Goal: Book appointment/travel/reservation

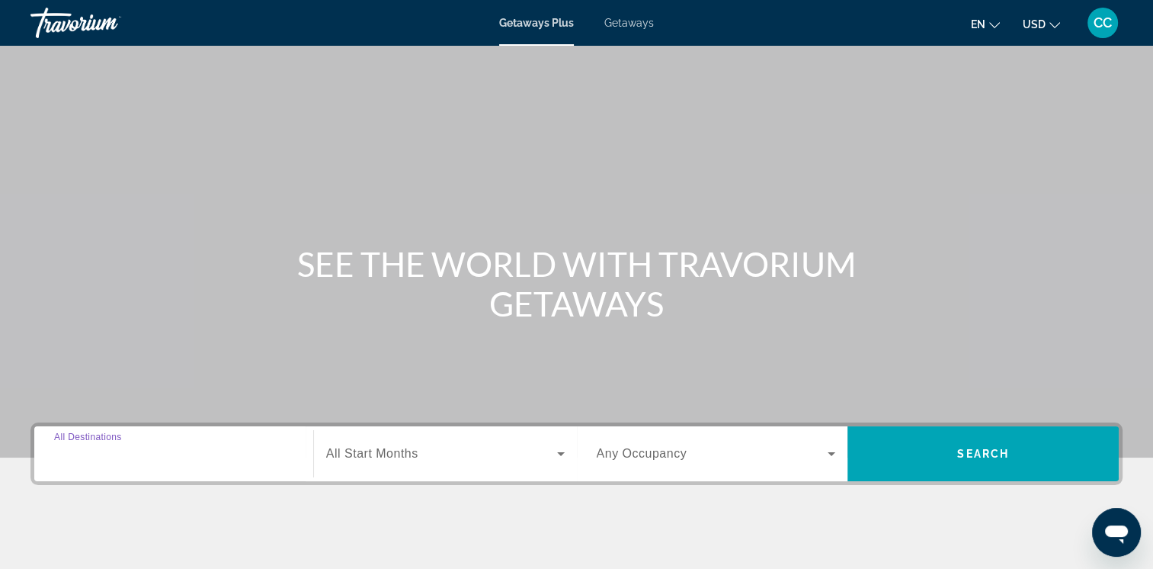
click at [160, 457] on input "Destination All Destinations" at bounding box center [173, 454] width 239 height 18
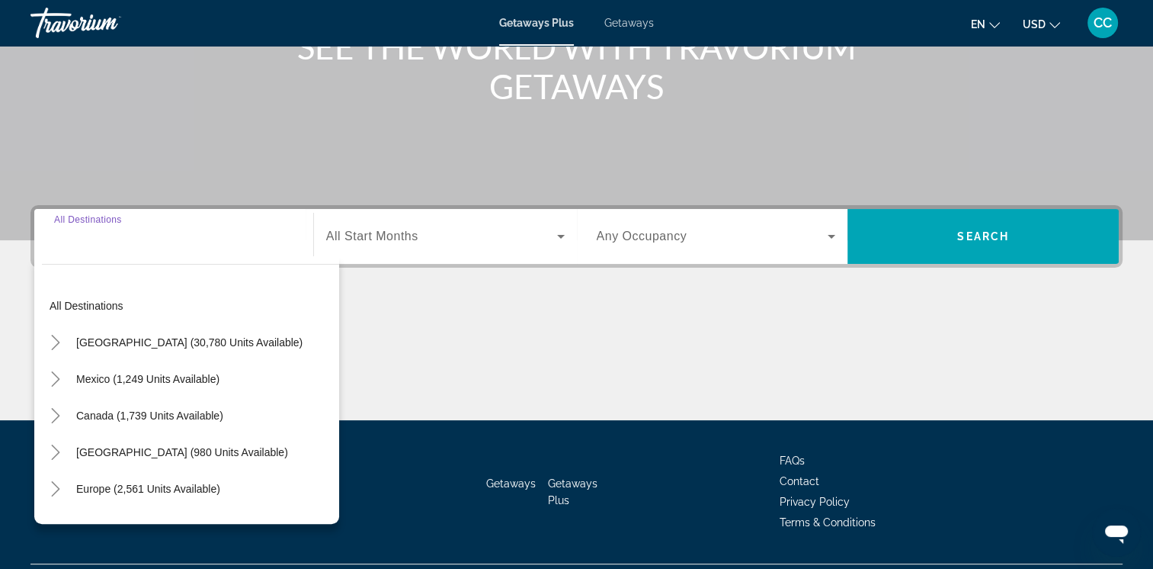
scroll to position [255, 0]
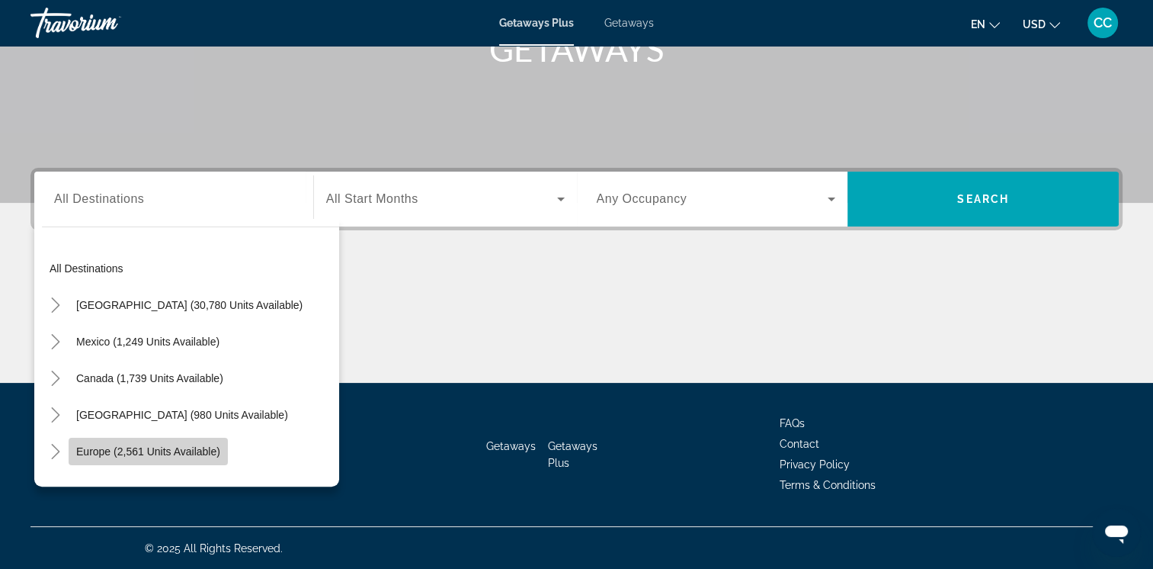
click at [209, 454] on span "Europe (2,561 units available)" at bounding box center [148, 451] width 144 height 12
type input "**********"
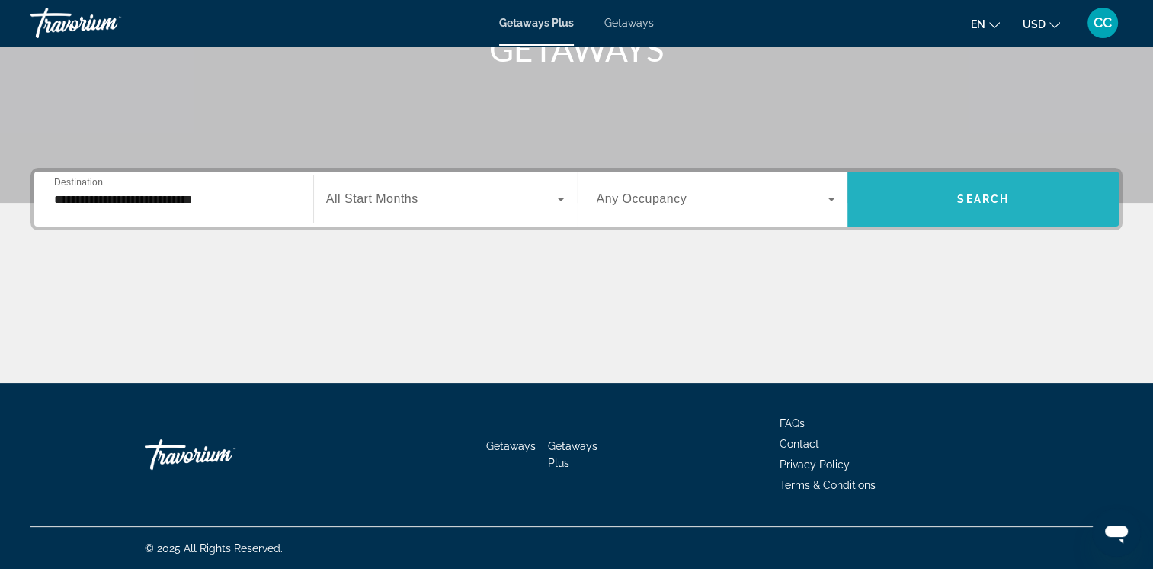
click at [938, 201] on span "Search widget" at bounding box center [983, 199] width 271 height 37
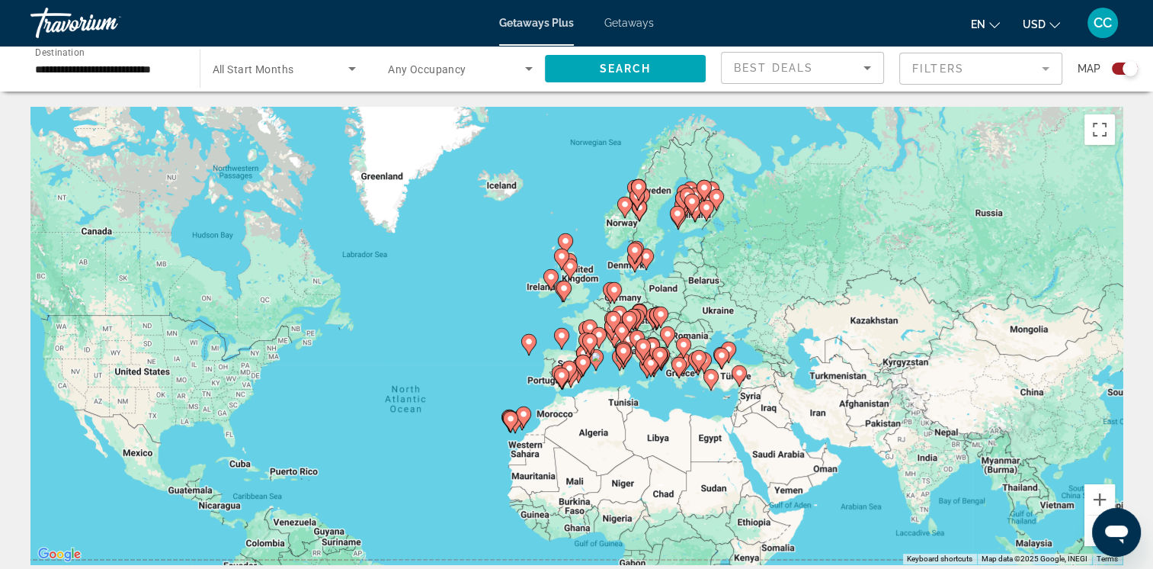
drag, startPoint x: 810, startPoint y: 178, endPoint x: 685, endPoint y: 268, distance: 154.0
click at [685, 268] on div "To activate drag with keyboard, press Alt + Enter. Once in keyboard drag state,…" at bounding box center [576, 335] width 1092 height 457
click at [563, 298] on icon "Main content" at bounding box center [563, 291] width 14 height 20
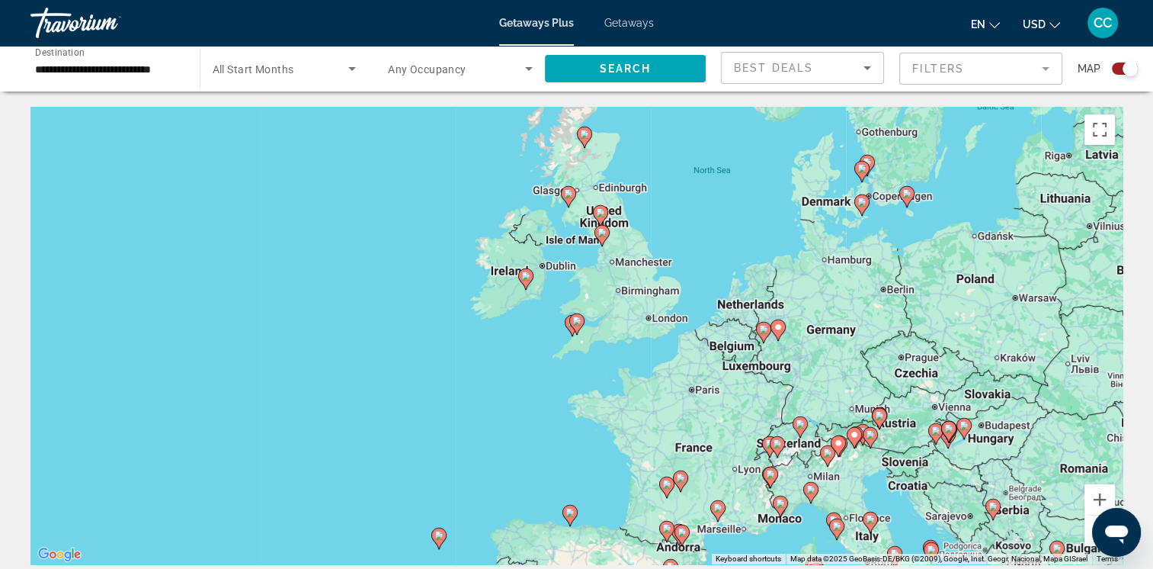
click at [600, 306] on div "To navigate, press the arrow keys. To activate drag with keyboard, press Alt + …" at bounding box center [576, 335] width 1092 height 457
click at [526, 281] on icon "Main content" at bounding box center [525, 279] width 14 height 20
type input "**********"
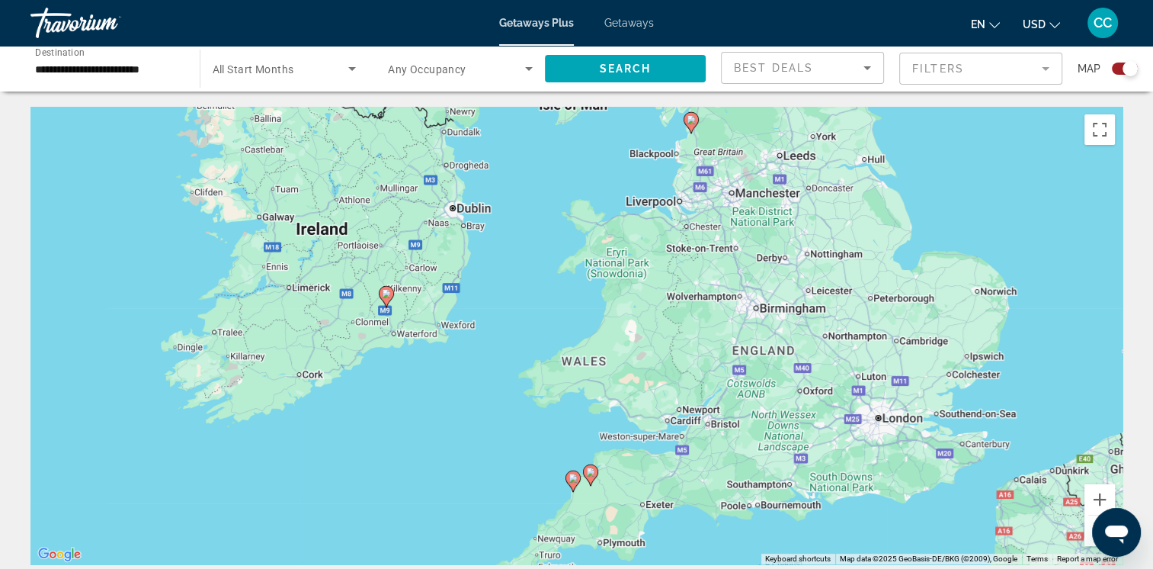
drag, startPoint x: 694, startPoint y: 293, endPoint x: 503, endPoint y: 267, distance: 192.3
click at [503, 267] on div "To activate drag with keyboard, press Alt + Enter. Once in keyboard drag state,…" at bounding box center [576, 335] width 1092 height 457
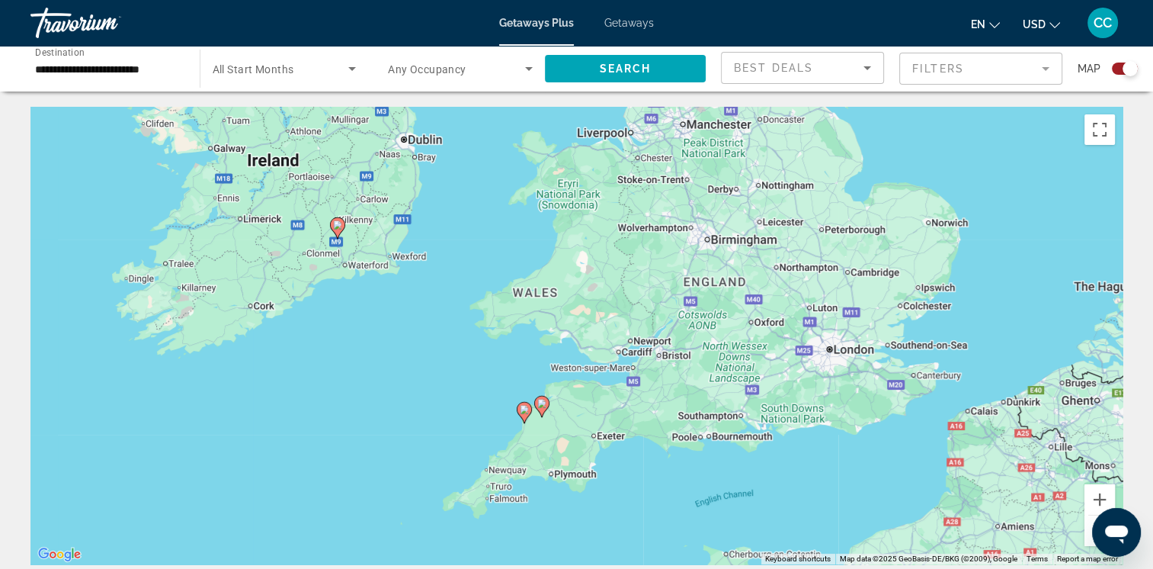
drag, startPoint x: 527, startPoint y: 397, endPoint x: 482, endPoint y: 337, distance: 75.6
click at [482, 334] on div "To activate drag with keyboard, press Alt + Enter. Once in keyboard drag state,…" at bounding box center [576, 335] width 1092 height 457
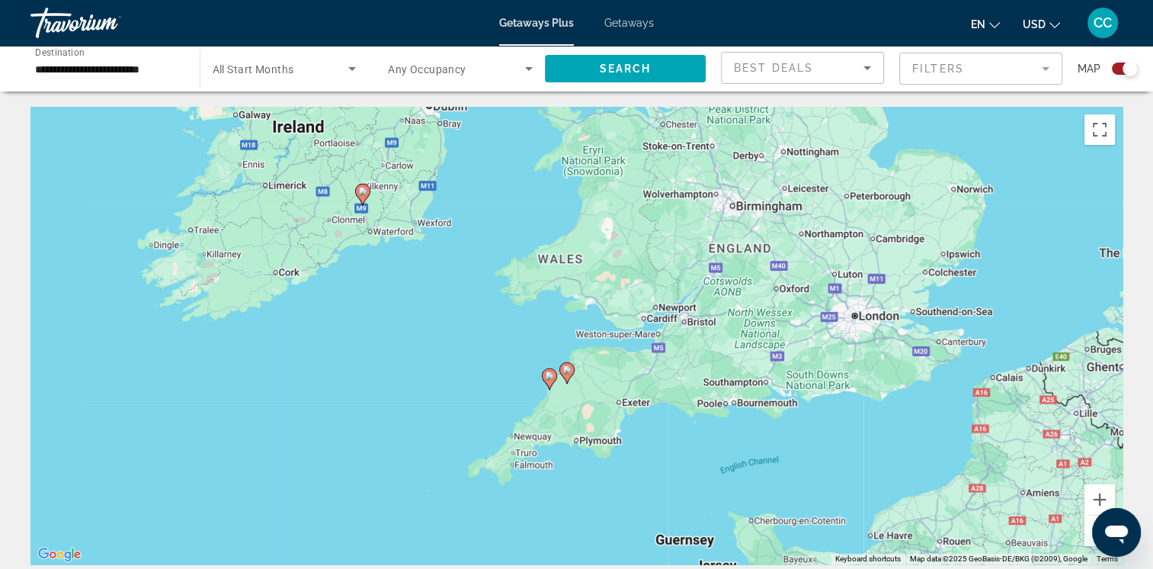
drag, startPoint x: 543, startPoint y: 514, endPoint x: 563, endPoint y: 461, distance: 56.2
click at [563, 461] on div "To activate drag with keyboard, press Alt + Enter. Once in keyboard drag state,…" at bounding box center [576, 335] width 1092 height 457
click at [523, 462] on div "To activate drag with keyboard, press Alt + Enter. Once in keyboard drag state,…" at bounding box center [576, 335] width 1092 height 457
click at [1095, 502] on button "Zoom in" at bounding box center [1100, 499] width 30 height 30
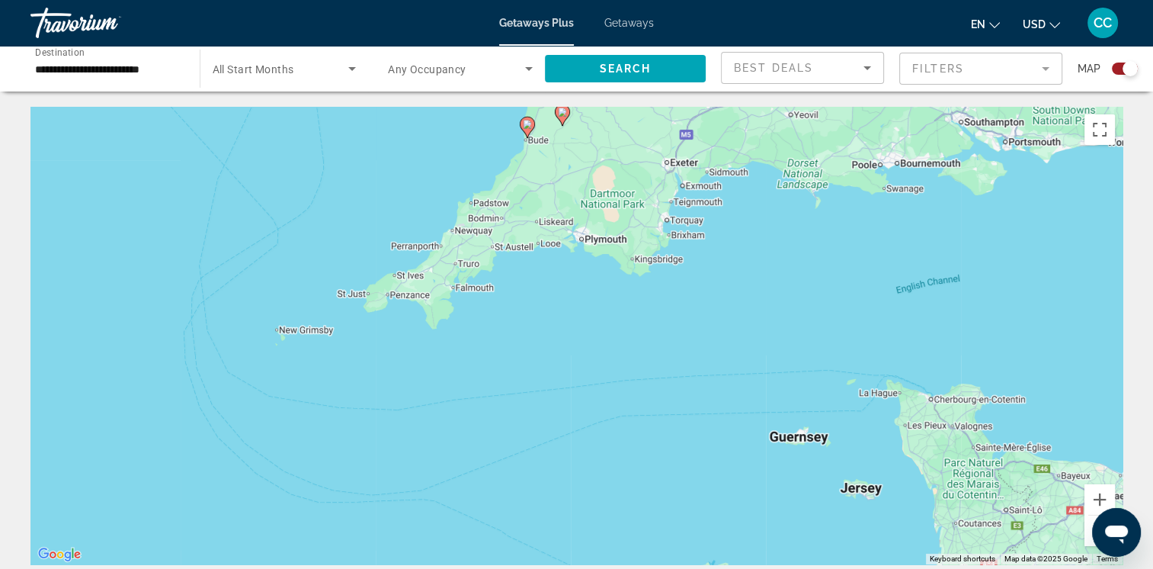
drag, startPoint x: 515, startPoint y: 506, endPoint x: 521, endPoint y: 200, distance: 306.5
click at [521, 200] on div "To activate drag with keyboard, press Alt + Enter. Once in keyboard drag state,…" at bounding box center [576, 335] width 1092 height 457
click at [1098, 505] on button "Zoom in" at bounding box center [1100, 499] width 30 height 30
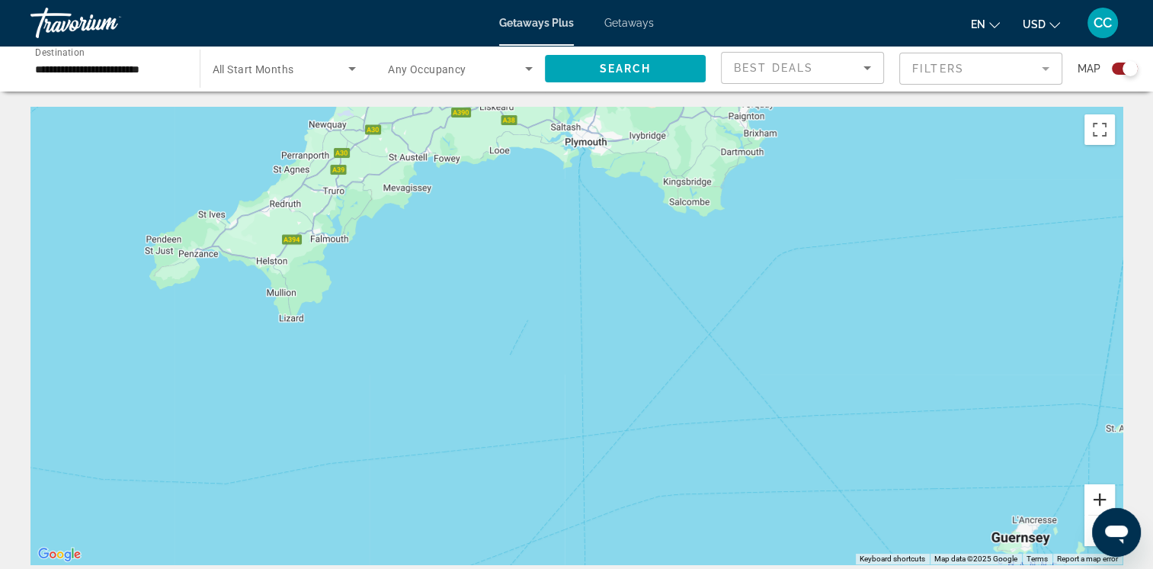
click at [1098, 505] on button "Zoom in" at bounding box center [1100, 499] width 30 height 30
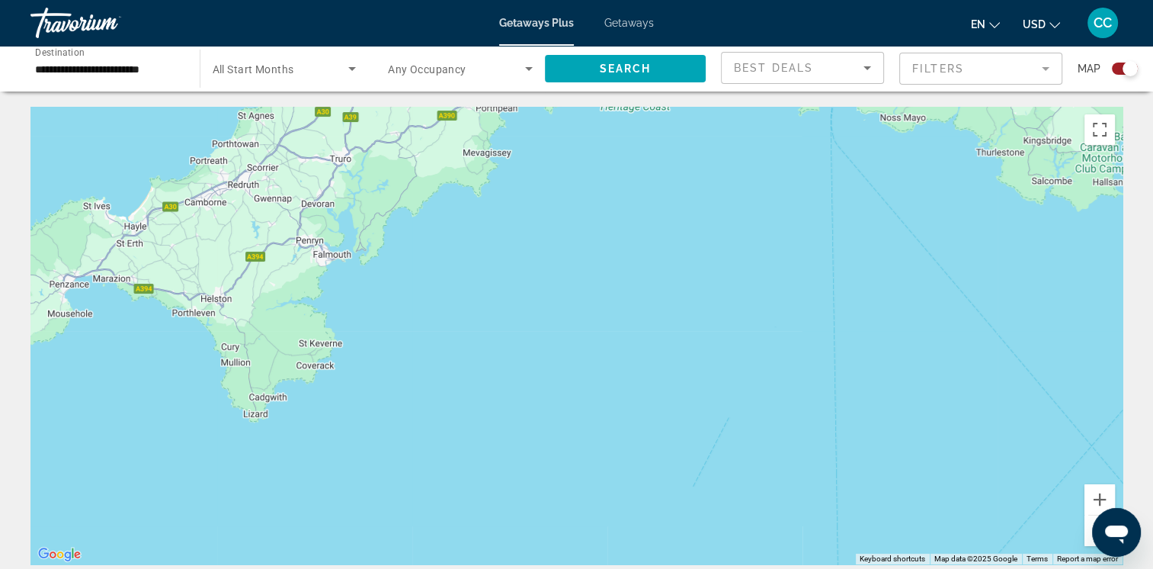
drag, startPoint x: 233, startPoint y: 221, endPoint x: 485, endPoint y: 336, distance: 276.6
click at [485, 336] on div "Main content" at bounding box center [576, 335] width 1092 height 457
click at [1098, 499] on button "Zoom in" at bounding box center [1100, 499] width 30 height 30
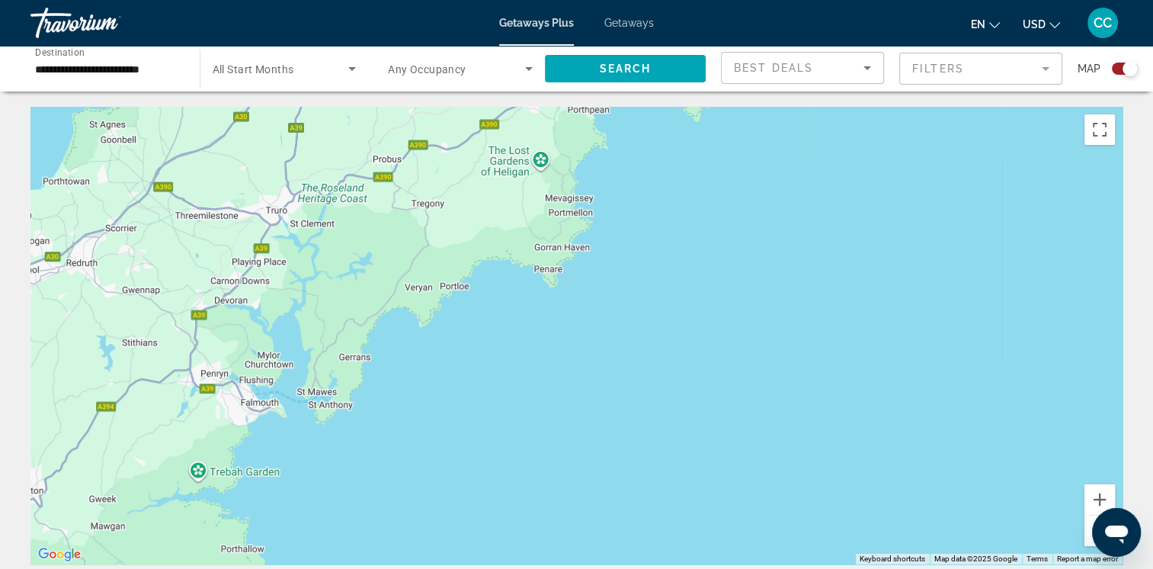
drag, startPoint x: 146, startPoint y: 236, endPoint x: 1164, endPoint y: 474, distance: 1045.2
click at [323, 464] on div "Main content" at bounding box center [576, 335] width 1092 height 457
drag, startPoint x: 2185, startPoint y: 1050, endPoint x: 1093, endPoint y: 540, distance: 1205.1
click at [1094, 540] on div "Open messaging window" at bounding box center [1117, 532] width 46 height 46
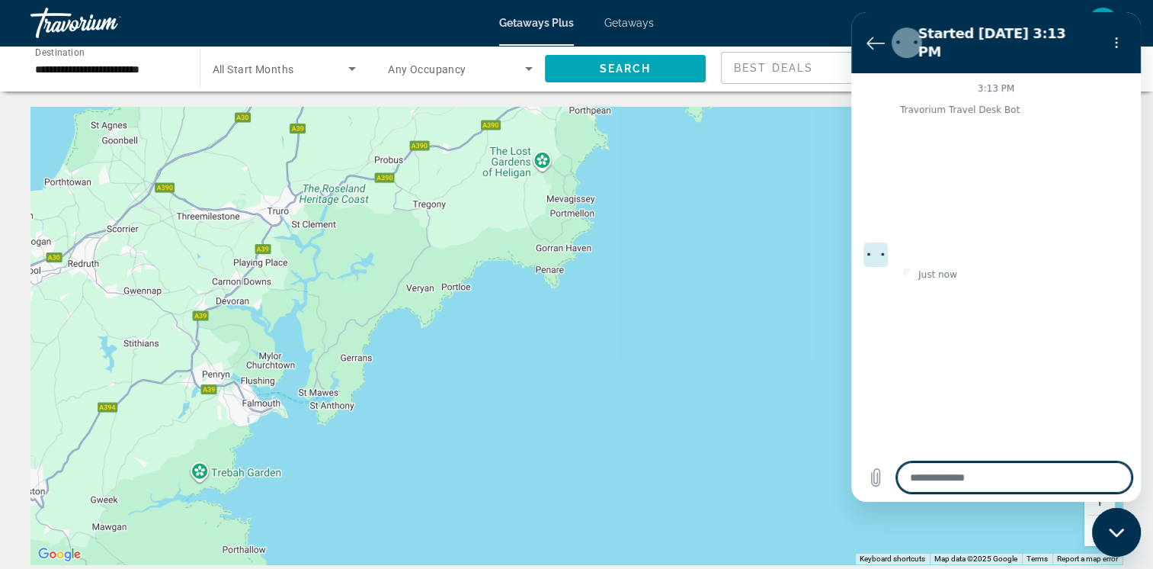
click at [1114, 531] on icon "Close messaging window" at bounding box center [1117, 532] width 16 height 10
type textarea "*"
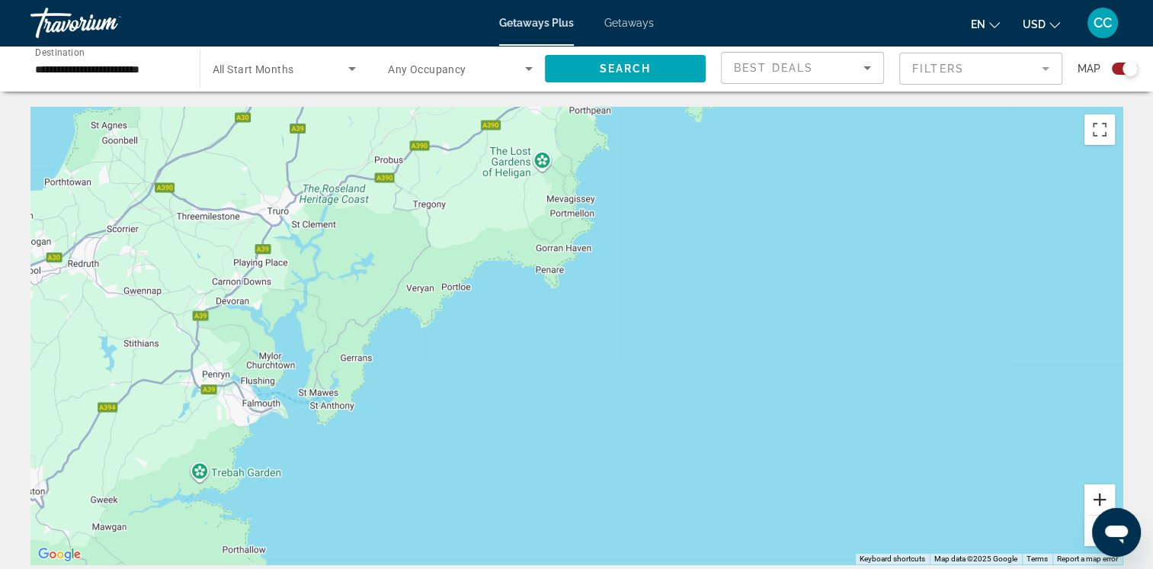
click at [1094, 514] on button "Zoom in" at bounding box center [1100, 499] width 30 height 30
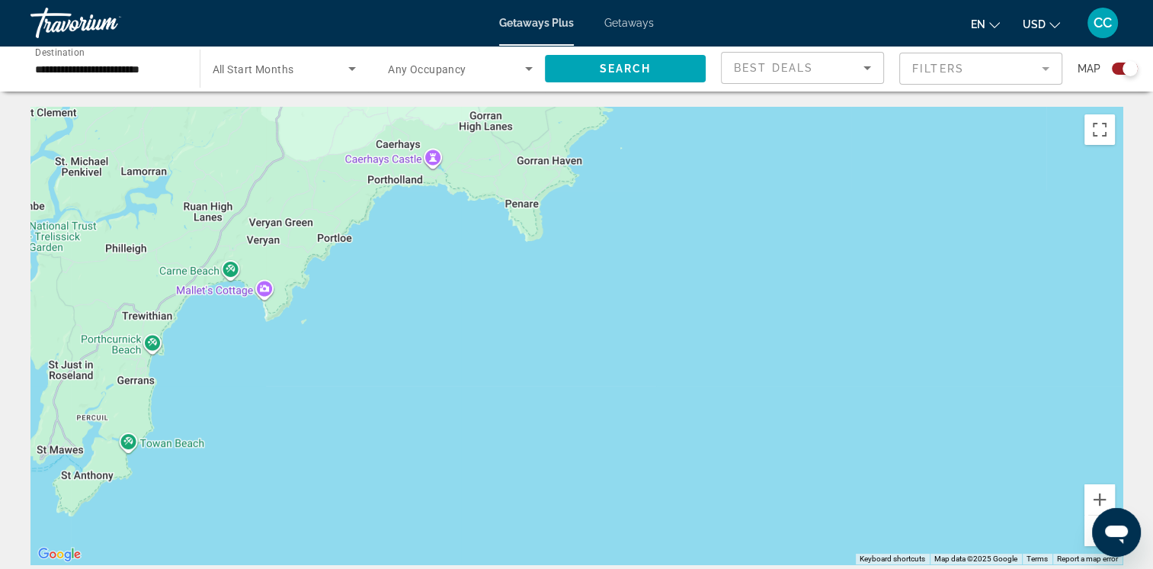
click at [1090, 531] on button "Zoom out" at bounding box center [1100, 530] width 30 height 30
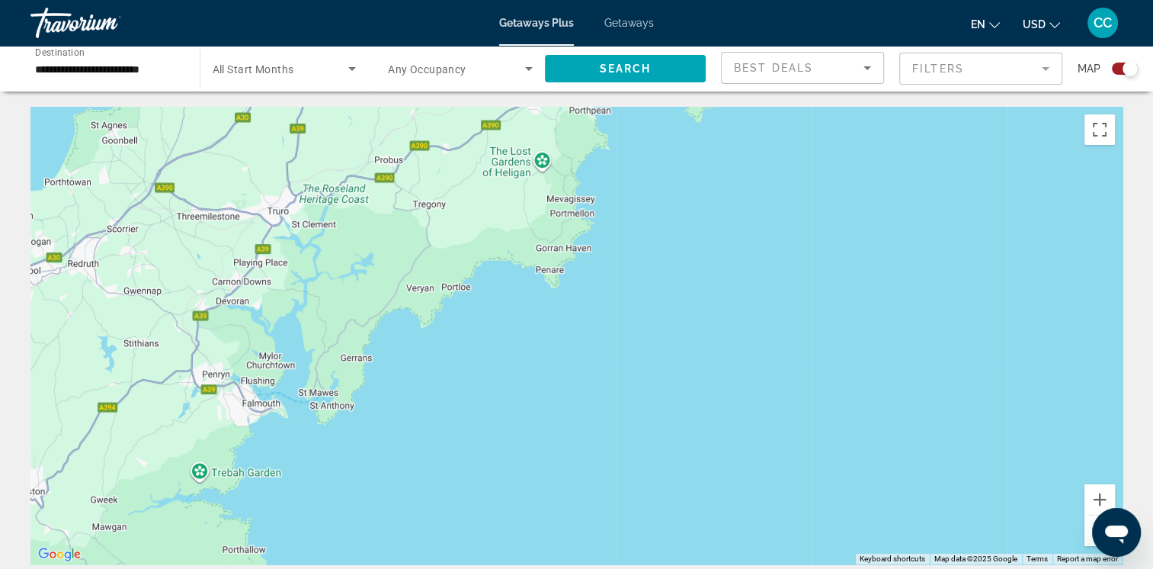
click at [1090, 531] on button "Zoom out" at bounding box center [1100, 530] width 30 height 30
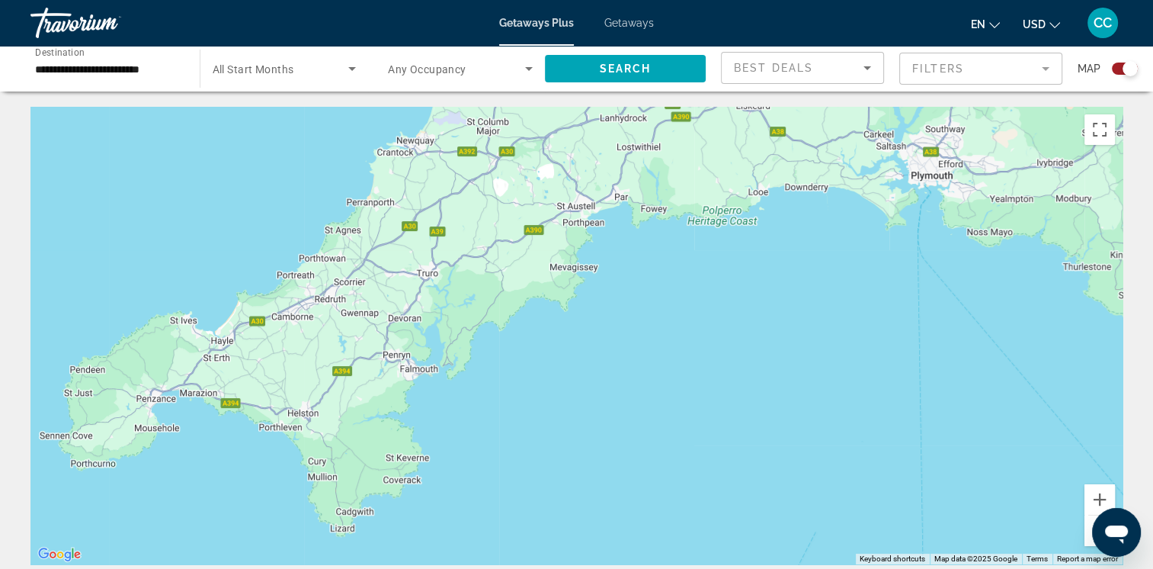
click at [1090, 531] on button "Zoom out" at bounding box center [1100, 530] width 30 height 30
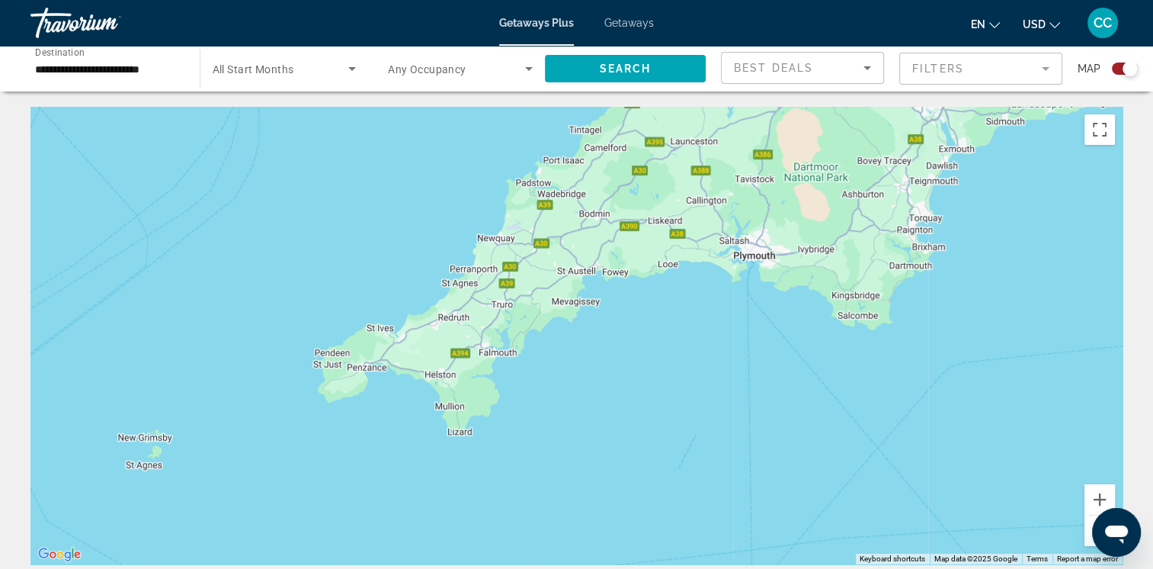
click at [1090, 531] on button "Zoom out" at bounding box center [1100, 530] width 30 height 30
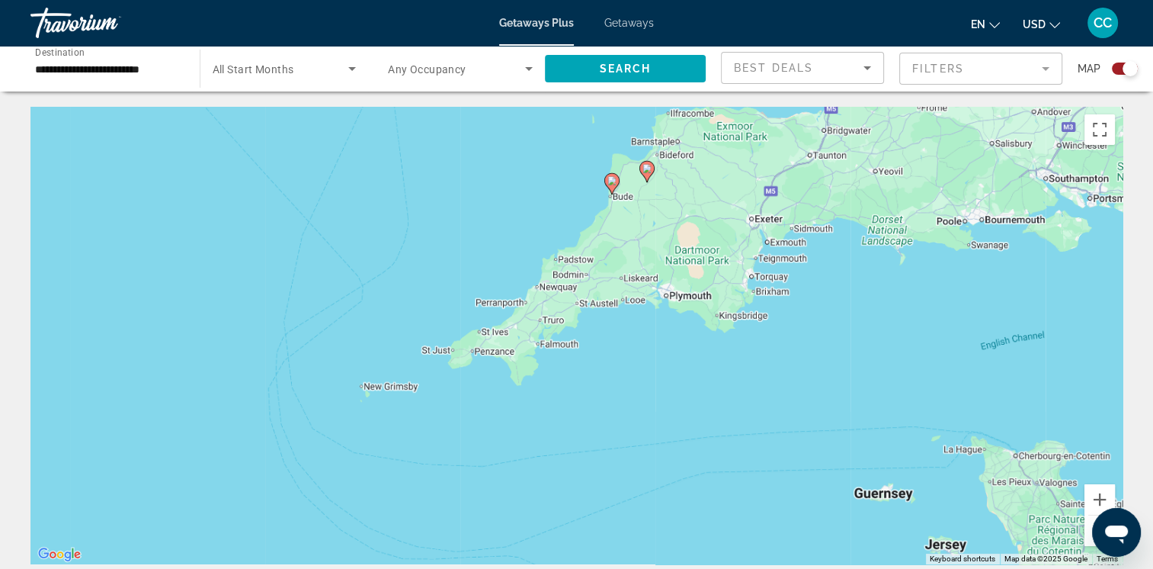
click at [1090, 531] on button "Zoom out" at bounding box center [1100, 530] width 30 height 30
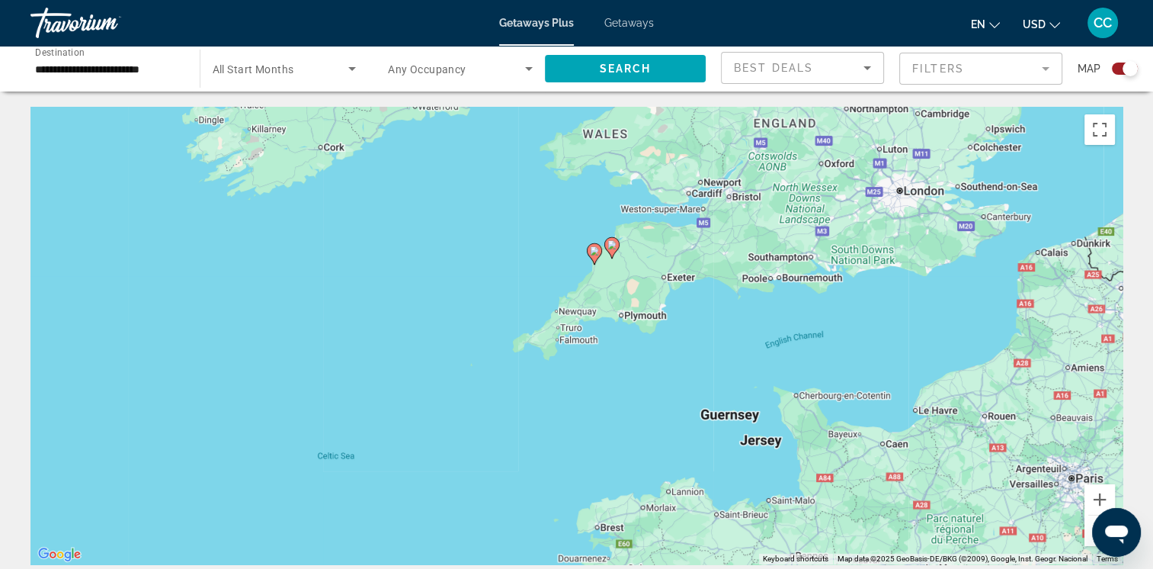
click at [1090, 531] on button "Zoom out" at bounding box center [1100, 530] width 30 height 30
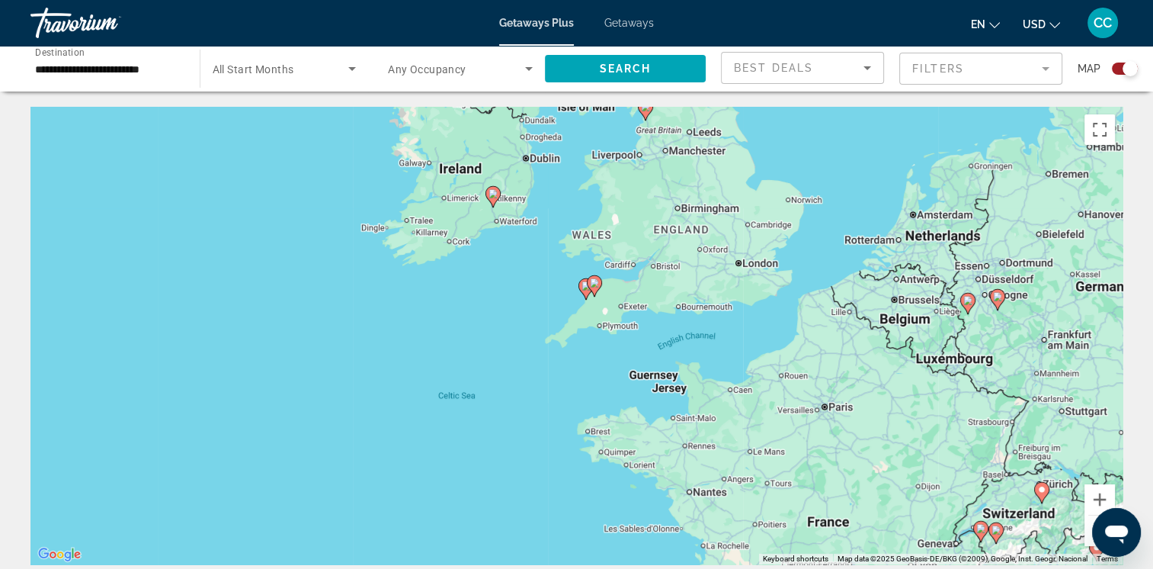
click at [1090, 531] on button "Zoom out" at bounding box center [1100, 530] width 30 height 30
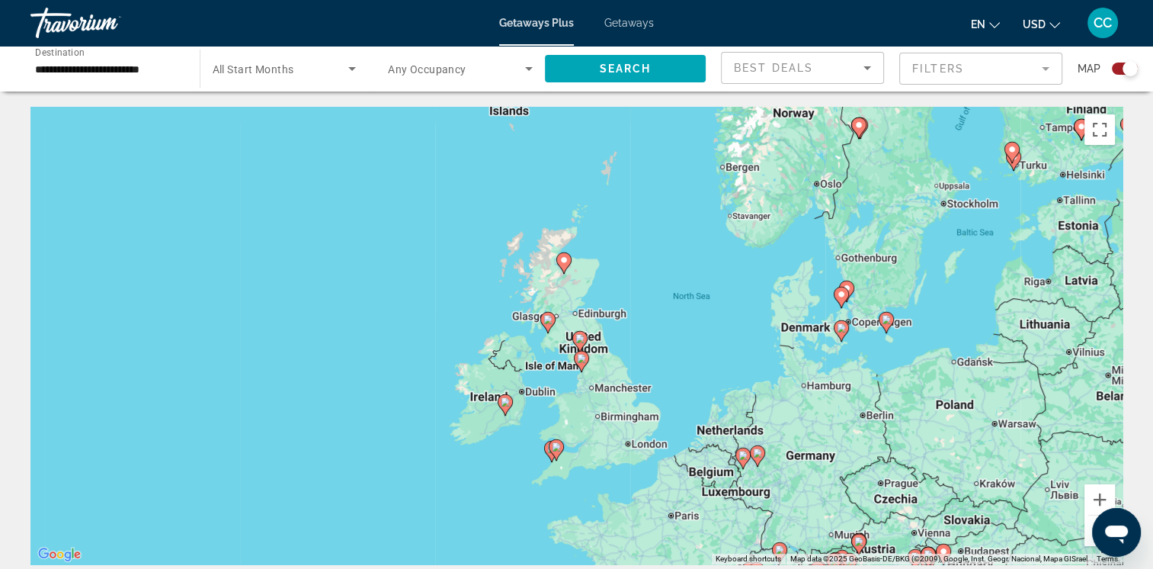
drag, startPoint x: 682, startPoint y: 172, endPoint x: 652, endPoint y: 318, distance: 148.7
click at [652, 318] on div "To activate drag with keyboard, press Alt + Enter. Once in keyboard drag state,…" at bounding box center [576, 335] width 1092 height 457
click at [564, 265] on icon "Main content" at bounding box center [563, 263] width 14 height 20
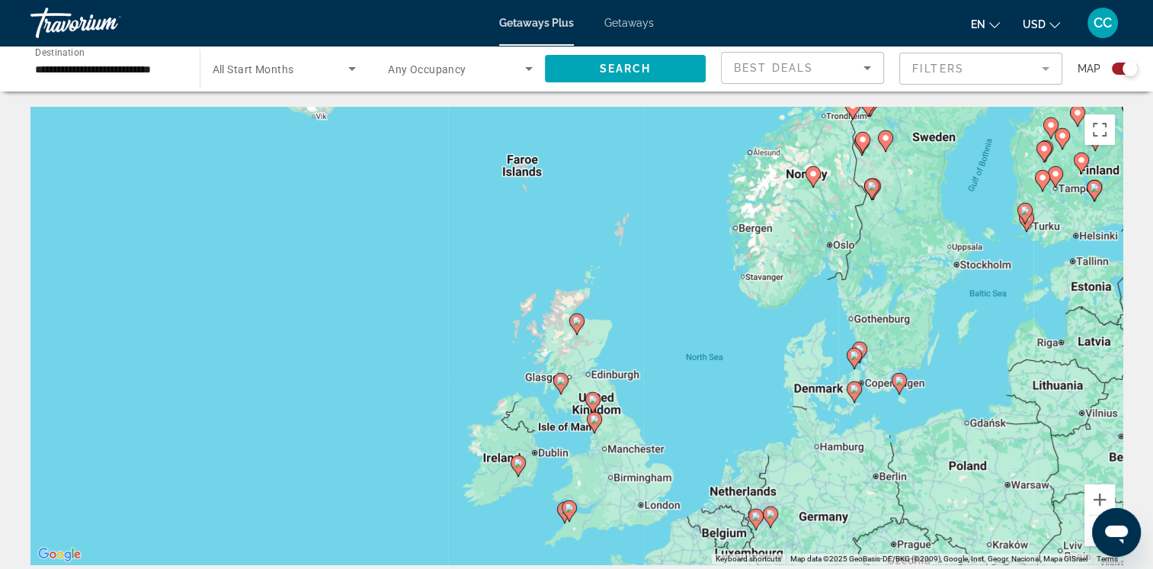
click at [573, 329] on gmp-advanced-marker "Main content" at bounding box center [576, 324] width 15 height 23
type input "**********"
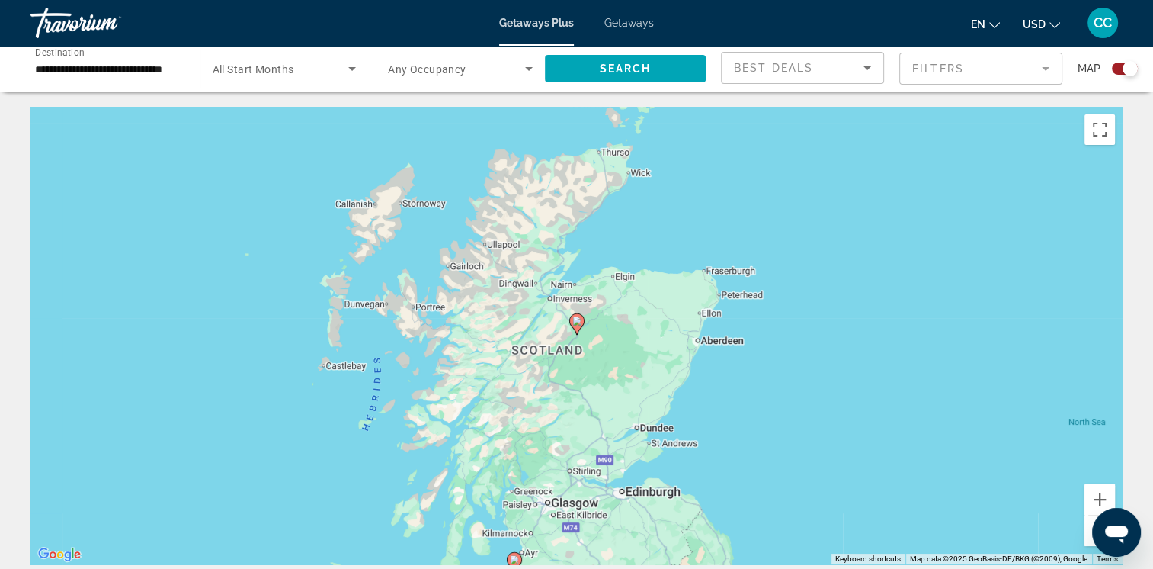
click at [576, 325] on image "Main content" at bounding box center [576, 320] width 9 height 9
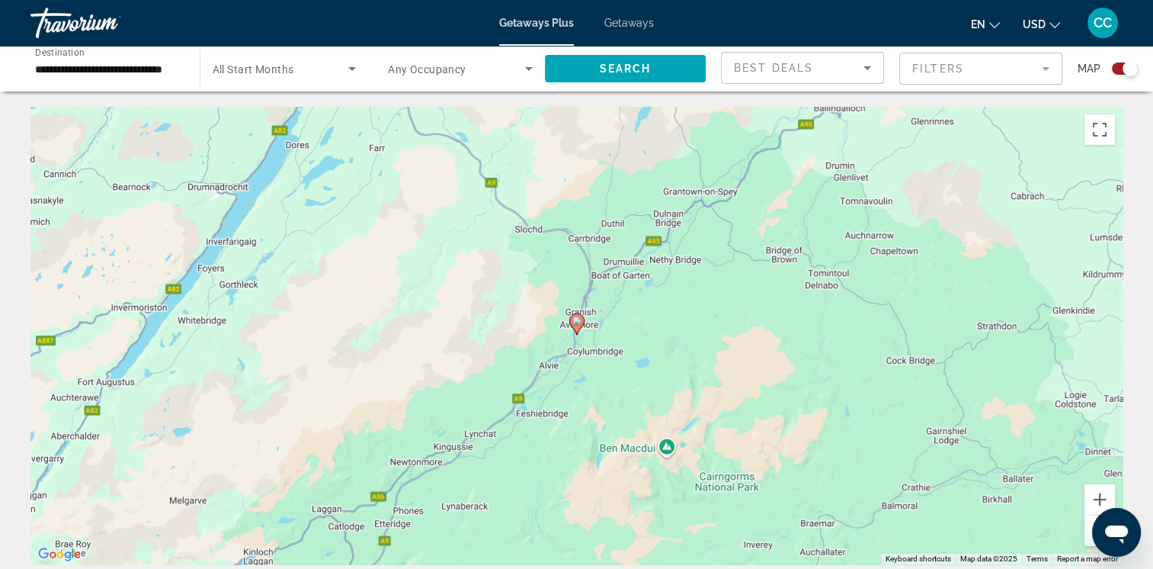
click at [576, 325] on image "Main content" at bounding box center [576, 320] width 9 height 9
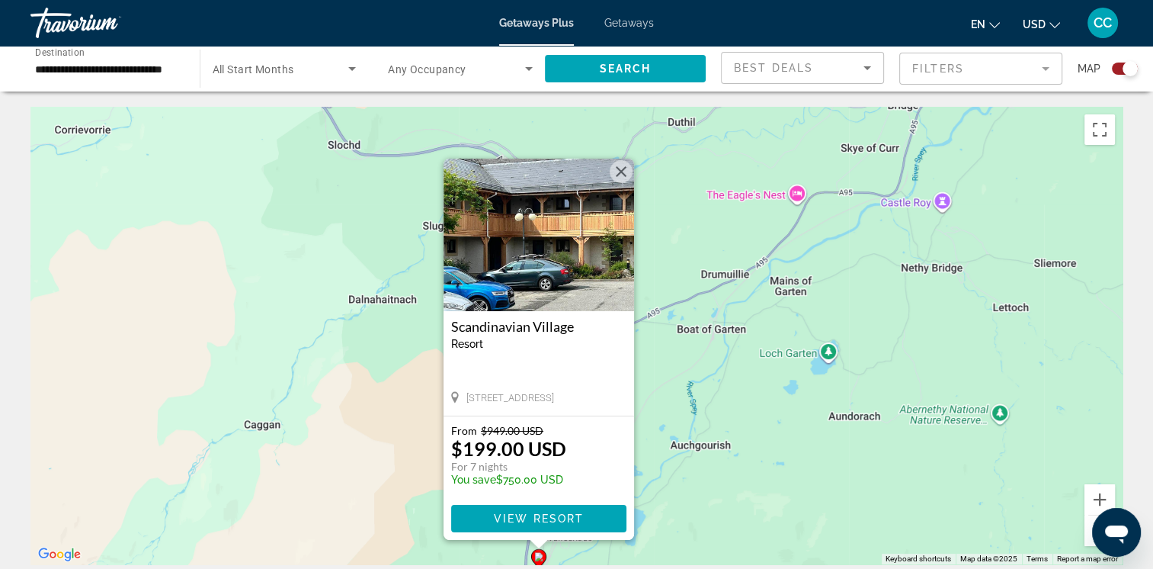
drag, startPoint x: 750, startPoint y: 502, endPoint x: 710, endPoint y: 531, distance: 49.1
click at [710, 531] on div "To activate drag with keyboard, press Alt + Enter. Once in keyboard drag state,…" at bounding box center [576, 335] width 1092 height 457
click at [570, 220] on img "Main content" at bounding box center [539, 235] width 191 height 152
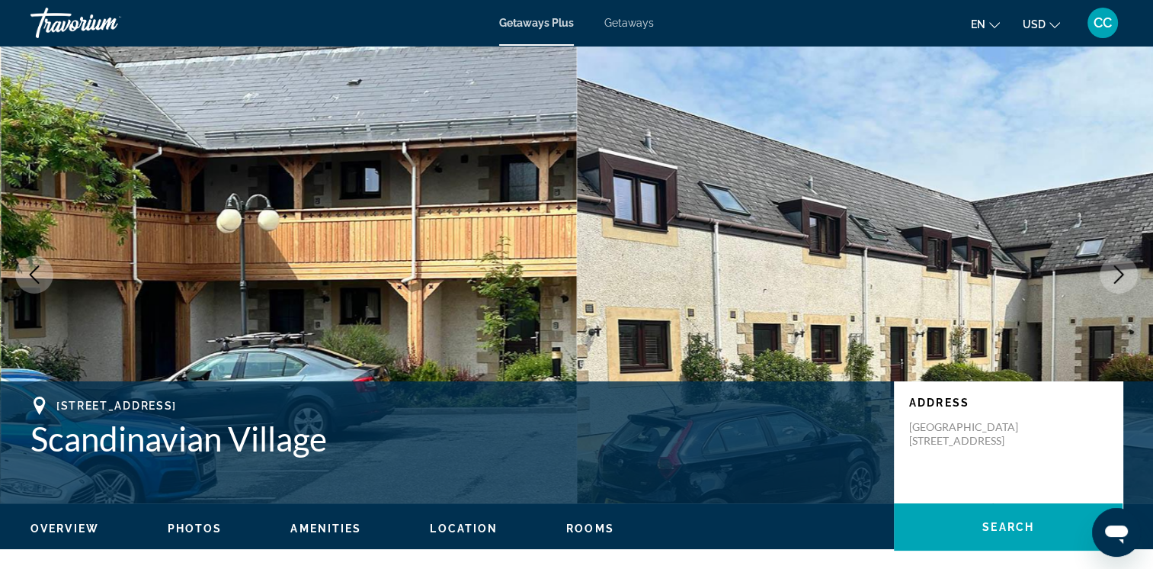
click at [1119, 273] on icon "Next image" at bounding box center [1119, 274] width 18 height 18
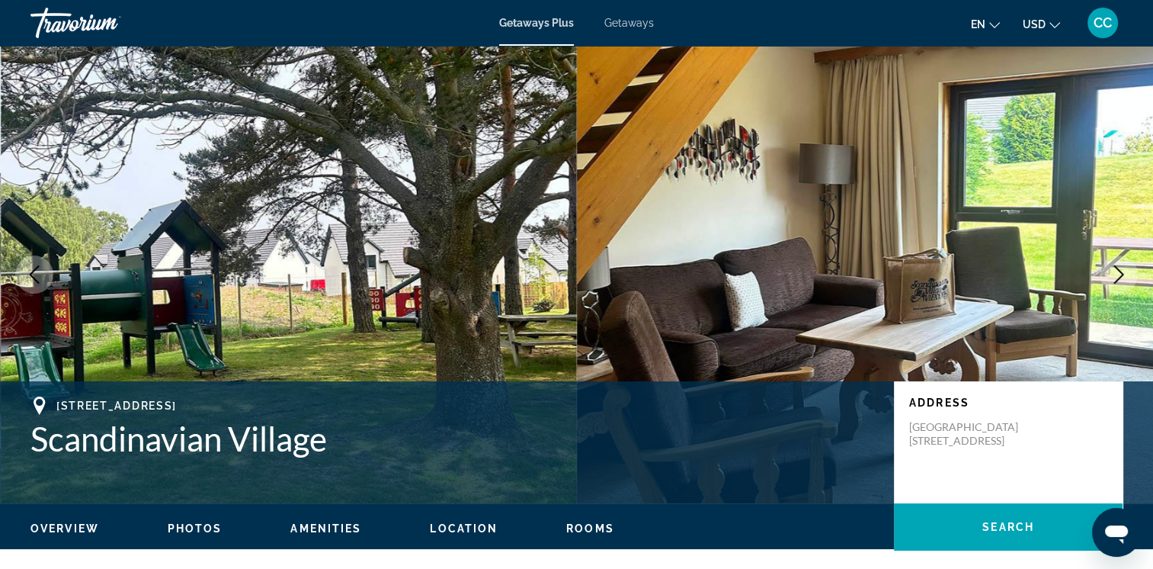
click at [1119, 273] on icon "Next image" at bounding box center [1119, 274] width 18 height 18
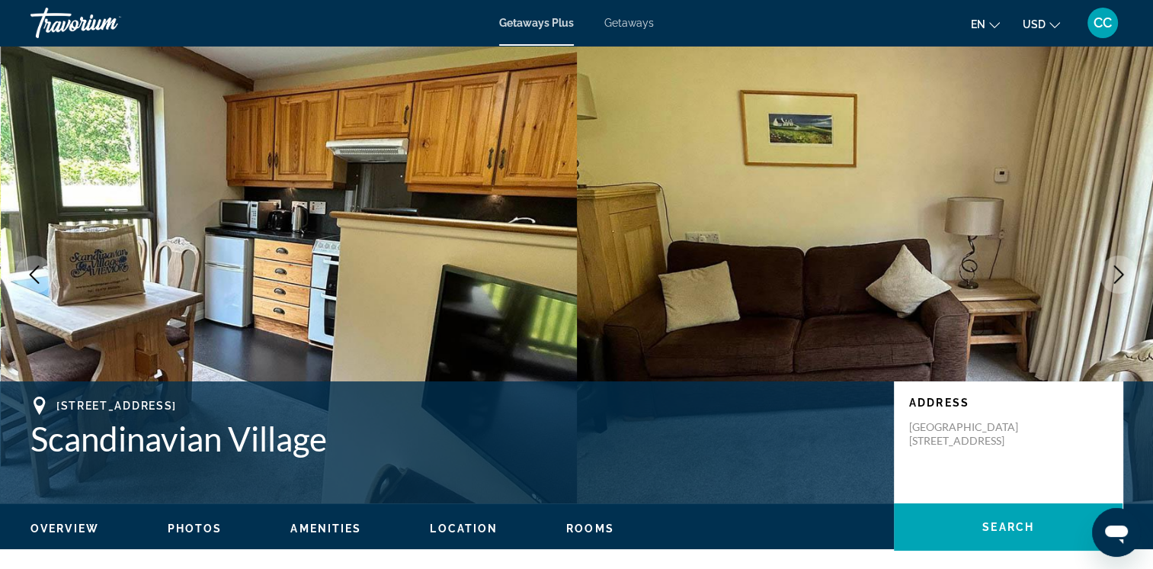
click at [1119, 273] on icon "Next image" at bounding box center [1119, 274] width 18 height 18
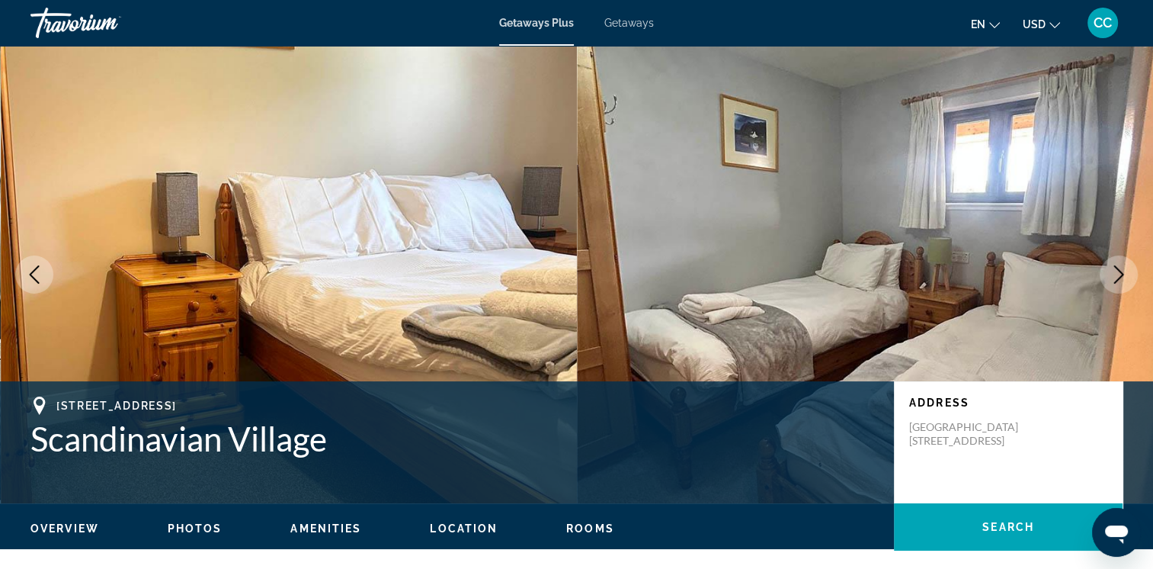
click at [1119, 273] on icon "Next image" at bounding box center [1119, 274] width 18 height 18
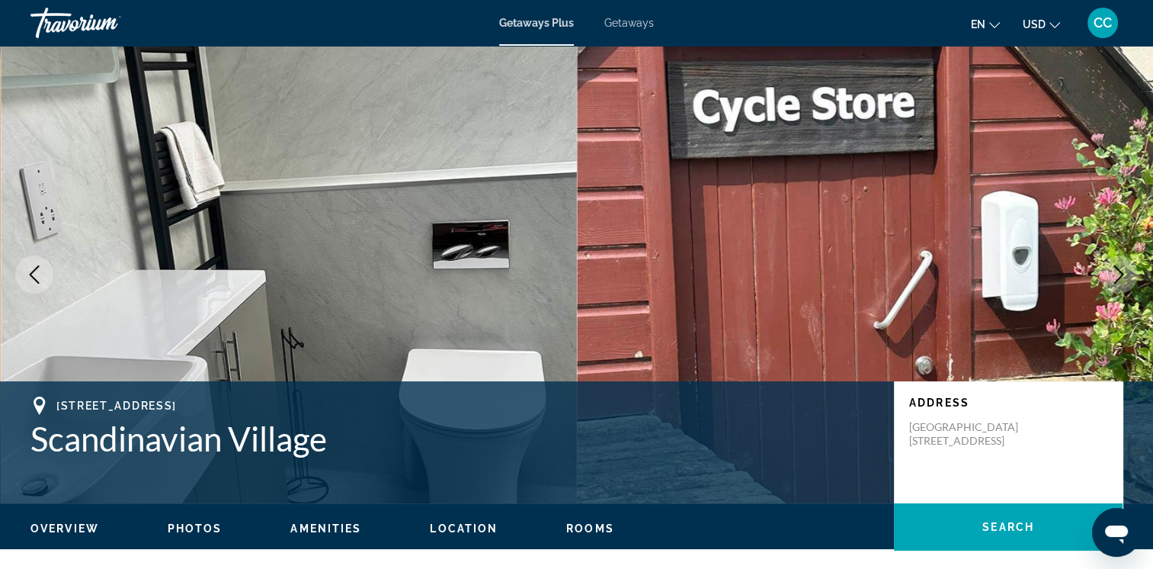
click at [1119, 273] on icon "Next image" at bounding box center [1119, 274] width 18 height 18
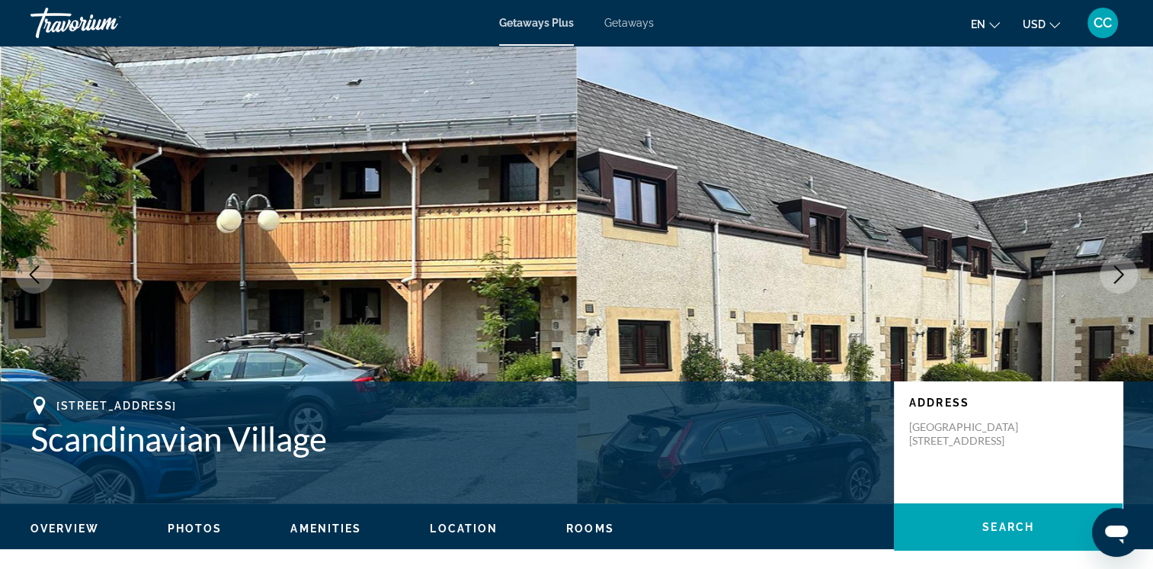
click at [1119, 273] on icon "Next image" at bounding box center [1119, 274] width 18 height 18
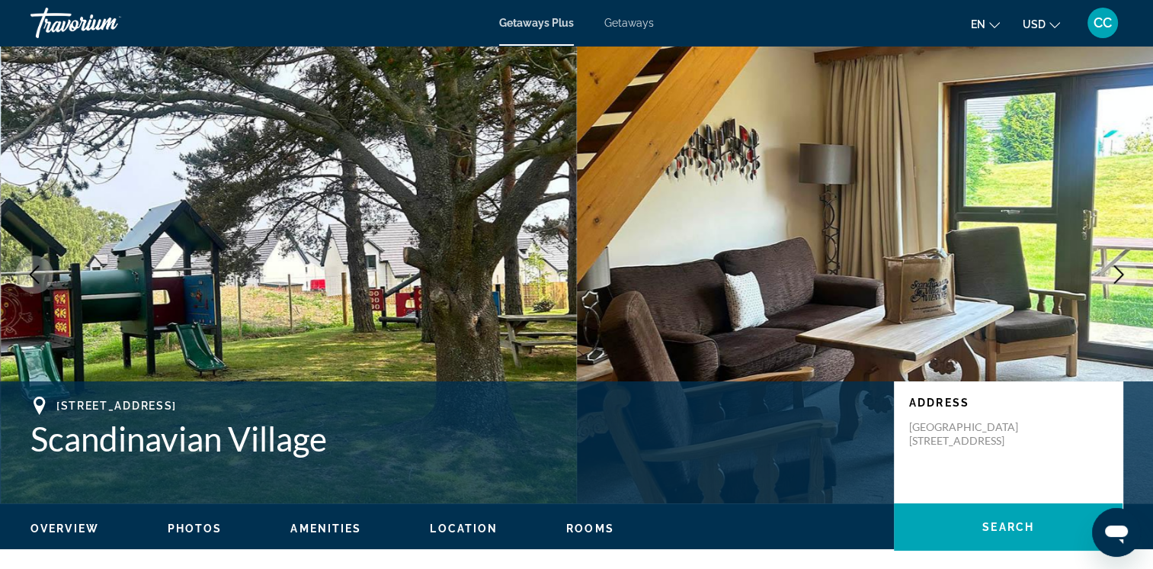
click at [1119, 273] on icon "Next image" at bounding box center [1119, 274] width 18 height 18
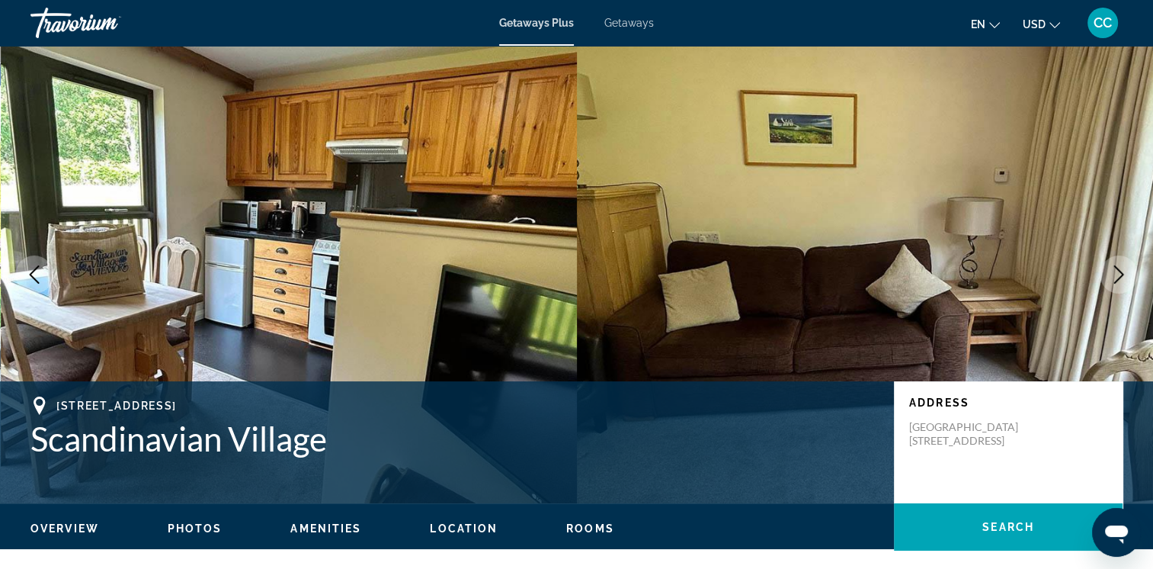
click at [1119, 273] on icon "Next image" at bounding box center [1119, 274] width 18 height 18
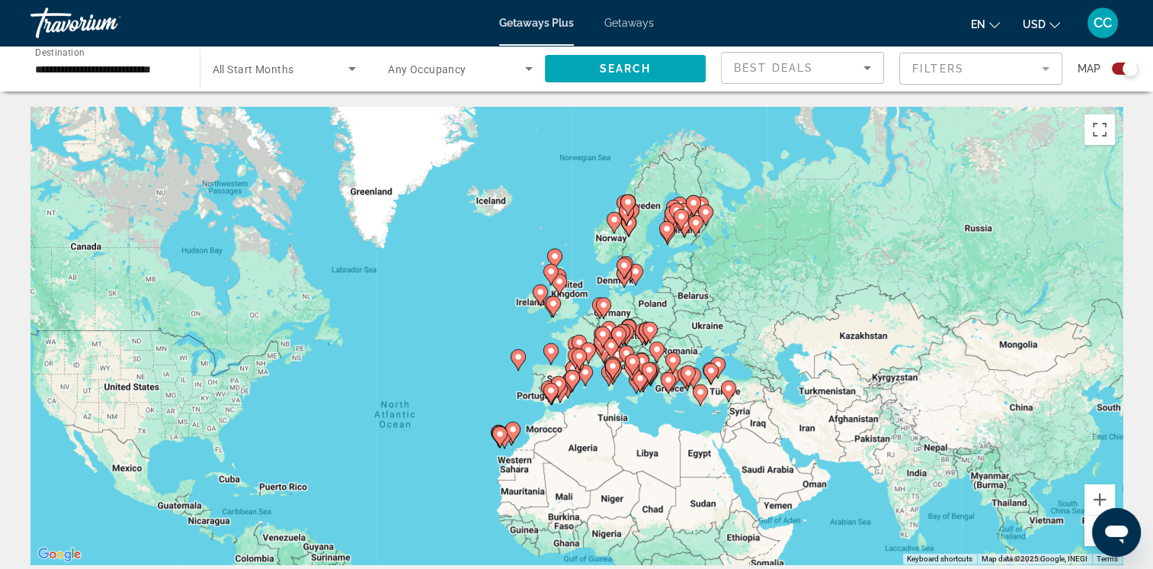
drag, startPoint x: 802, startPoint y: 316, endPoint x: 662, endPoint y: 419, distance: 174.0
click at [662, 419] on div "To activate drag with keyboard, press Alt + Enter. Once in keyboard drag state,…" at bounding box center [576, 335] width 1092 height 457
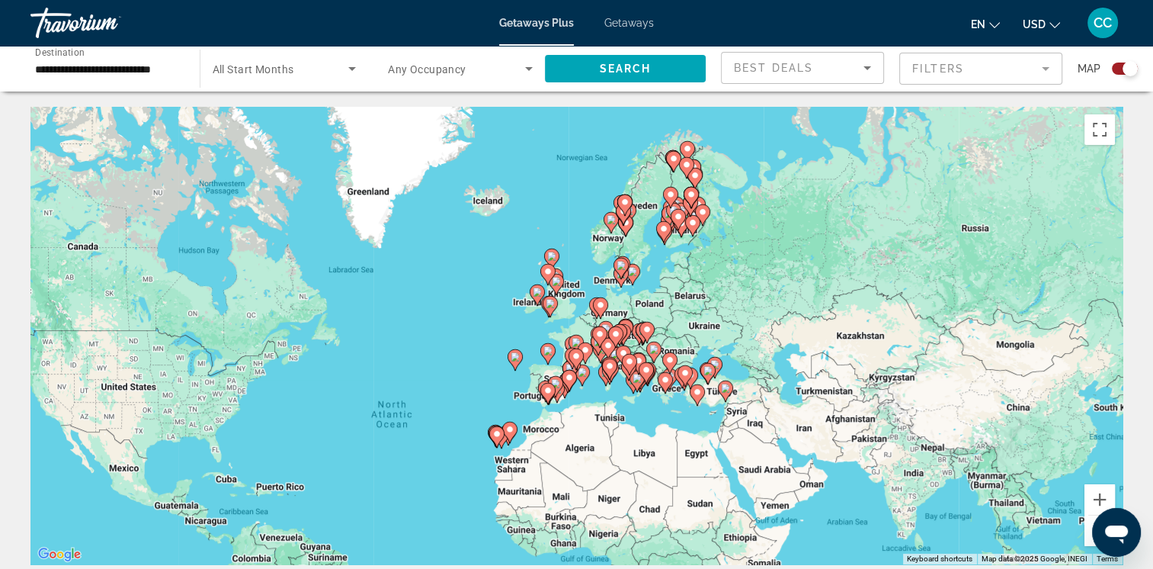
click at [628, 370] on icon "Main content" at bounding box center [629, 364] width 14 height 20
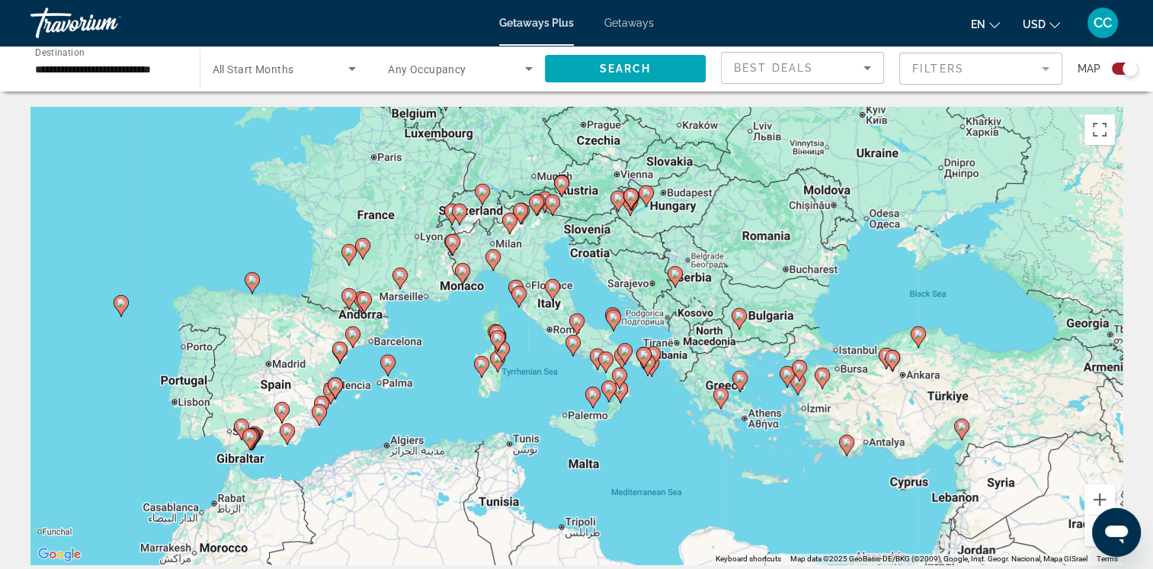
click at [251, 444] on icon "Main content" at bounding box center [249, 439] width 14 height 20
type input "**********"
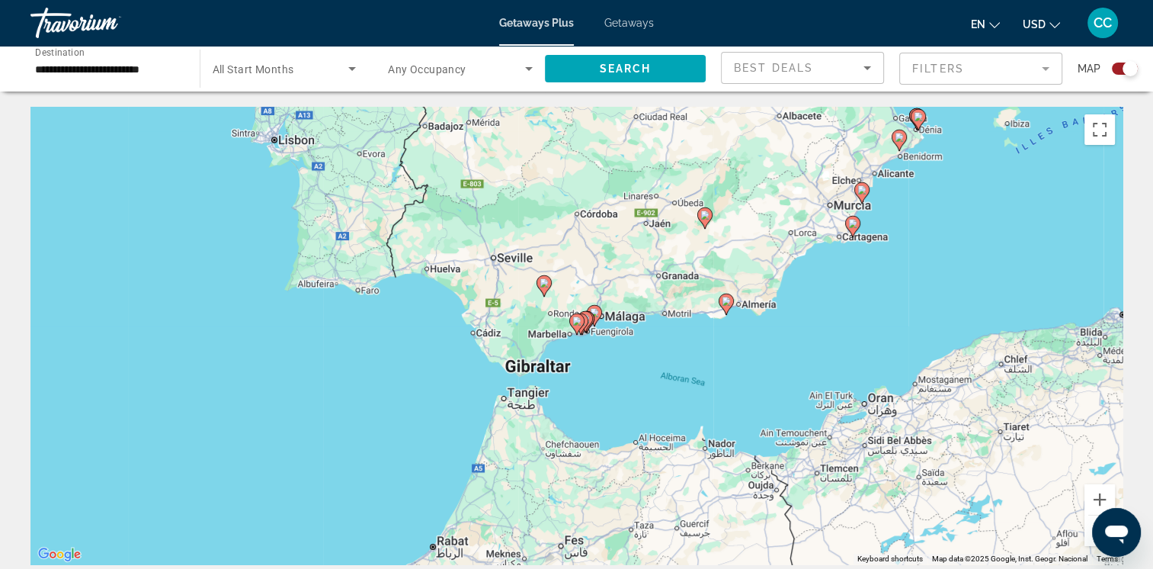
click at [585, 328] on gmp-advanced-marker "Main content" at bounding box center [580, 324] width 15 height 23
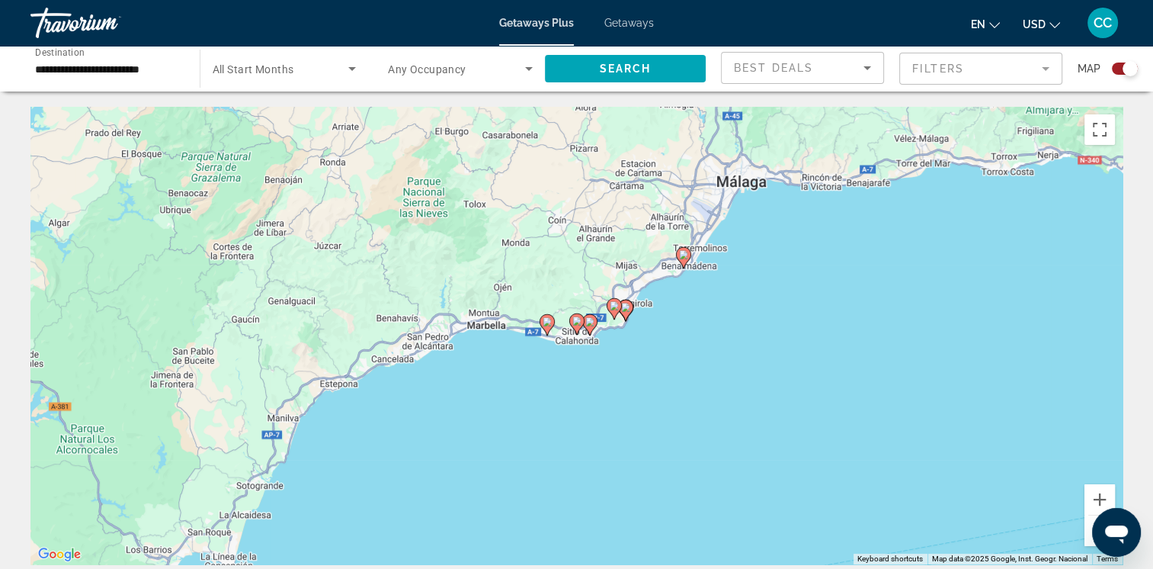
click at [601, 328] on div "To navigate, press the arrow keys. To activate drag with keyboard, press Alt + …" at bounding box center [576, 335] width 1092 height 457
click at [630, 322] on div "To activate drag with keyboard, press Alt + Enter. Once in keyboard drag state,…" at bounding box center [576, 335] width 1092 height 457
click at [628, 319] on gmp-advanced-marker "Main content" at bounding box center [625, 310] width 15 height 23
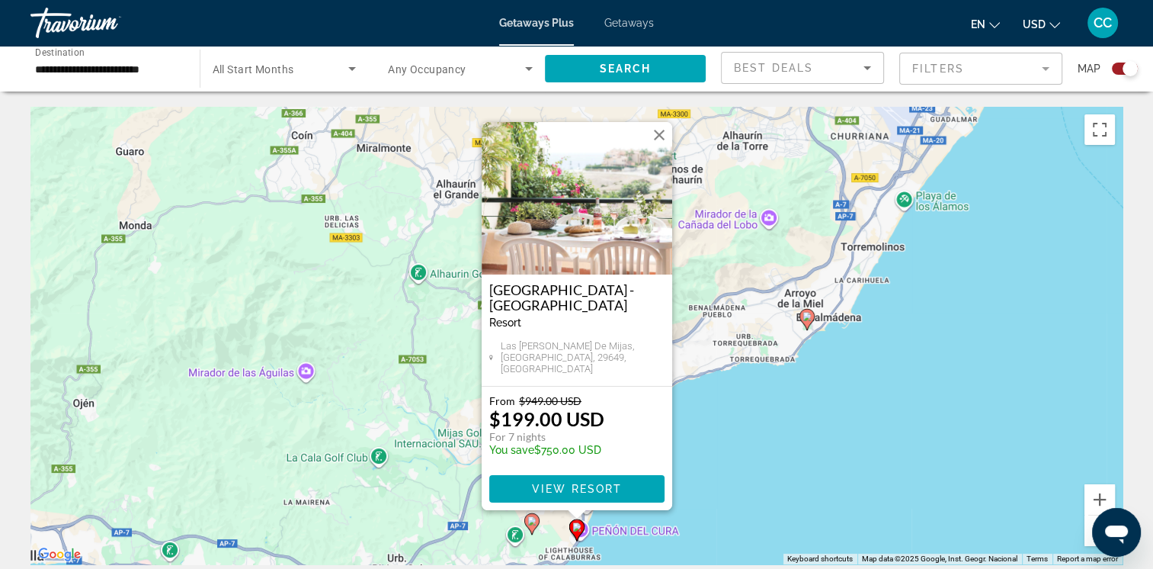
click at [556, 178] on img "Main content" at bounding box center [577, 198] width 191 height 152
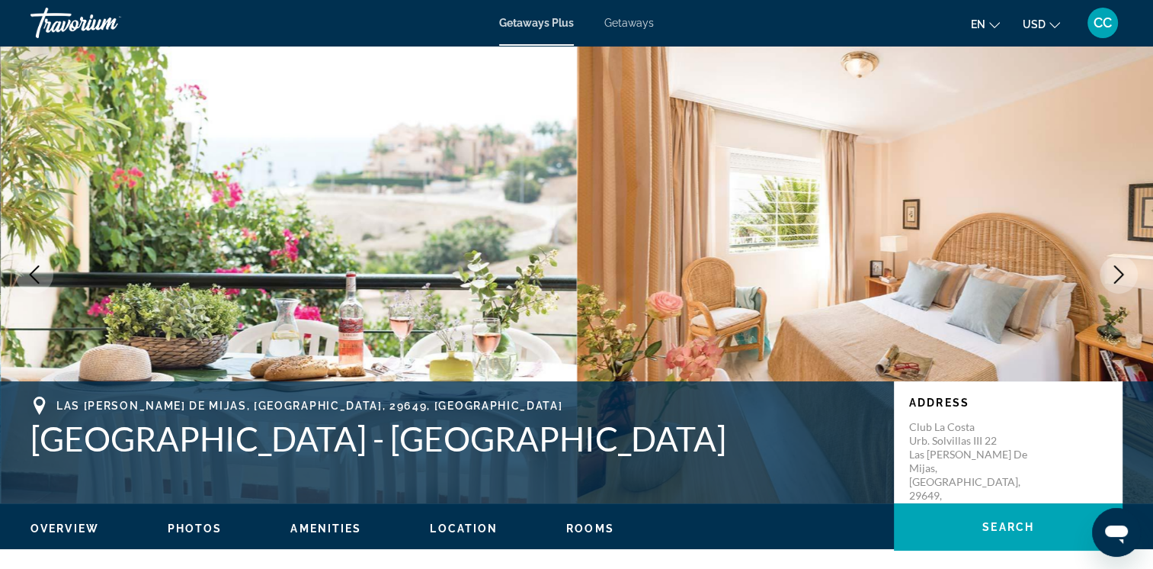
click at [1116, 276] on icon "Next image" at bounding box center [1119, 274] width 18 height 18
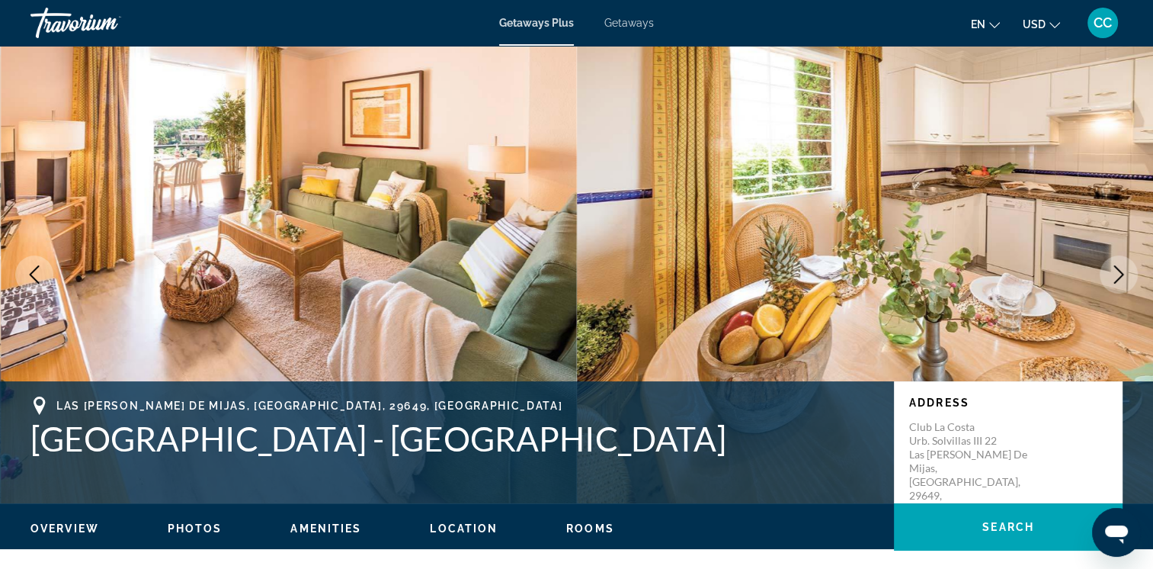
click at [1116, 276] on icon "Next image" at bounding box center [1119, 274] width 18 height 18
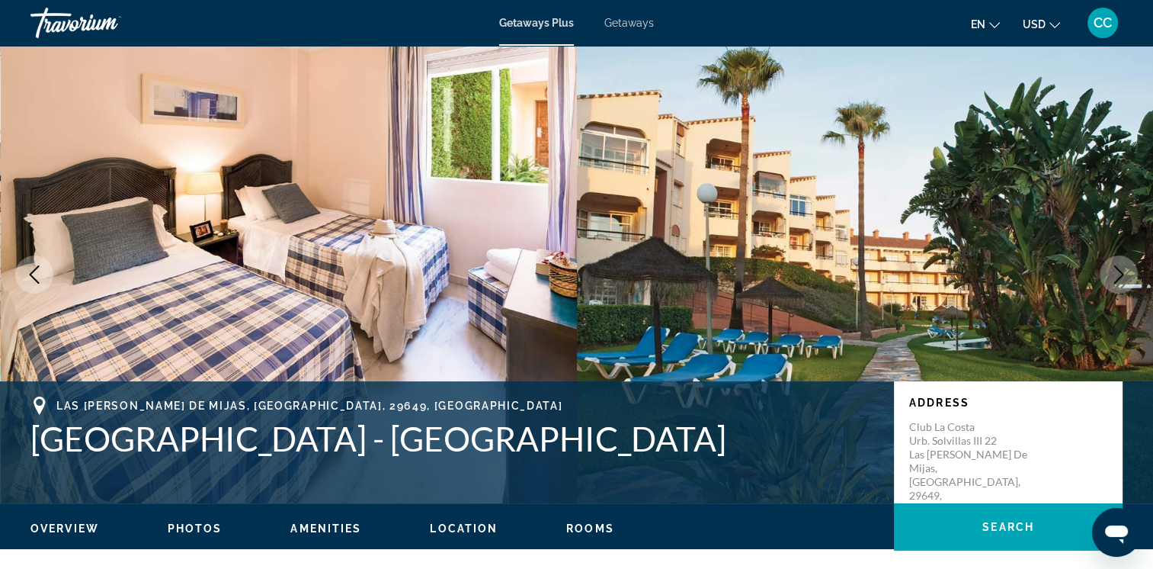
click at [1114, 271] on icon "Next image" at bounding box center [1119, 274] width 18 height 18
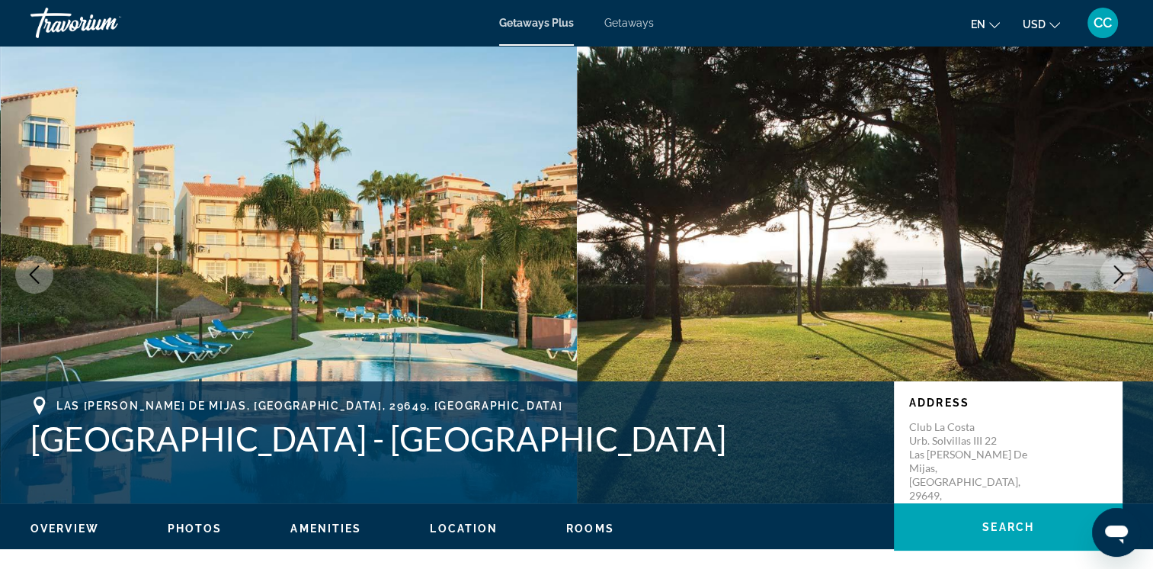
click at [1114, 271] on icon "Next image" at bounding box center [1119, 274] width 18 height 18
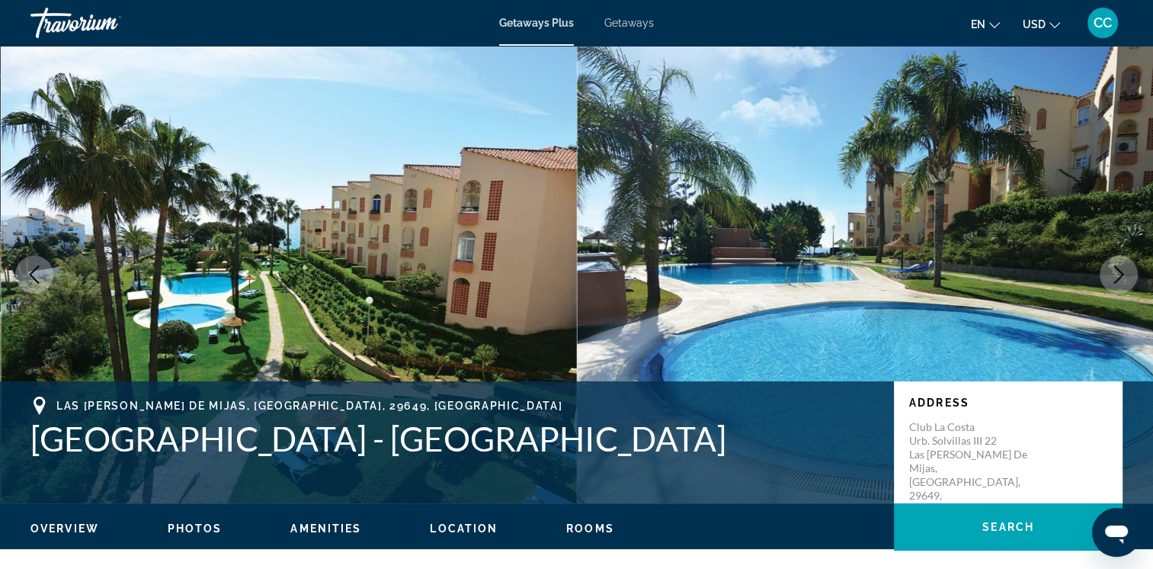
click at [1114, 271] on icon "Next image" at bounding box center [1119, 274] width 18 height 18
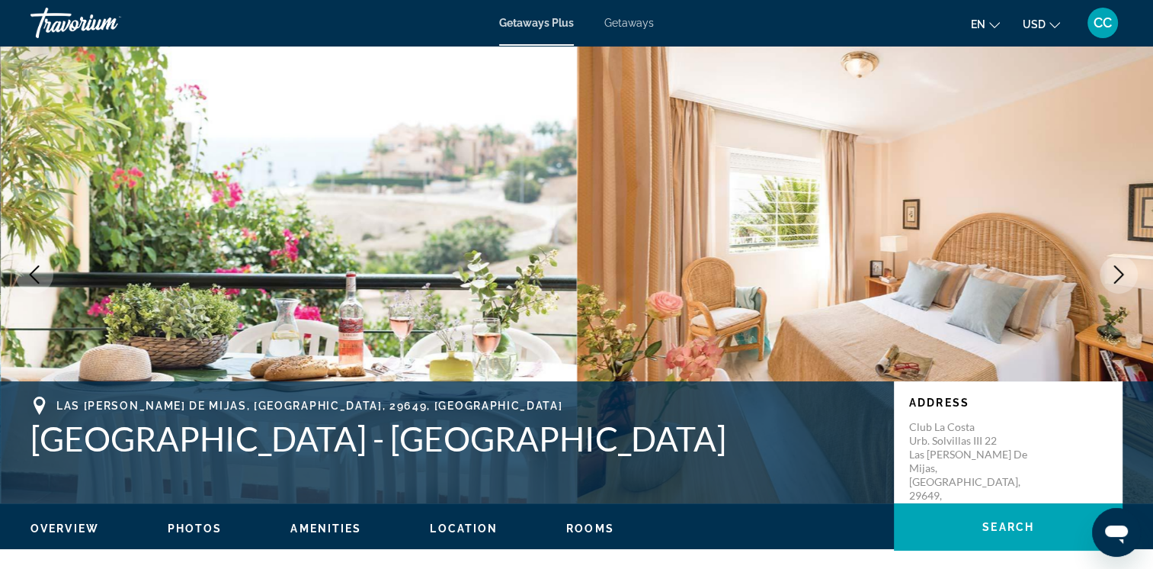
click at [1117, 274] on icon "Next image" at bounding box center [1119, 274] width 18 height 18
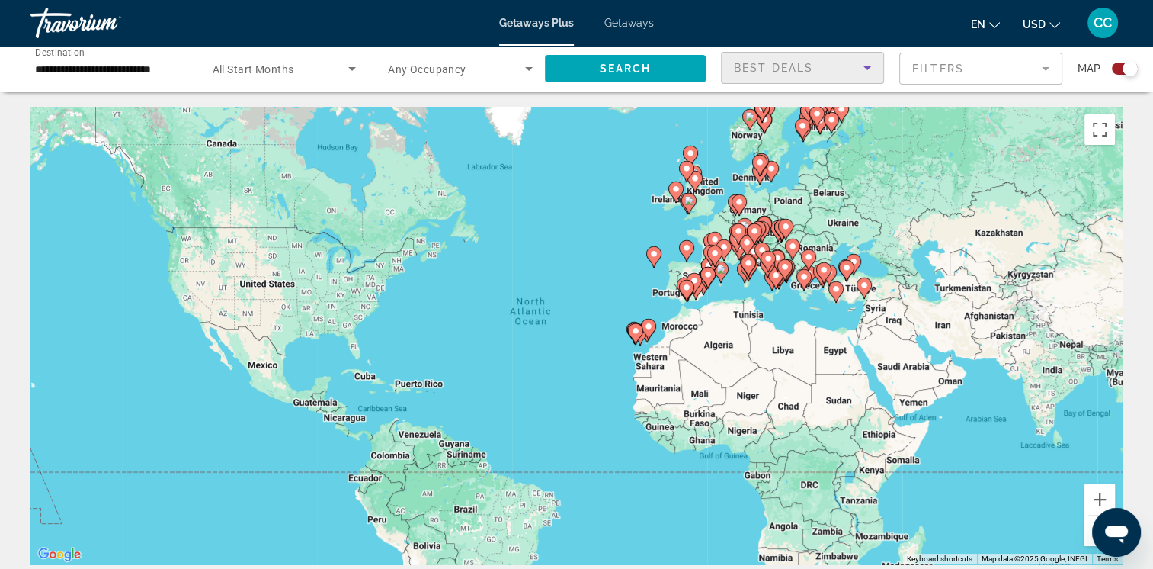
click at [869, 66] on icon "Sort by" at bounding box center [867, 68] width 18 height 18
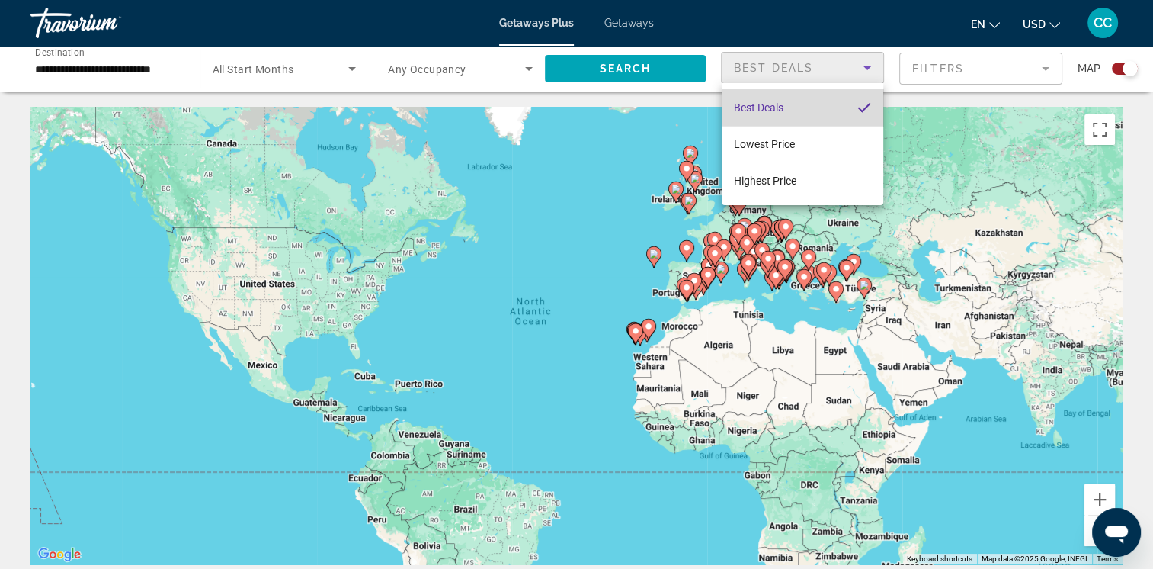
click at [808, 105] on mat-option "Best Deals" at bounding box center [803, 107] width 162 height 37
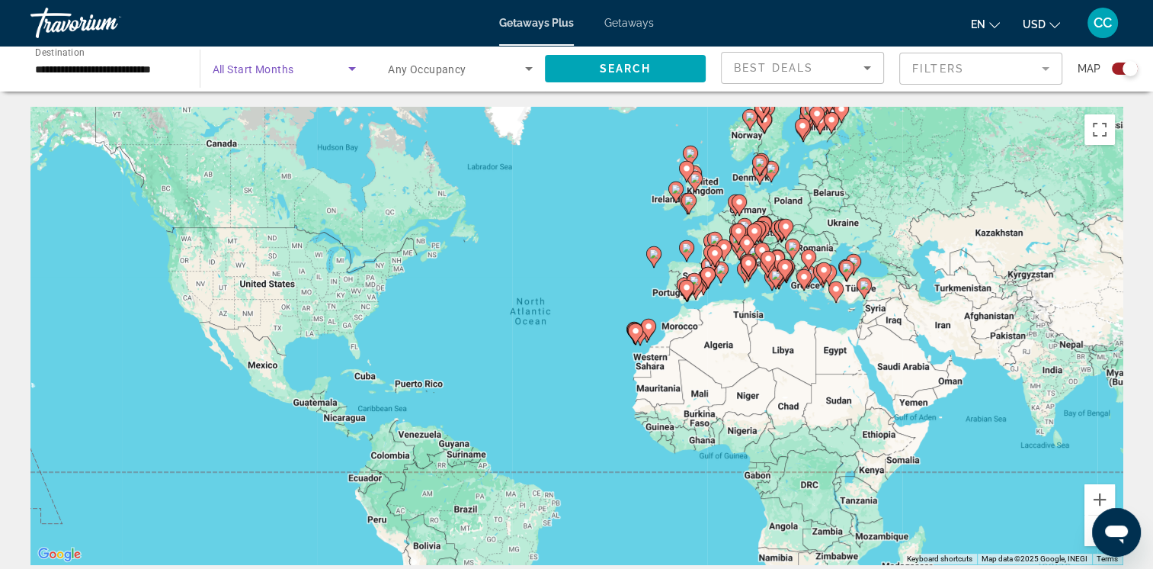
click at [353, 68] on icon "Search widget" at bounding box center [352, 69] width 8 height 4
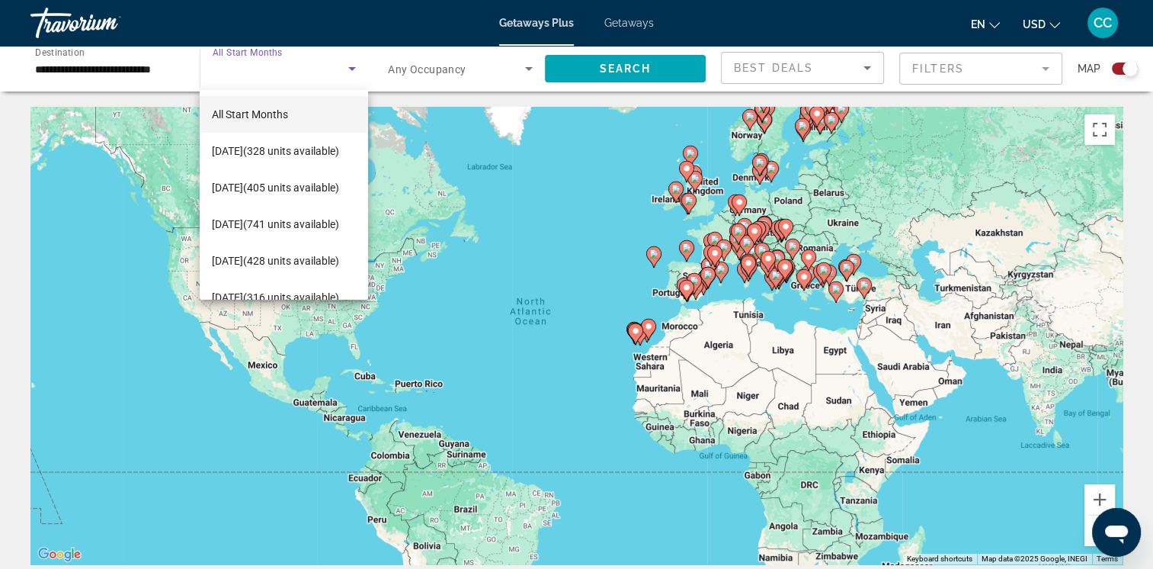
scroll to position [30, 0]
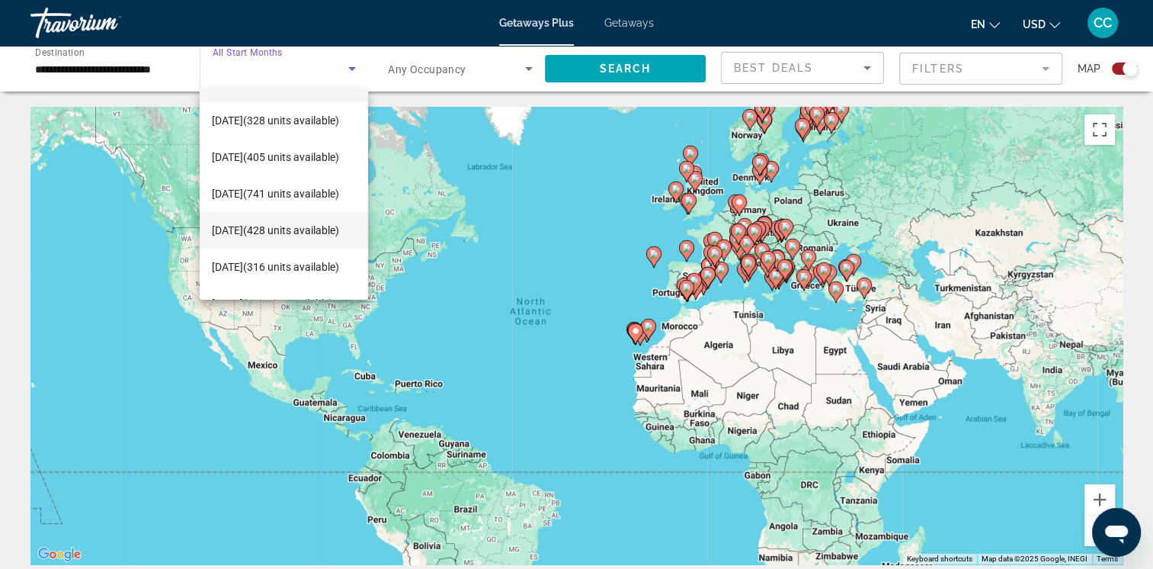
click at [271, 221] on span "[DATE] (428 units available)" at bounding box center [275, 230] width 127 height 18
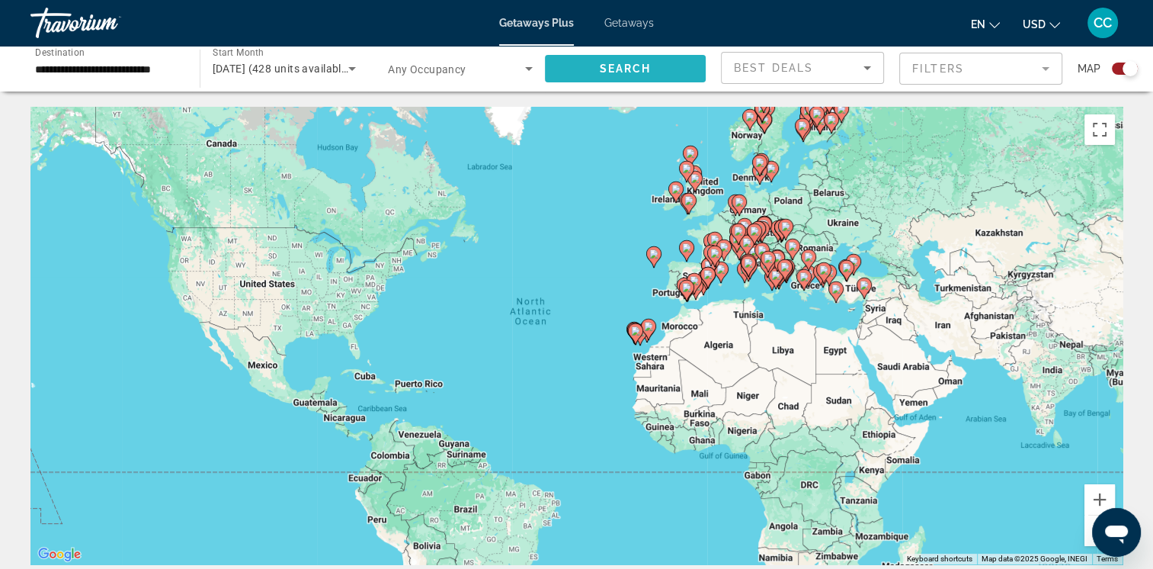
click at [684, 66] on span "Search widget" at bounding box center [626, 68] width 162 height 37
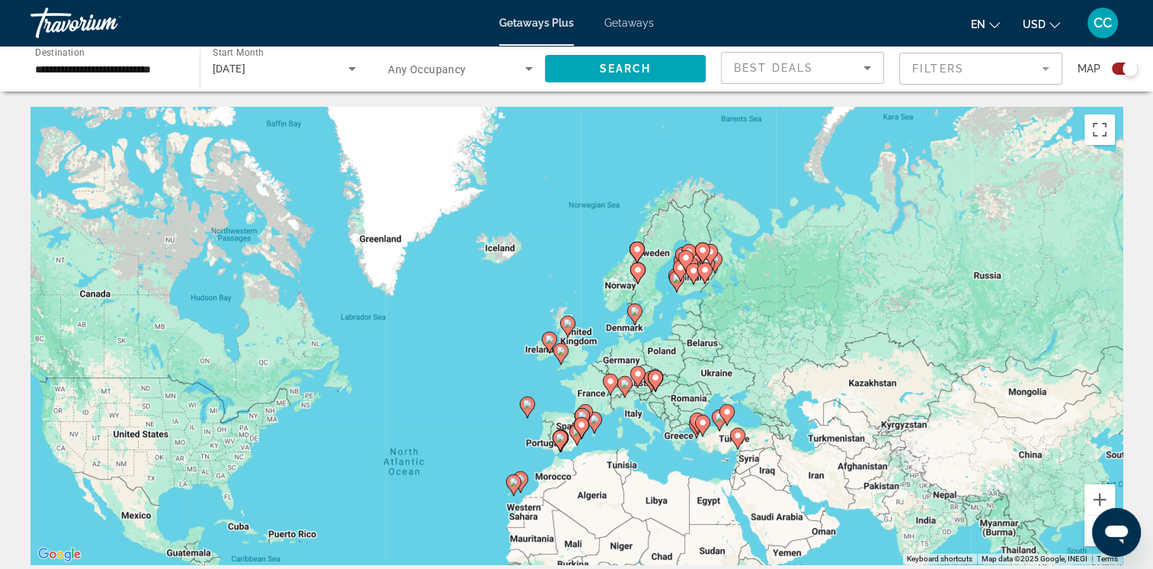
drag, startPoint x: 787, startPoint y: 147, endPoint x: 660, endPoint y: 300, distance: 198.7
click at [660, 300] on div "To activate drag with keyboard, press Alt + Enter. Once in keyboard drag state,…" at bounding box center [576, 335] width 1092 height 457
click at [688, 285] on div "To activate drag with keyboard, press Alt + Enter. Once in keyboard drag state,…" at bounding box center [576, 335] width 1092 height 457
click at [692, 291] on div "To activate drag with keyboard, press Alt + Enter. Once in keyboard drag state,…" at bounding box center [576, 335] width 1092 height 457
click at [692, 292] on div "To activate drag with keyboard, press Alt + Enter. Once in keyboard drag state,…" at bounding box center [576, 335] width 1092 height 457
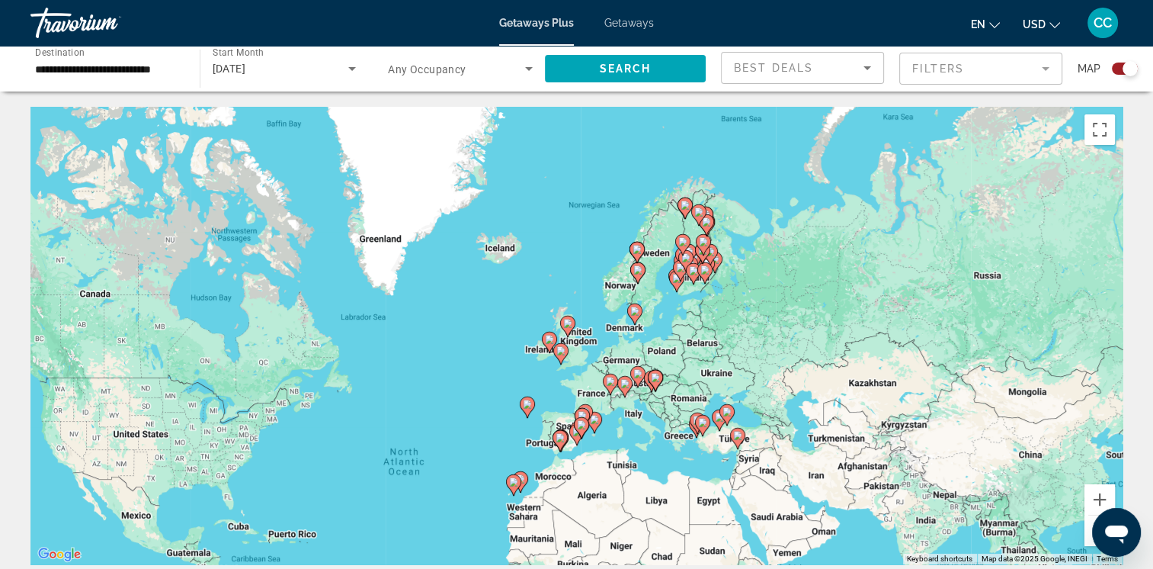
click at [693, 293] on div "To activate drag with keyboard, press Alt + Enter. Once in keyboard drag state,…" at bounding box center [576, 335] width 1092 height 457
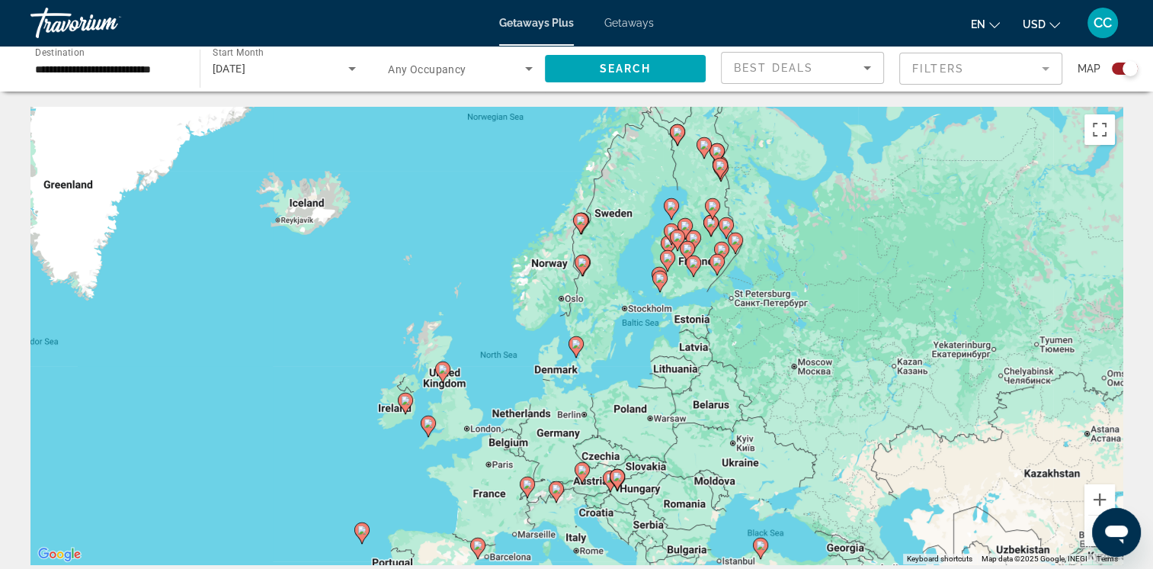
click at [681, 274] on div "To activate drag with keyboard, press Alt + Enter. Once in keyboard drag state,…" at bounding box center [576, 335] width 1092 height 457
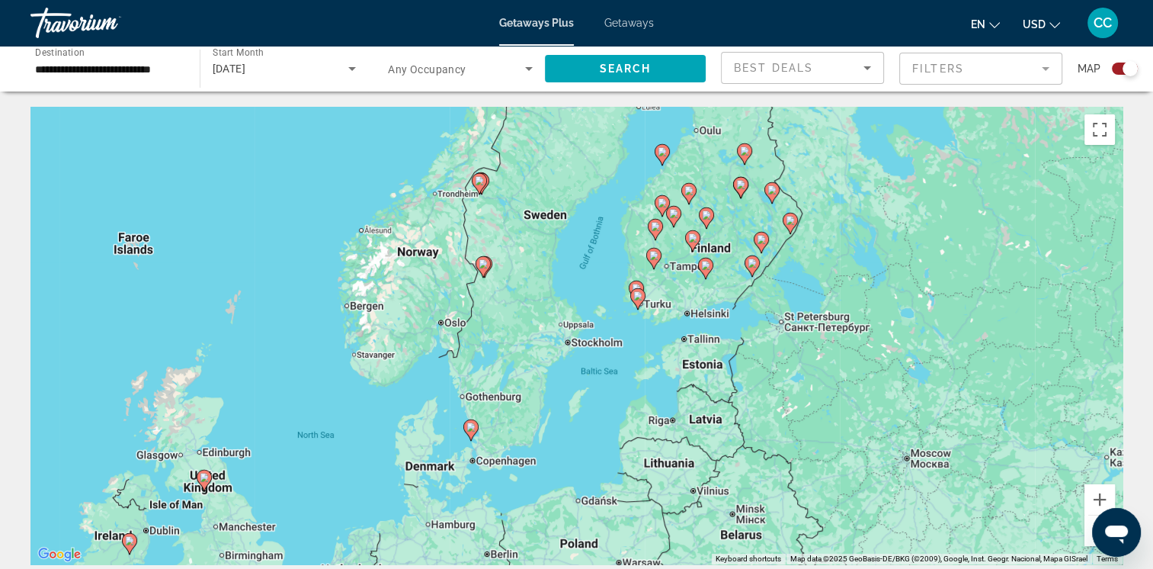
click at [661, 320] on div "To activate drag with keyboard, press Alt + Enter. Once in keyboard drag state,…" at bounding box center [576, 335] width 1092 height 457
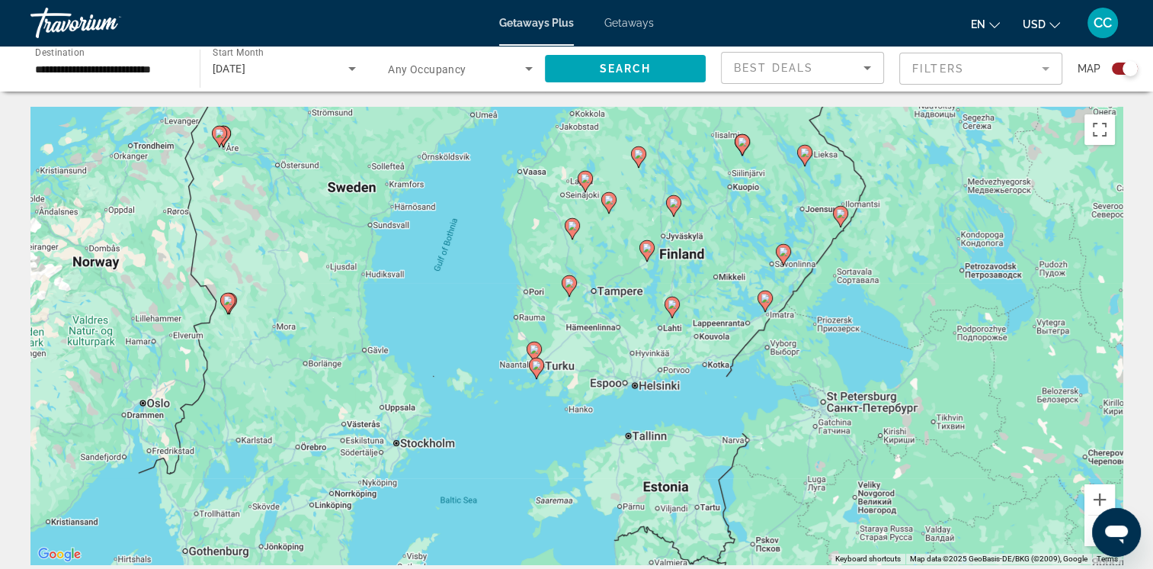
drag, startPoint x: 950, startPoint y: 279, endPoint x: 871, endPoint y: 360, distance: 112.7
click at [871, 360] on div "To activate drag with keyboard, press Alt + Enter. Once in keyboard drag state,…" at bounding box center [576, 335] width 1092 height 457
click at [537, 370] on icon "Main content" at bounding box center [536, 368] width 14 height 20
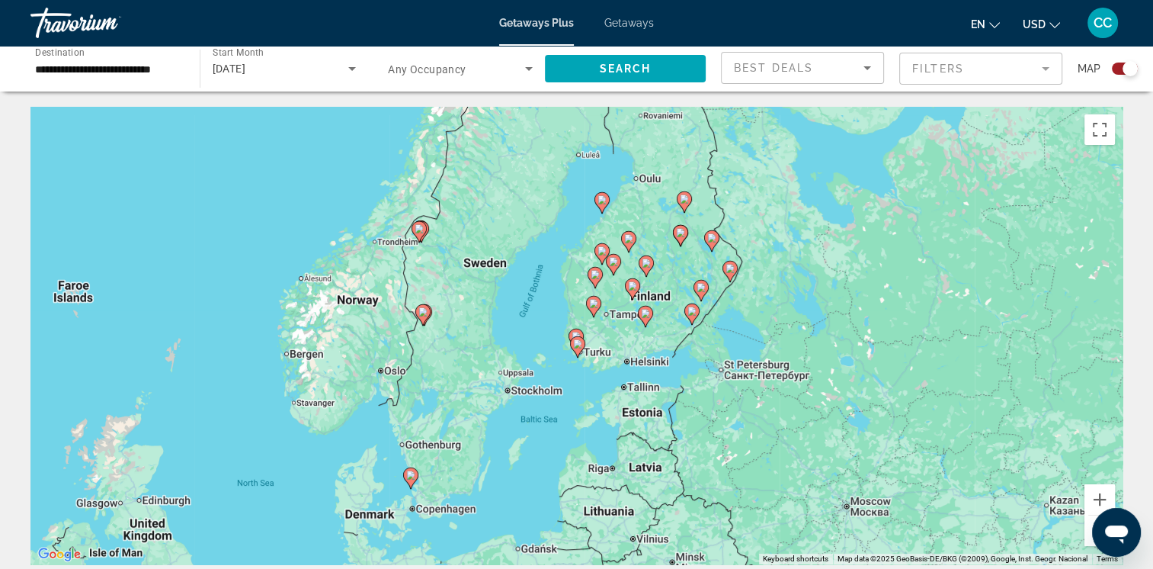
drag, startPoint x: 739, startPoint y: 319, endPoint x: 738, endPoint y: 341, distance: 22.9
click at [738, 341] on div "To activate drag with keyboard, press Alt + Enter. Once in keyboard drag state,…" at bounding box center [576, 335] width 1092 height 457
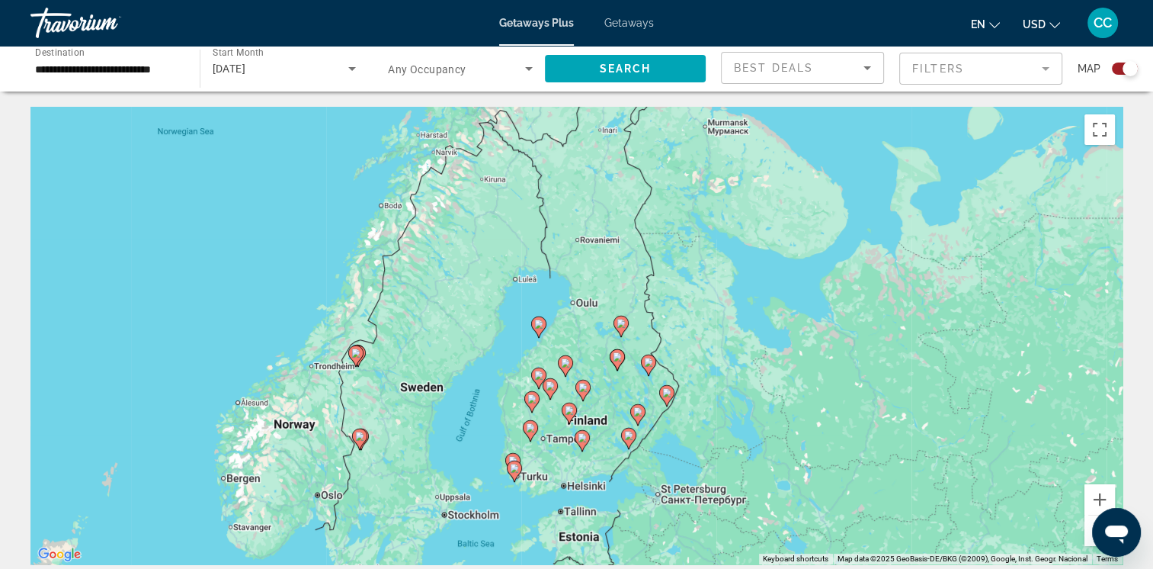
drag, startPoint x: 505, startPoint y: 215, endPoint x: 443, endPoint y: 339, distance: 138.7
click at [443, 339] on div "To activate drag with keyboard, press Alt + Enter. Once in keyboard drag state,…" at bounding box center [576, 335] width 1092 height 457
click at [537, 329] on icon "Main content" at bounding box center [538, 327] width 14 height 20
type input "**********"
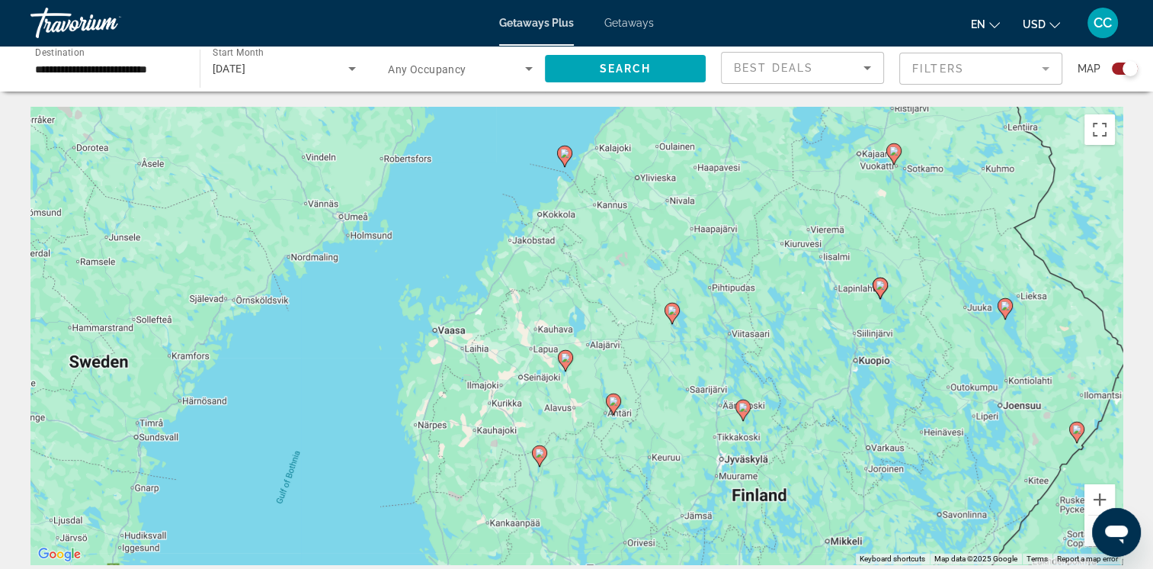
drag, startPoint x: 774, startPoint y: 367, endPoint x: 761, endPoint y: 199, distance: 169.0
click at [761, 199] on div "To activate drag with keyboard, press Alt + Enter. Once in keyboard drag state,…" at bounding box center [576, 335] width 1092 height 457
click at [1091, 547] on div "To activate drag with keyboard, press Alt + Enter. Once in keyboard drag state,…" at bounding box center [576, 335] width 1092 height 457
click at [1090, 535] on button "Zoom out" at bounding box center [1100, 530] width 30 height 30
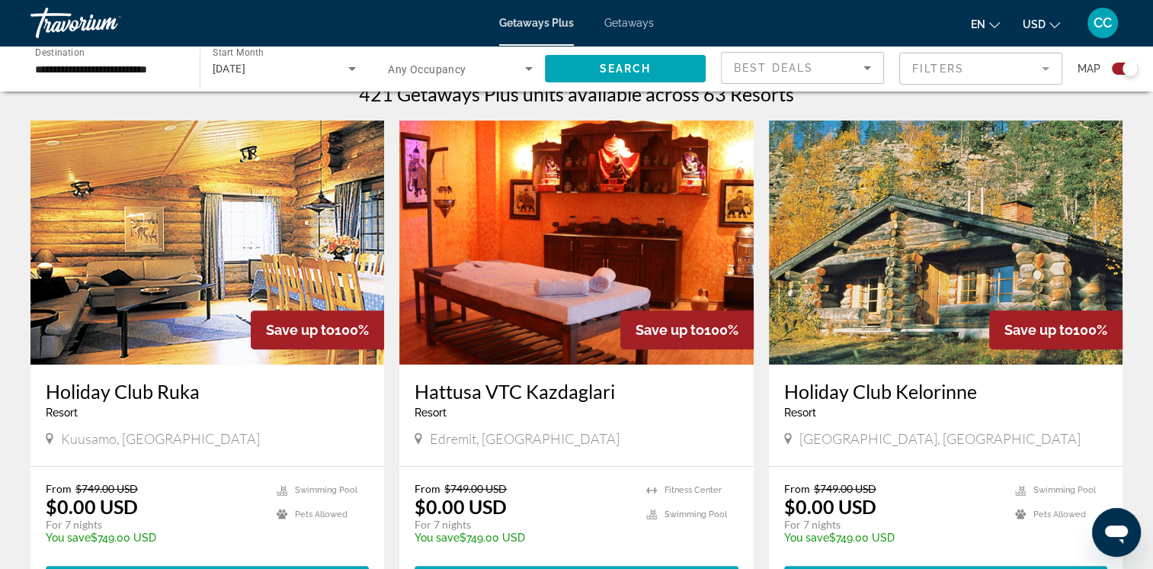
scroll to position [1823, 0]
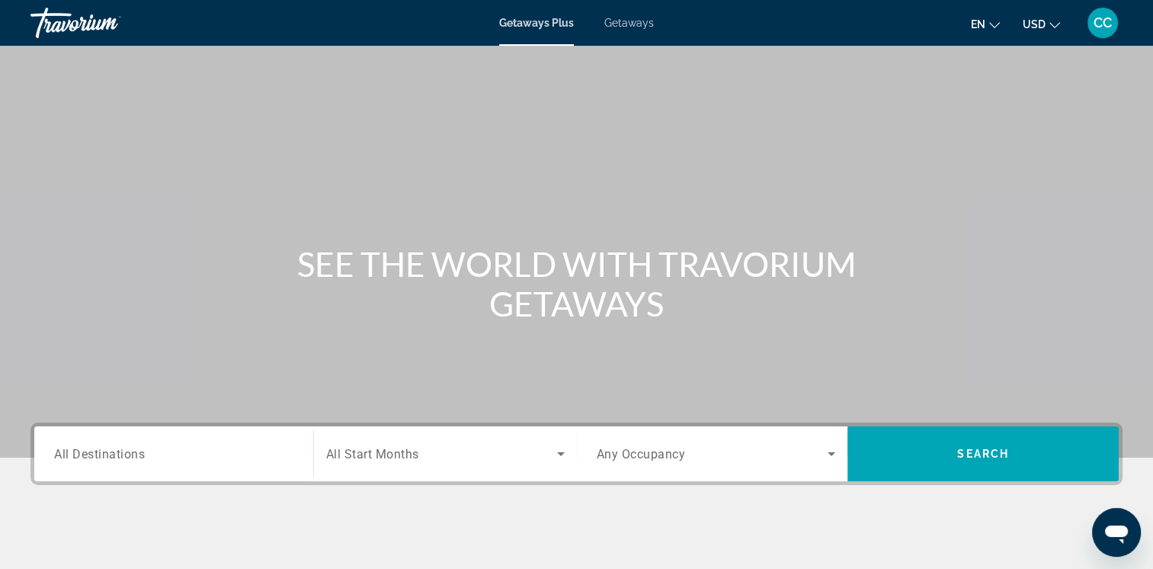
click at [211, 454] on input "Destination All Destinations" at bounding box center [173, 454] width 239 height 18
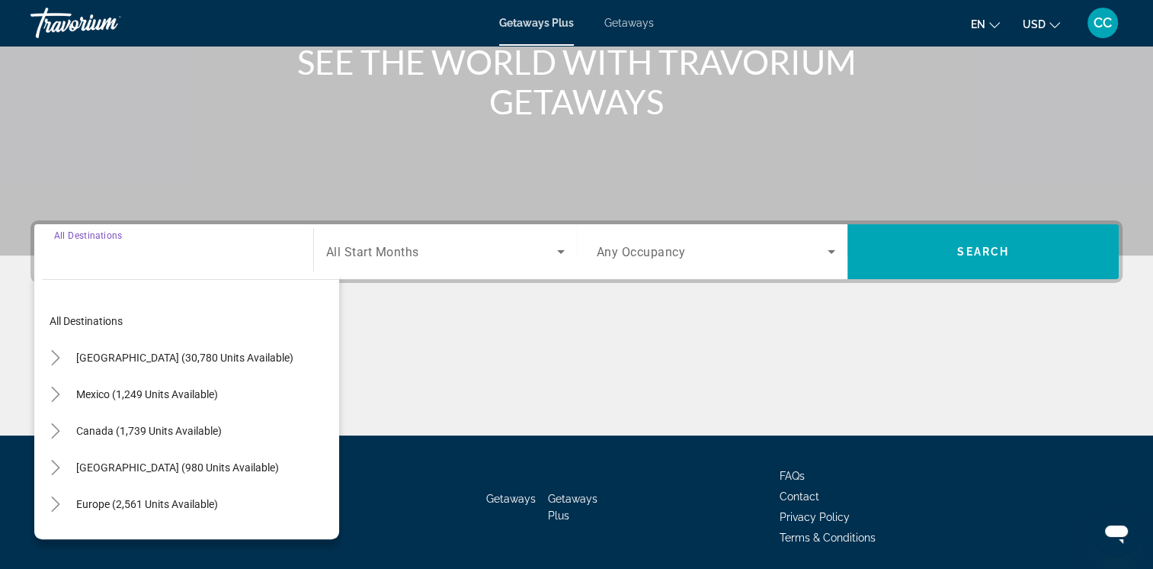
scroll to position [255, 0]
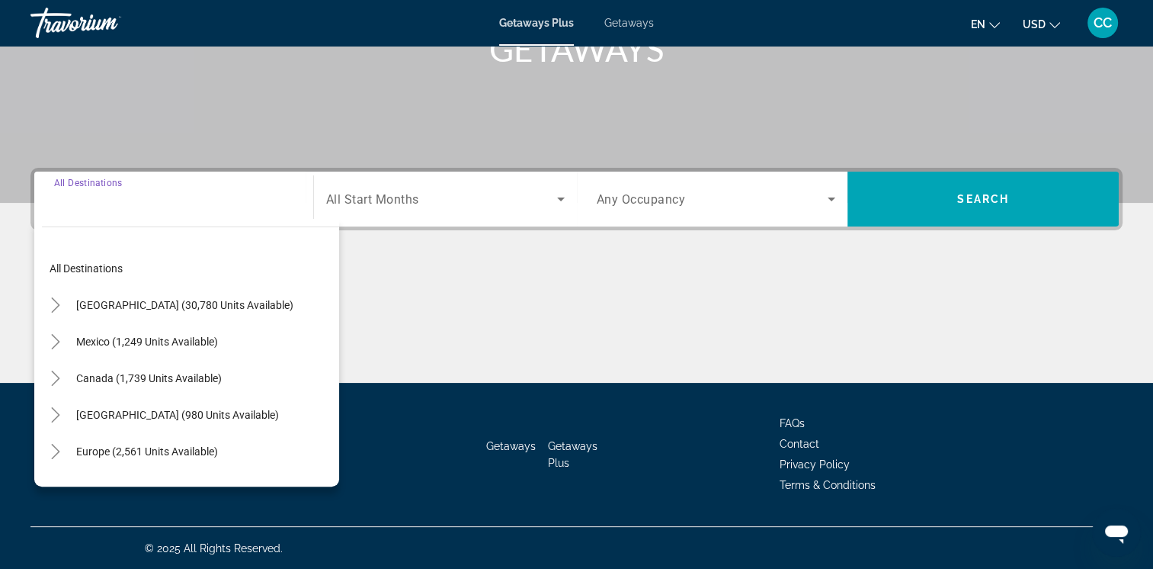
click at [175, 452] on span "Europe (2,561 units available)" at bounding box center [147, 451] width 142 height 12
type input "**********"
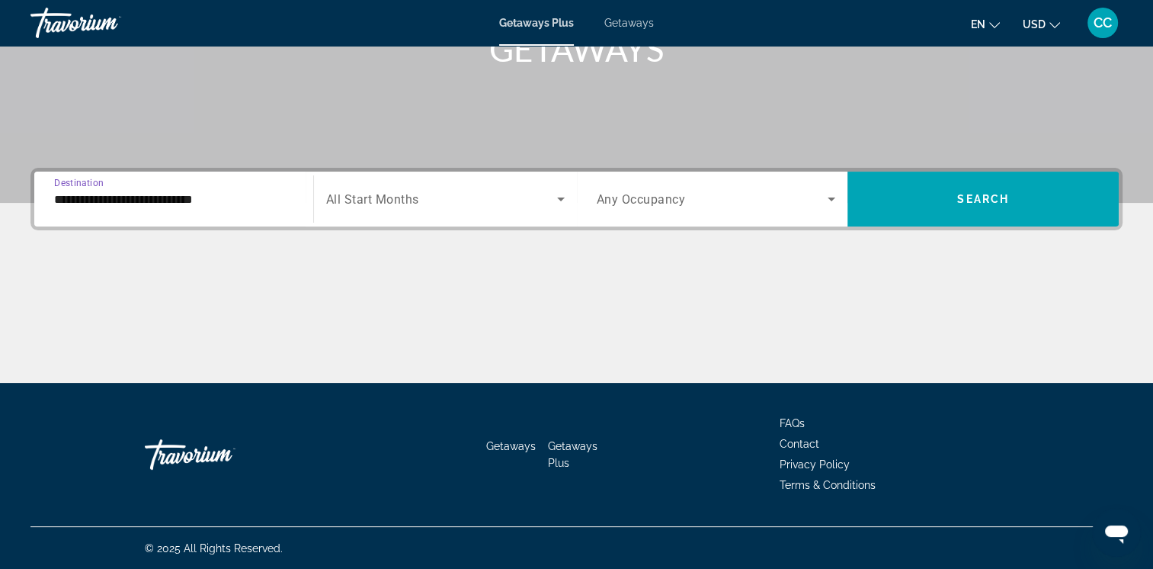
click at [559, 196] on icon "Search widget" at bounding box center [561, 199] width 18 height 18
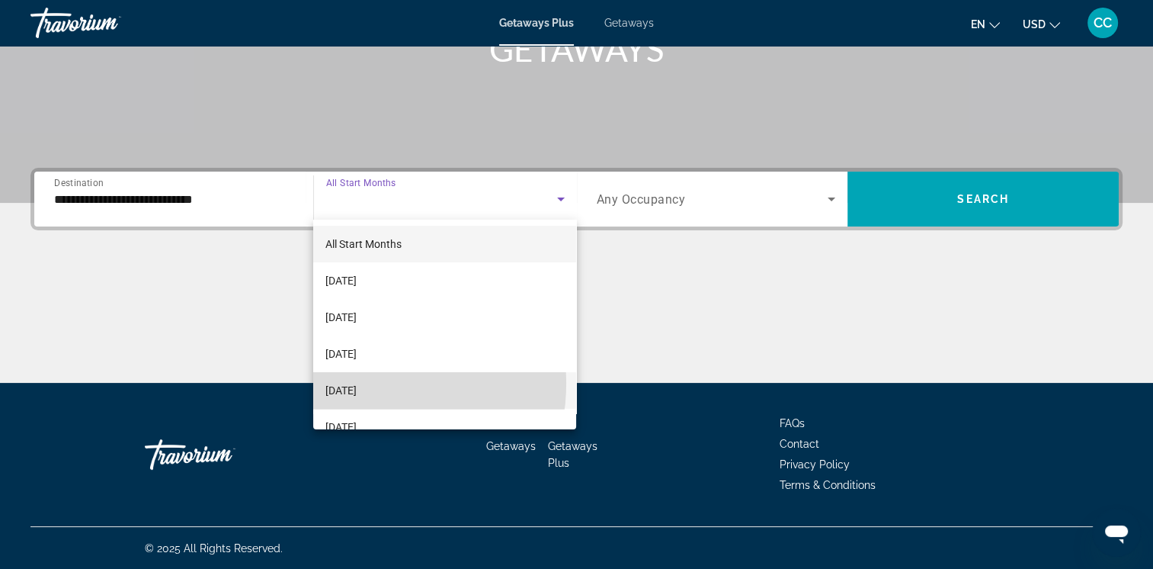
click at [357, 383] on span "[DATE]" at bounding box center [340, 390] width 31 height 18
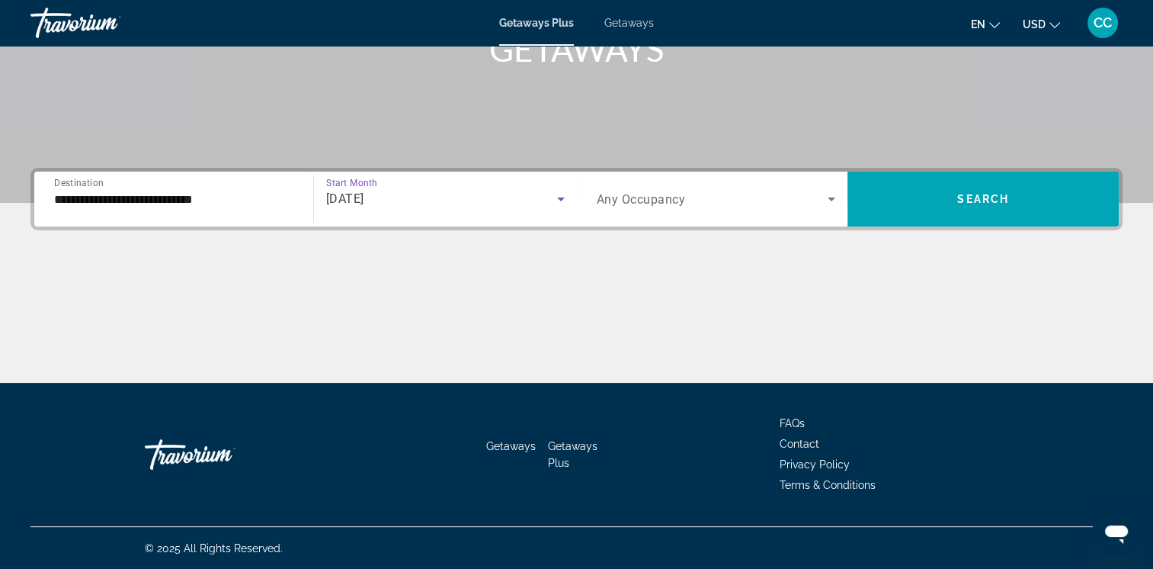
click at [828, 195] on icon "Search widget" at bounding box center [831, 199] width 18 height 18
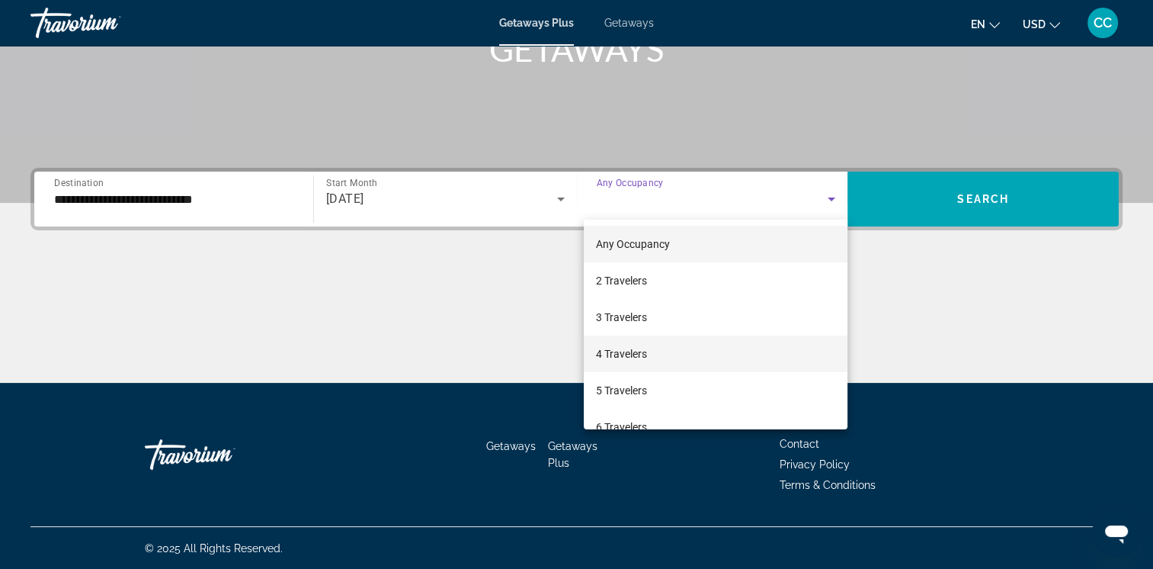
click at [665, 352] on mat-option "4 Travelers" at bounding box center [716, 353] width 264 height 37
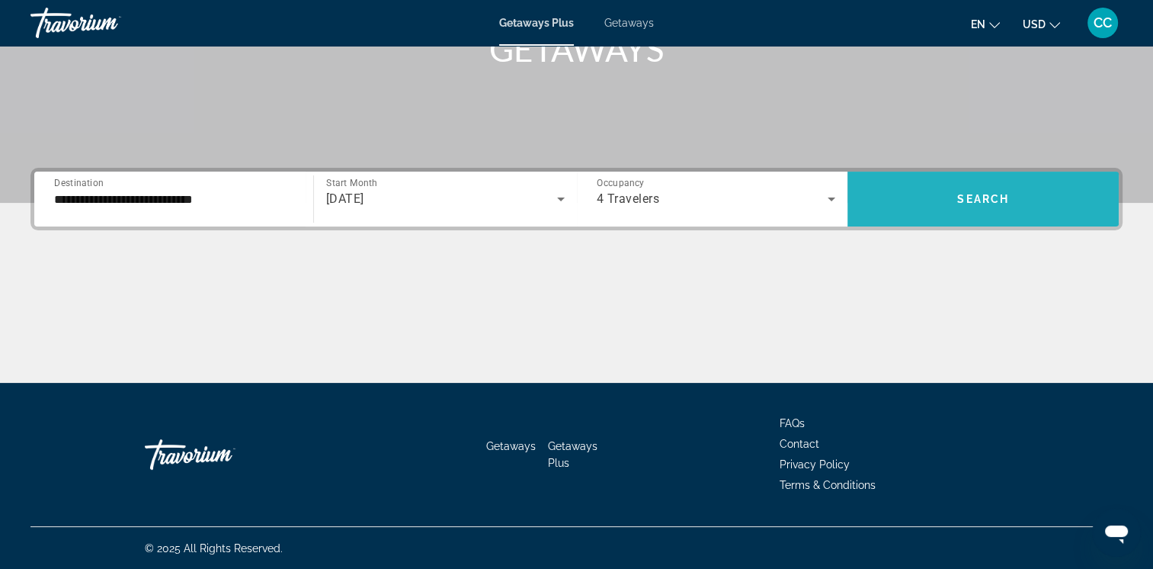
click at [950, 203] on span "Search widget" at bounding box center [983, 199] width 271 height 37
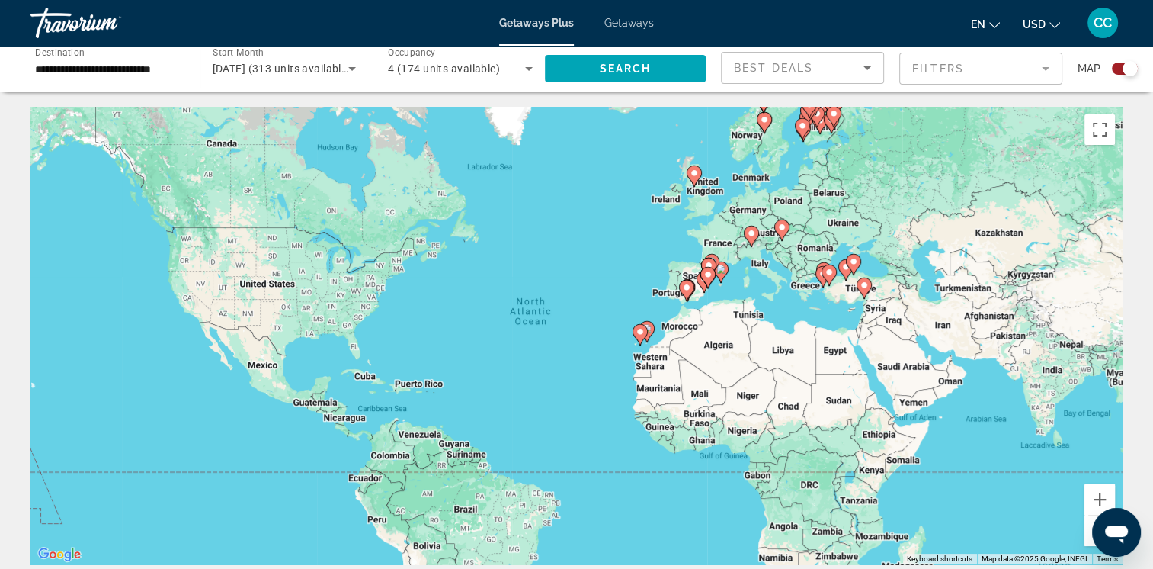
drag, startPoint x: 828, startPoint y: 105, endPoint x: 835, endPoint y: 213, distance: 107.7
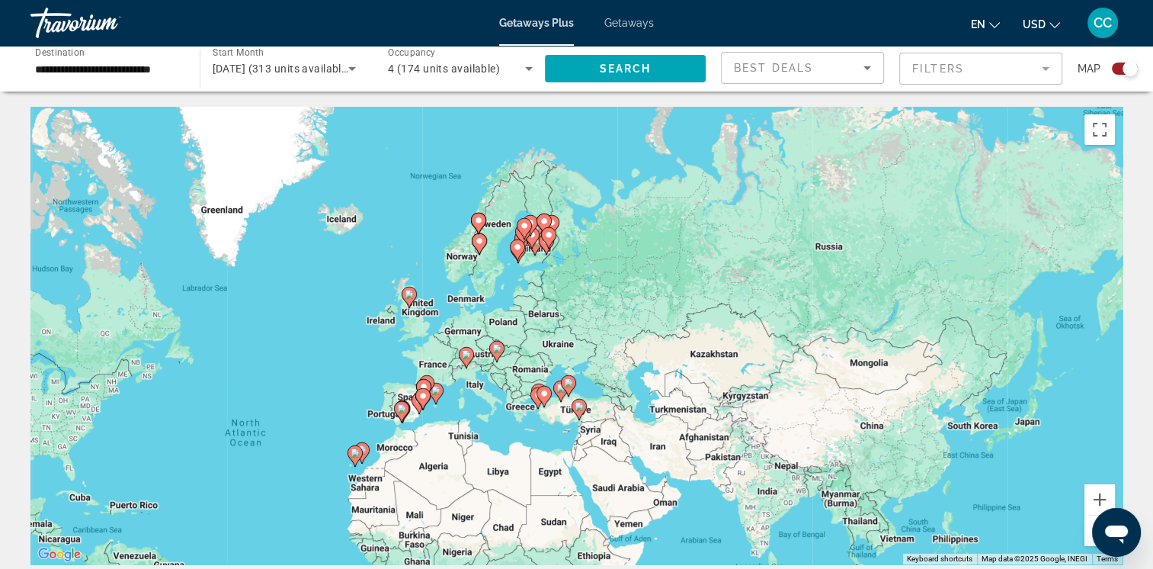
drag, startPoint x: 835, startPoint y: 213, endPoint x: 543, endPoint y: 315, distance: 310.0
click at [543, 315] on div "To activate drag with keyboard, press Alt + Enter. Once in keyboard drag state,…" at bounding box center [576, 335] width 1092 height 457
click at [527, 218] on icon "Main content" at bounding box center [524, 216] width 14 height 20
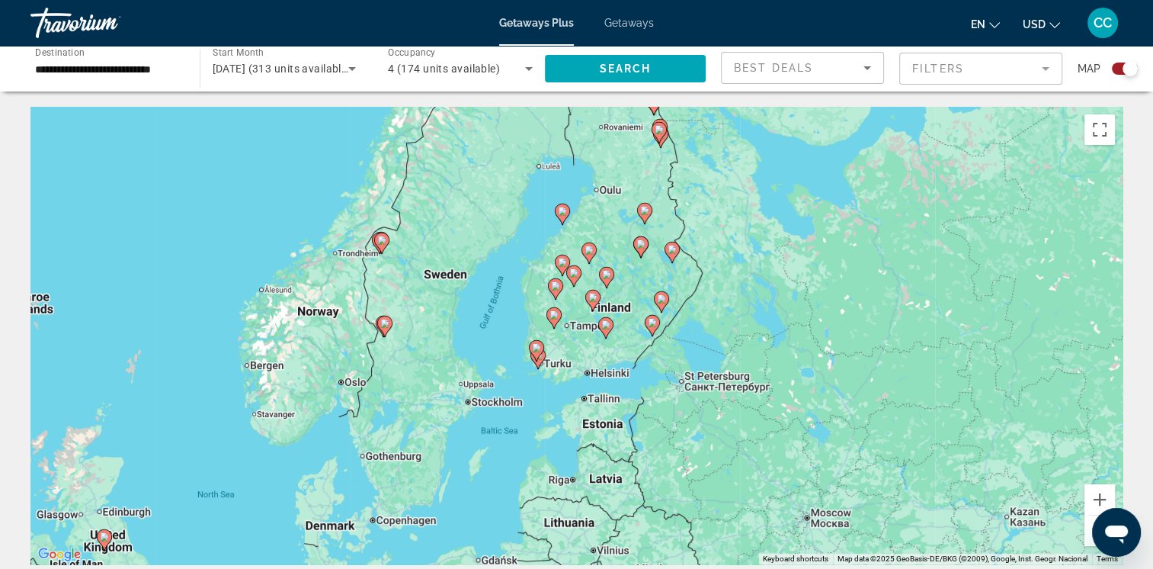
drag, startPoint x: 770, startPoint y: 447, endPoint x: 758, endPoint y: 337, distance: 110.4
click at [758, 337] on div "To activate drag with keyboard, press Alt + Enter. Once in keyboard drag state,…" at bounding box center [576, 335] width 1092 height 457
click at [590, 345] on div "To activate drag with keyboard, press Alt + Enter. Once in keyboard drag state,…" at bounding box center [576, 335] width 1092 height 457
click at [616, 329] on div "To activate drag with keyboard, press Alt + Enter. Once in keyboard drag state,…" at bounding box center [576, 335] width 1092 height 457
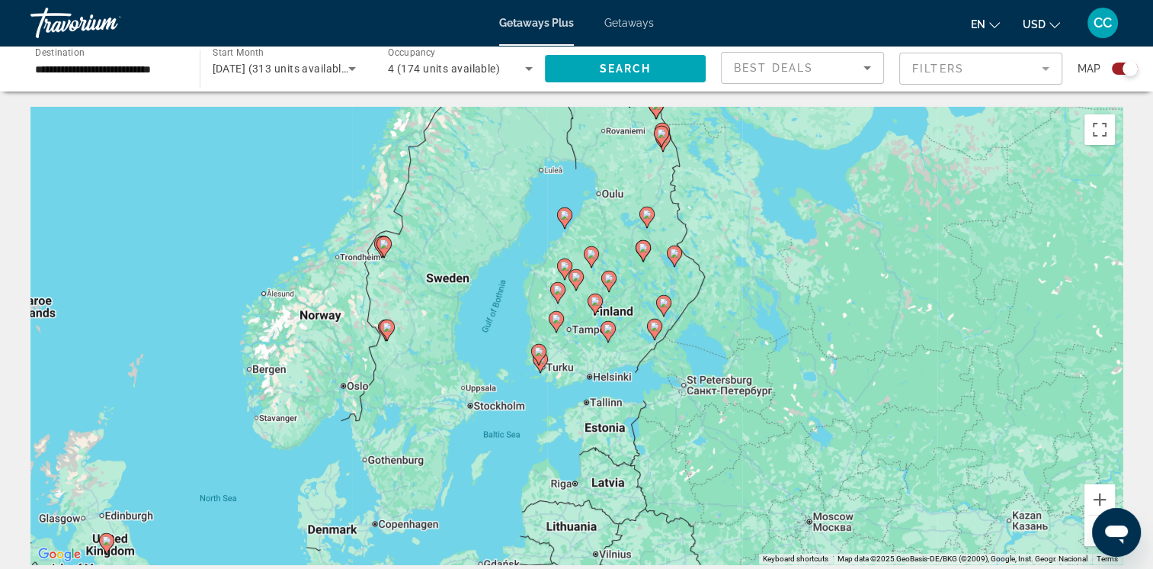
click at [627, 337] on div "To activate drag with keyboard, press Alt + Enter. Once in keyboard drag state,…" at bounding box center [576, 335] width 1092 height 457
click at [619, 259] on div "To activate drag with keyboard, press Alt + Enter. Once in keyboard drag state,…" at bounding box center [576, 335] width 1092 height 457
click at [617, 259] on div "To activate drag with keyboard, press Alt + Enter. Once in keyboard drag state,…" at bounding box center [576, 335] width 1092 height 457
click at [593, 304] on image "Main content" at bounding box center [596, 301] width 9 height 9
type input "**********"
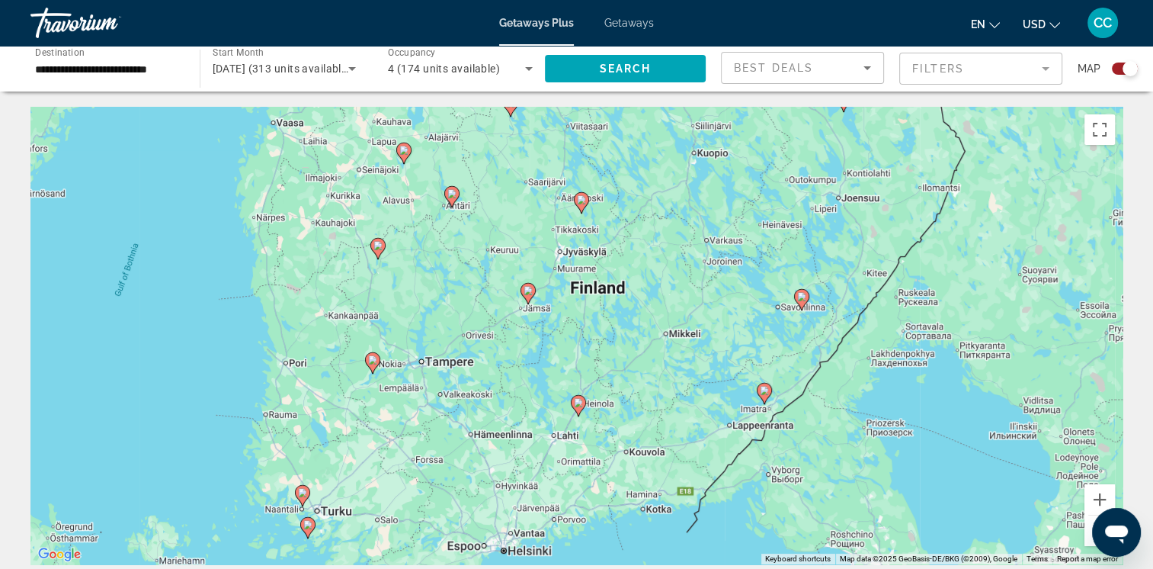
drag, startPoint x: 604, startPoint y: 466, endPoint x: 555, endPoint y: 434, distance: 57.9
click at [555, 434] on div "To activate drag with keyboard, press Alt + Enter. Once in keyboard drag state,…" at bounding box center [576, 335] width 1092 height 457
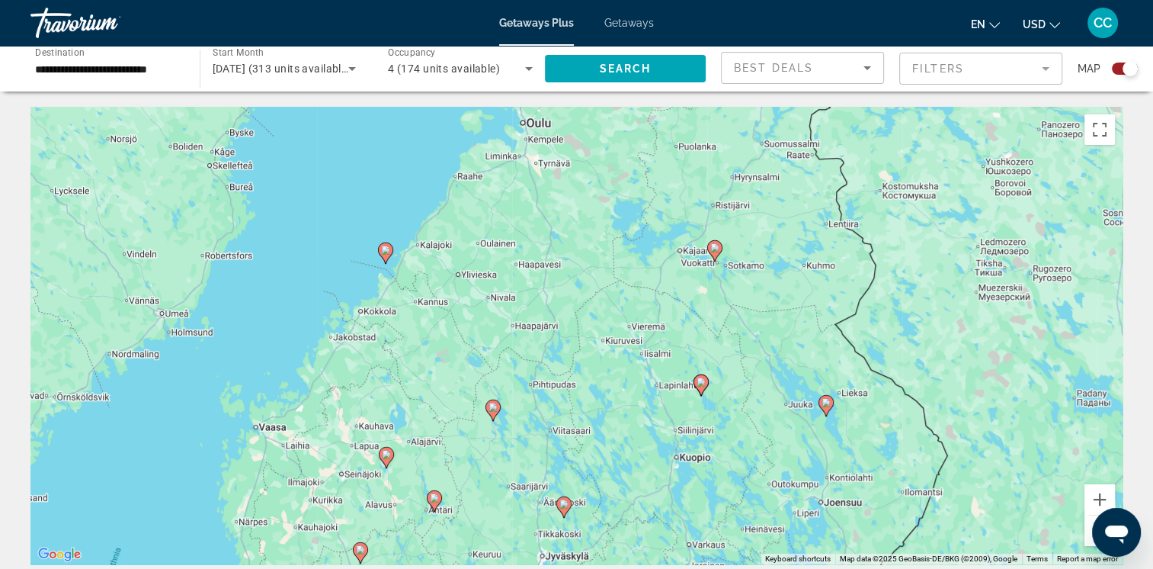
drag, startPoint x: 679, startPoint y: 203, endPoint x: 662, endPoint y: 508, distance: 305.4
click at [662, 508] on div "To activate drag with keyboard, press Alt + Enter. Once in keyboard drag state,…" at bounding box center [576, 335] width 1092 height 457
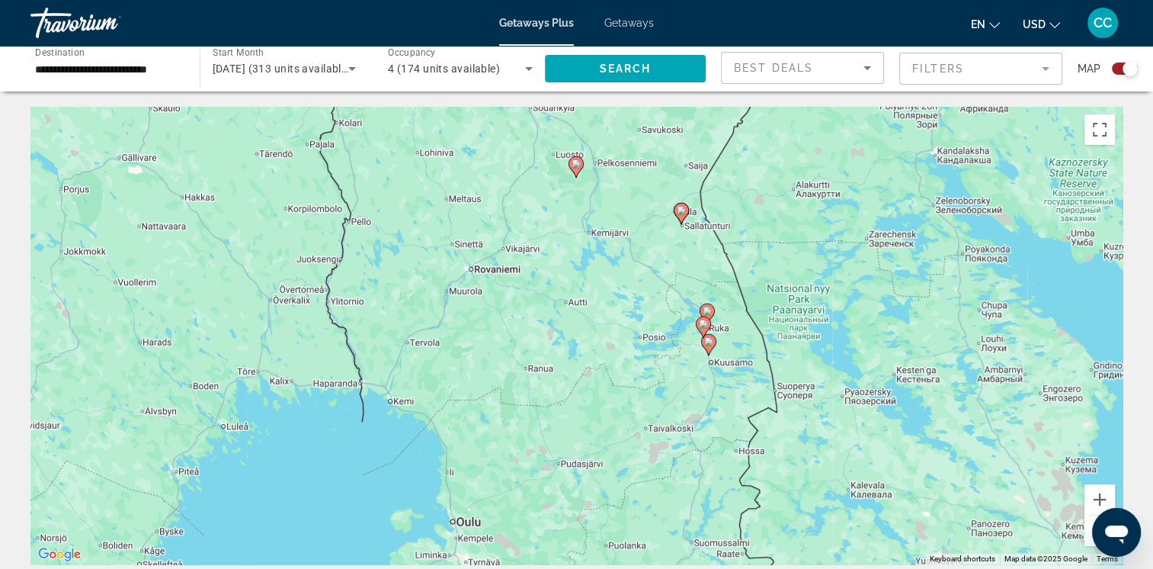
drag, startPoint x: 589, startPoint y: 201, endPoint x: 518, endPoint y: 601, distance: 406.4
click at [518, 568] on html "**********" at bounding box center [576, 284] width 1153 height 569
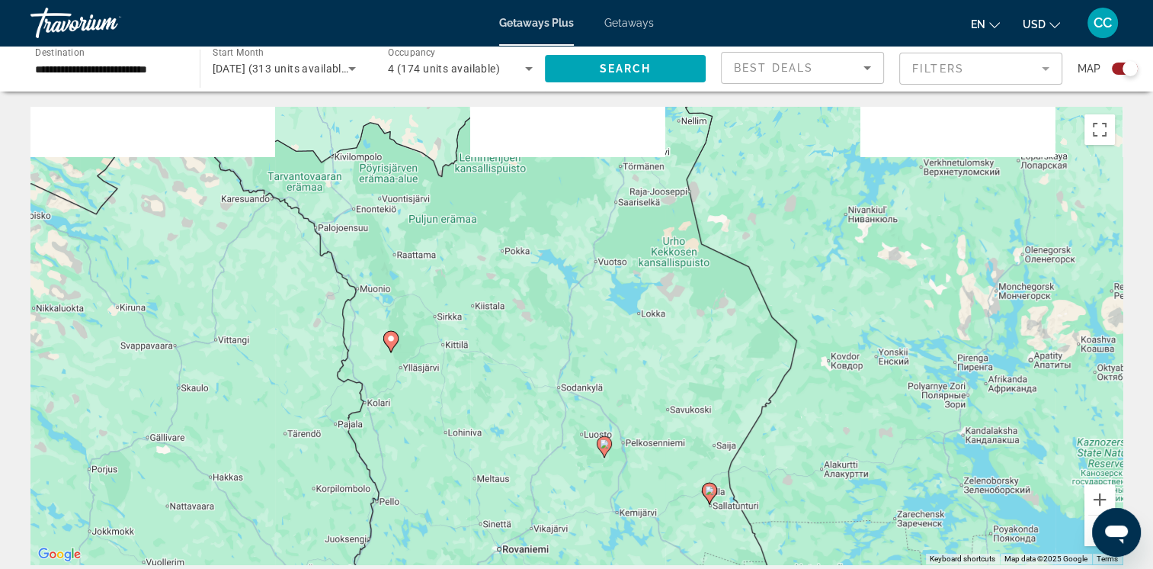
drag, startPoint x: 530, startPoint y: 184, endPoint x: 564, endPoint y: 508, distance: 325.0
click at [564, 508] on div "To activate drag with keyboard, press Alt + Enter. Once in keyboard drag state,…" at bounding box center [576, 335] width 1092 height 457
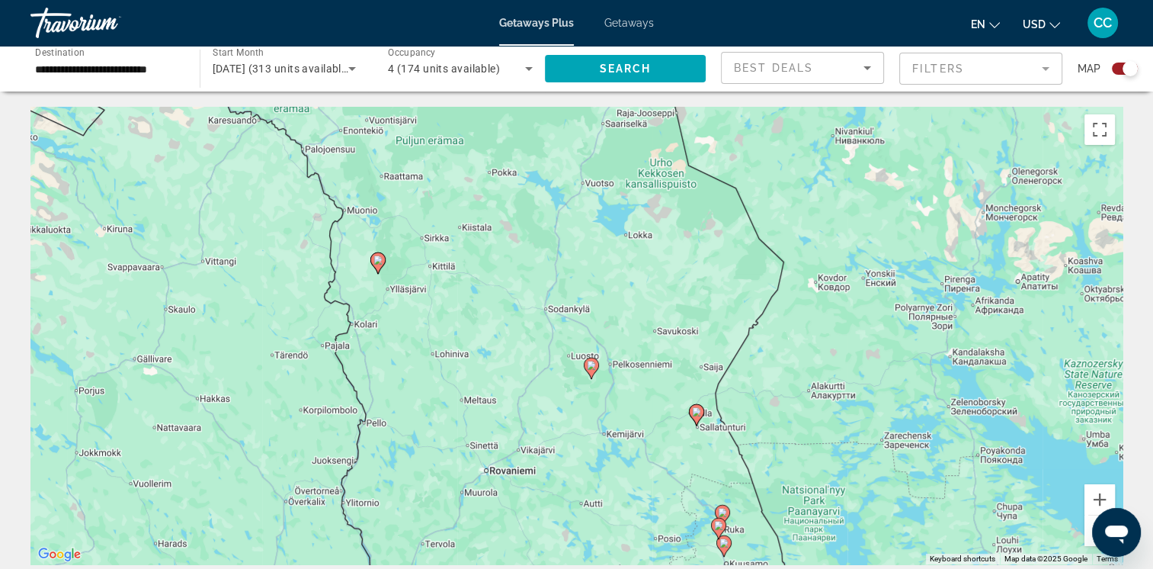
drag, startPoint x: 582, startPoint y: 189, endPoint x: 560, endPoint y: 41, distance: 149.5
click at [560, 41] on div "**********" at bounding box center [576, 284] width 1153 height 569
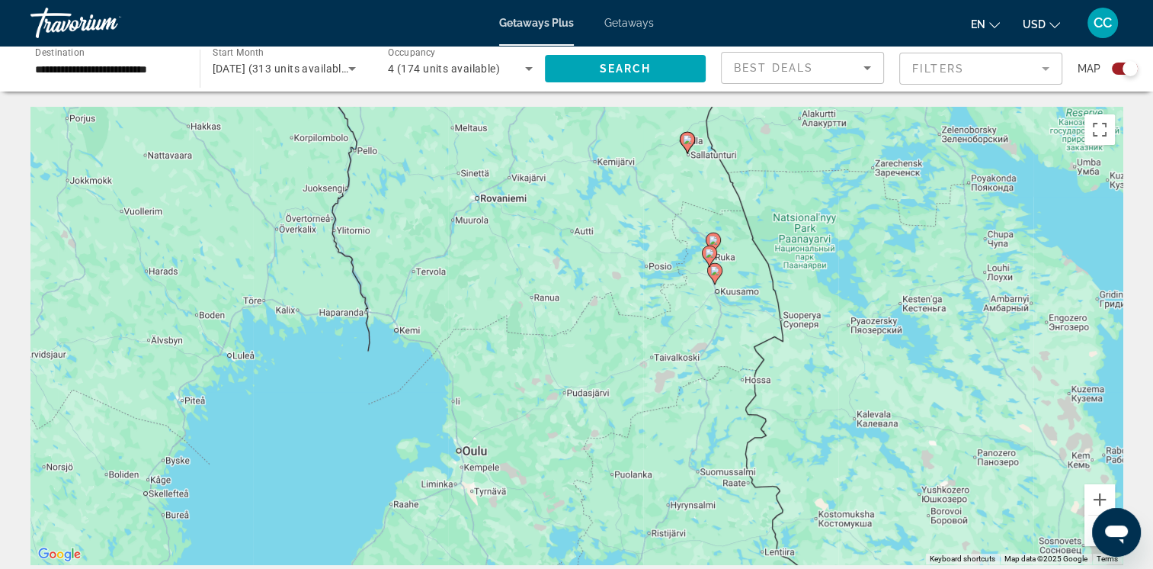
drag, startPoint x: 561, startPoint y: 454, endPoint x: 551, endPoint y: 186, distance: 268.5
click at [551, 186] on div "To activate drag with keyboard, press Alt + Enter. Once in keyboard drag state,…" at bounding box center [576, 335] width 1092 height 457
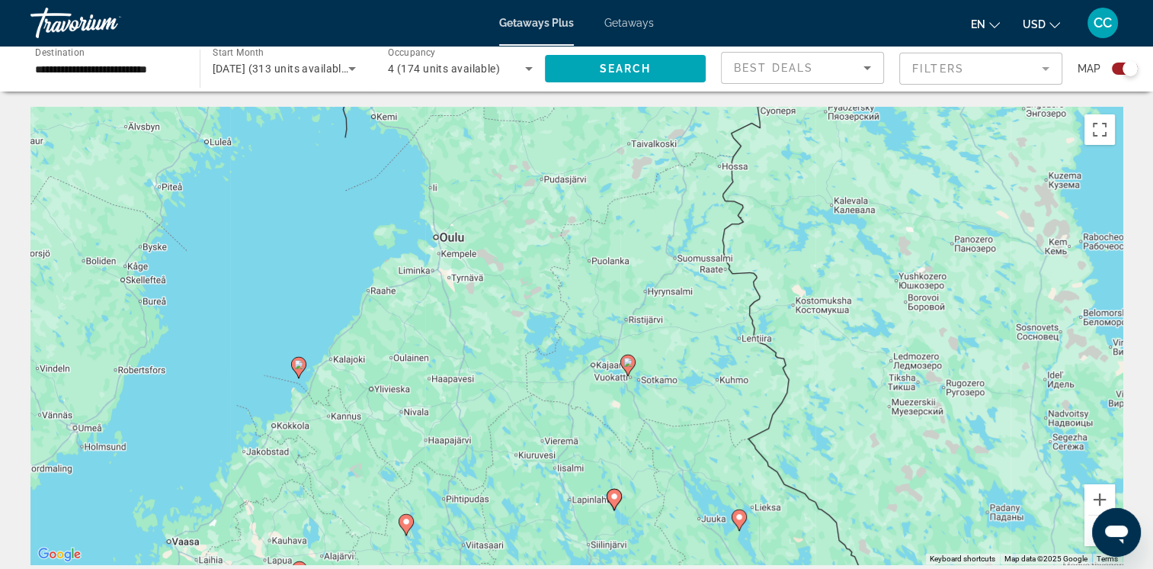
drag, startPoint x: 671, startPoint y: 338, endPoint x: 648, endPoint y: 124, distance: 215.4
click at [648, 124] on div "To activate drag with keyboard, press Alt + Enter. Once in keyboard drag state,…" at bounding box center [576, 335] width 1092 height 457
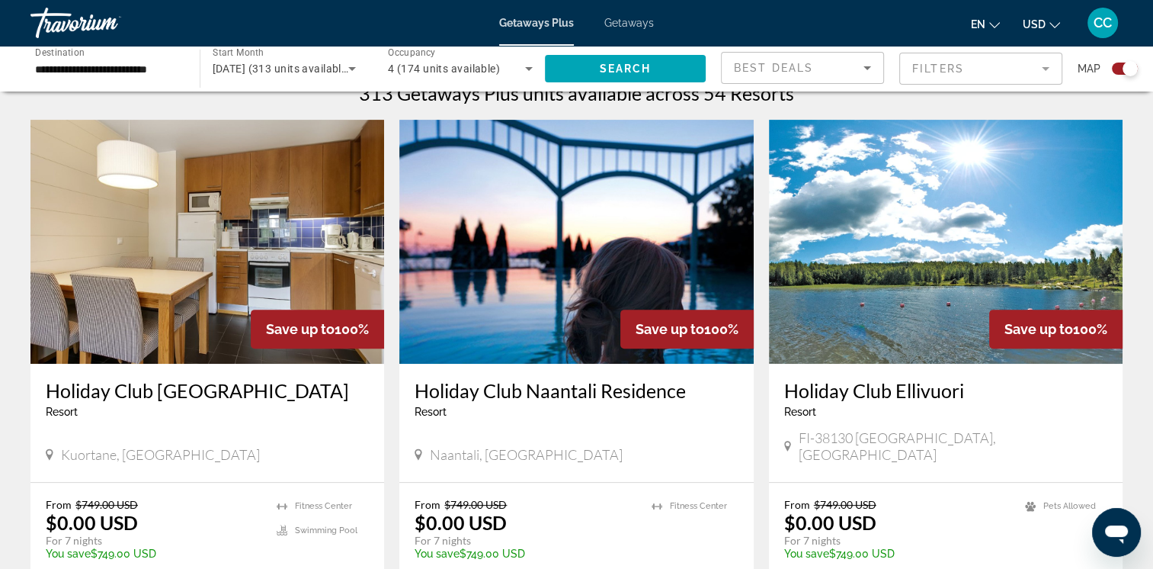
scroll to position [534, 0]
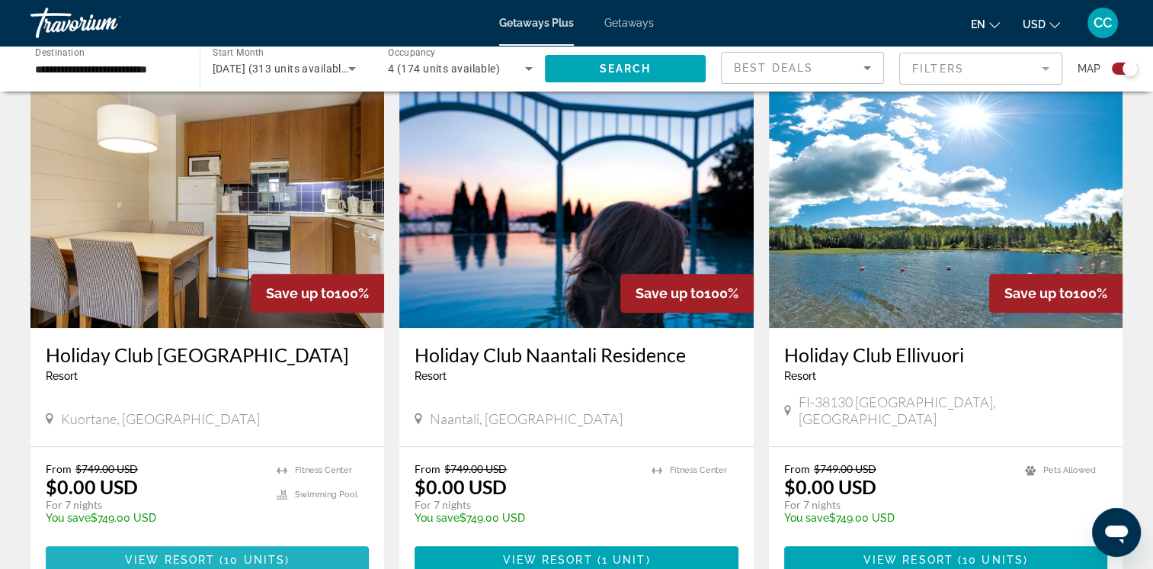
click at [226, 553] on span "10 units" at bounding box center [254, 559] width 61 height 12
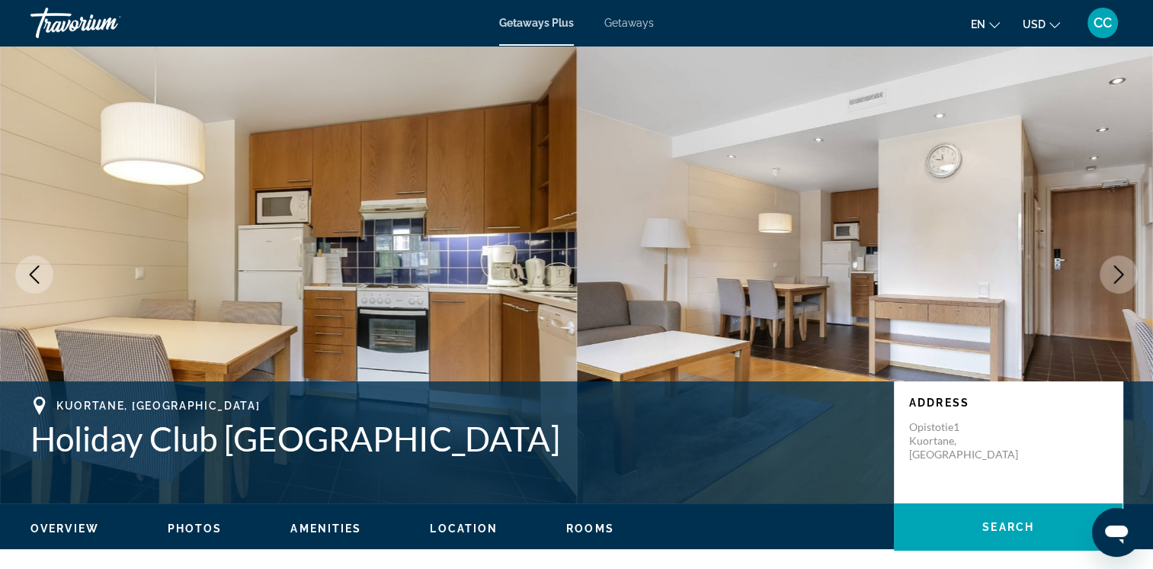
click at [1114, 267] on icon "Next image" at bounding box center [1119, 274] width 18 height 18
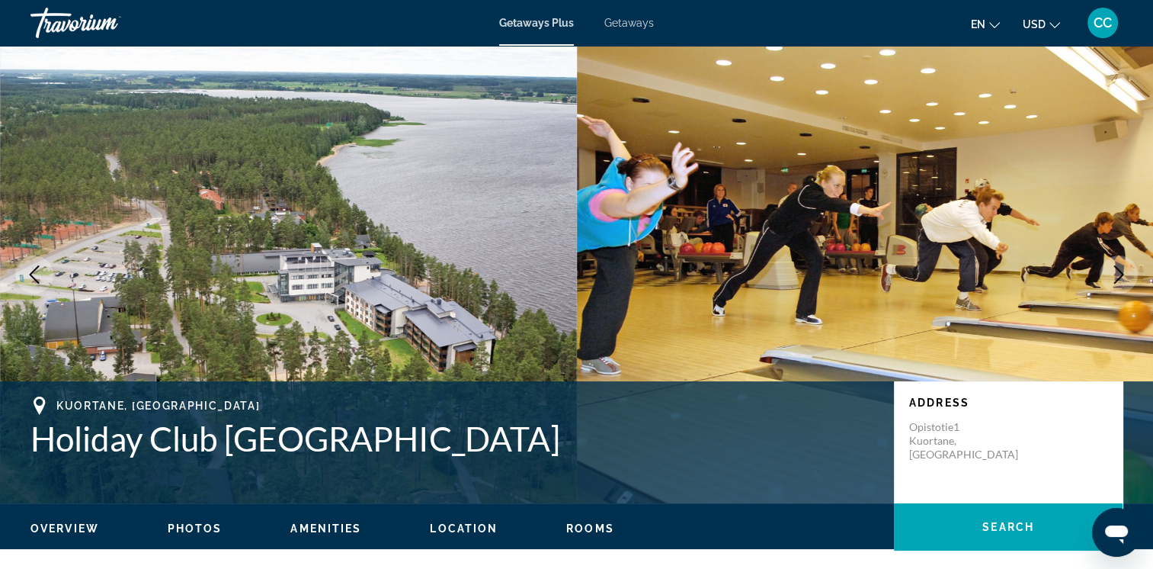
click at [1114, 268] on icon "Next image" at bounding box center [1119, 274] width 18 height 18
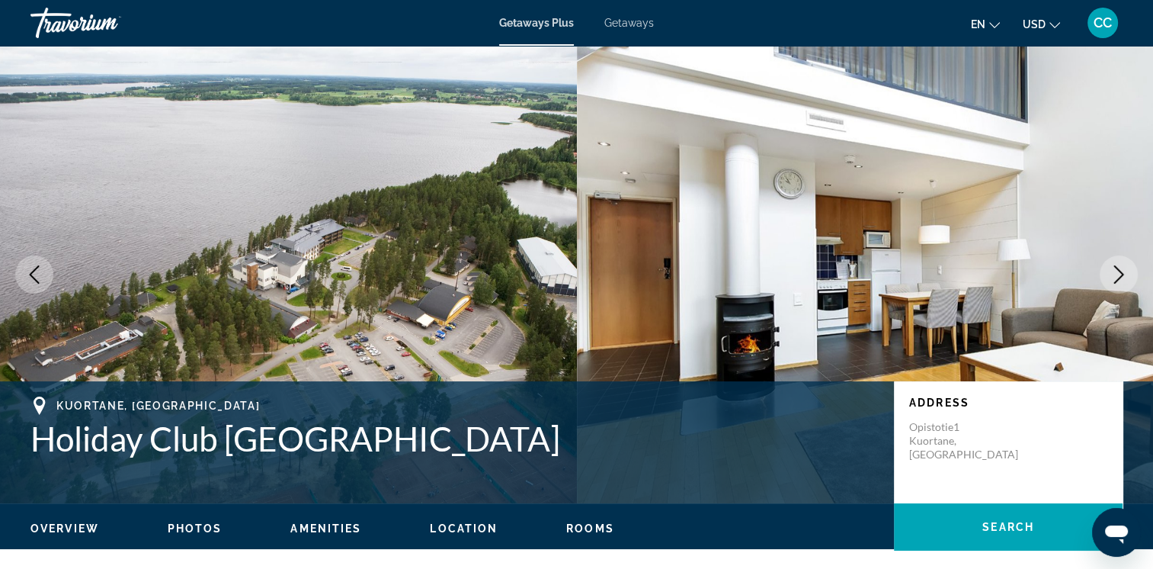
click at [1114, 268] on icon "Next image" at bounding box center [1119, 274] width 18 height 18
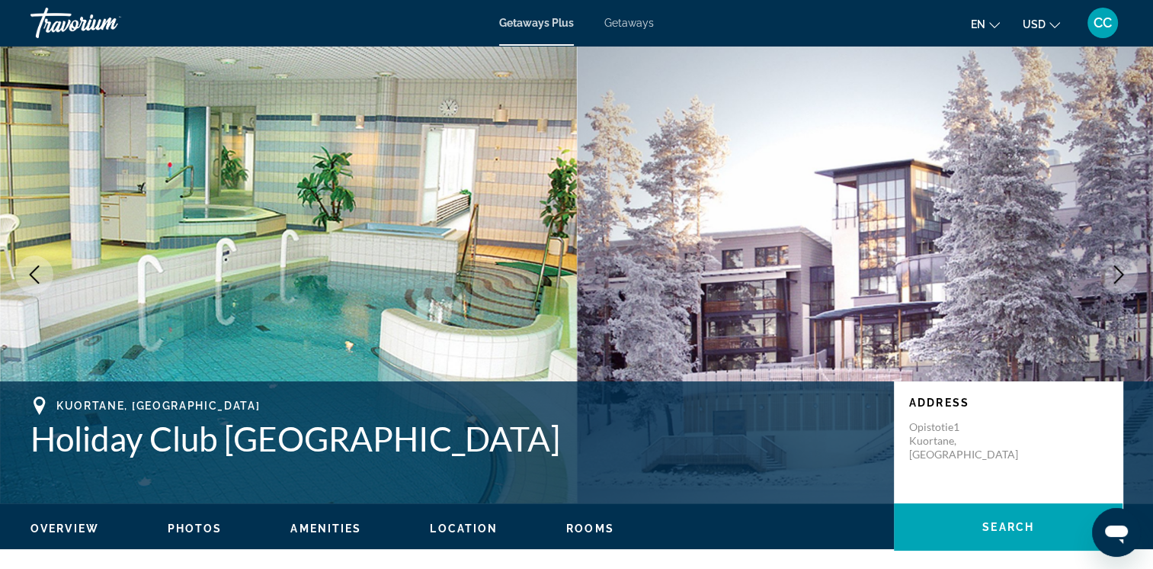
click at [1114, 268] on icon "Next image" at bounding box center [1119, 274] width 18 height 18
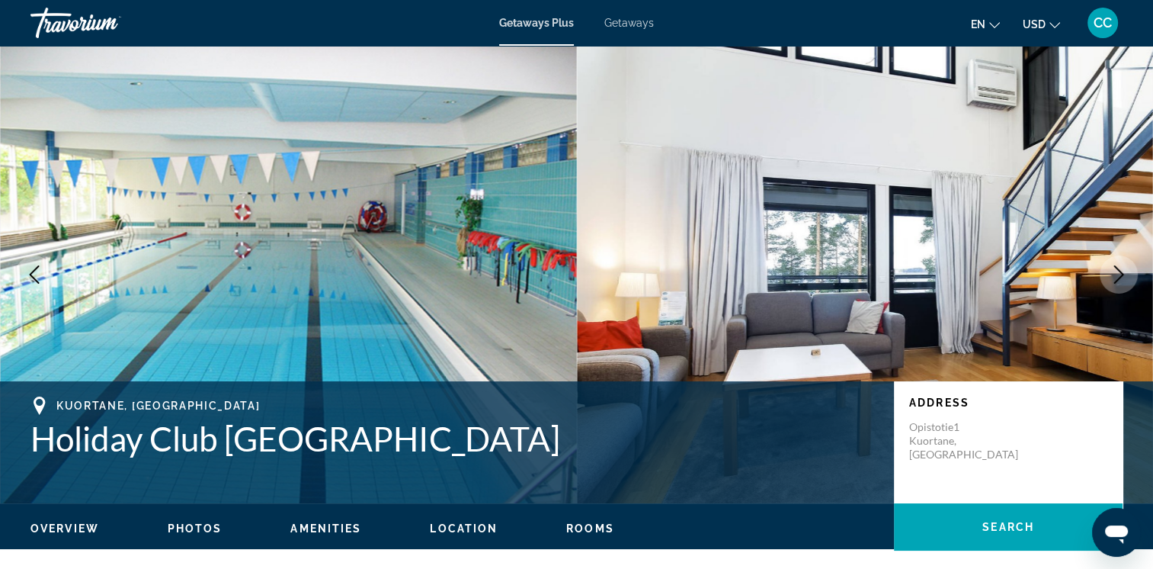
click at [1101, 273] on button "Next image" at bounding box center [1119, 274] width 38 height 38
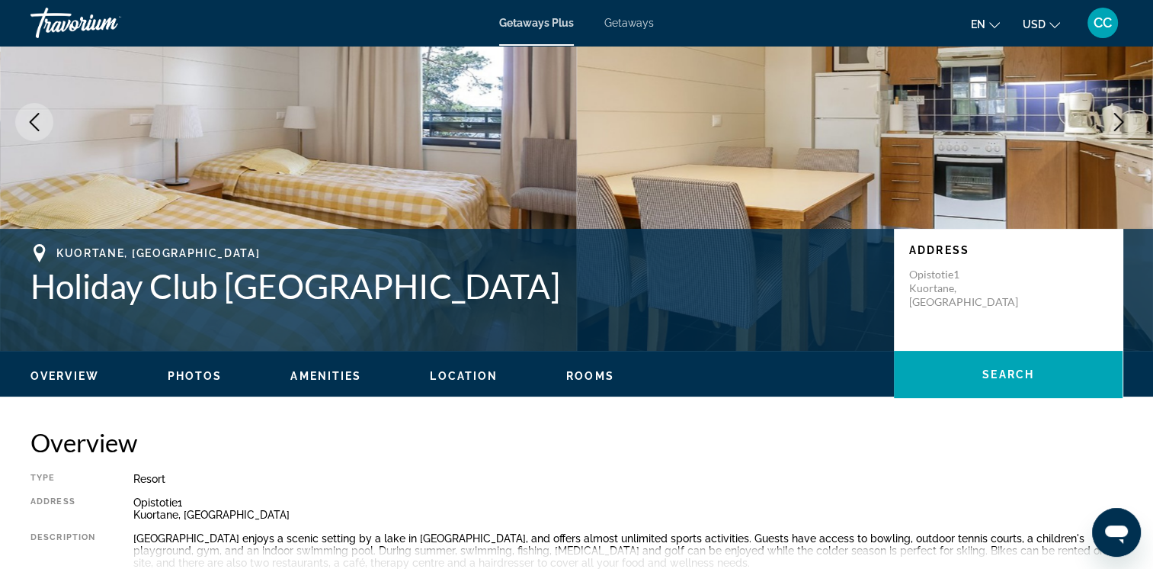
scroll to position [229, 0]
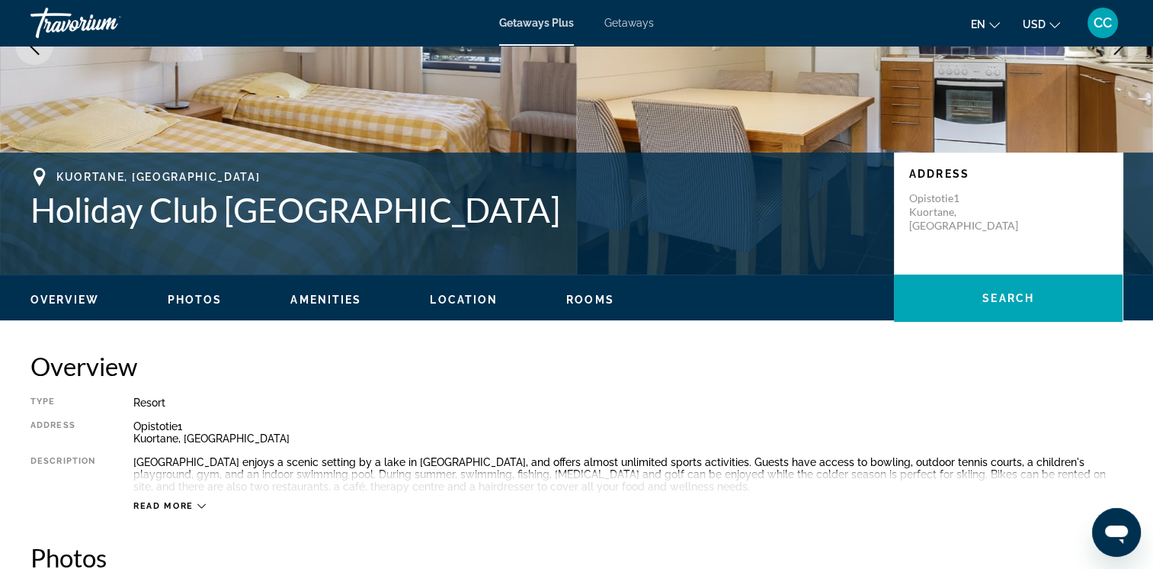
click at [202, 507] on icon "Main content" at bounding box center [201, 506] width 8 height 8
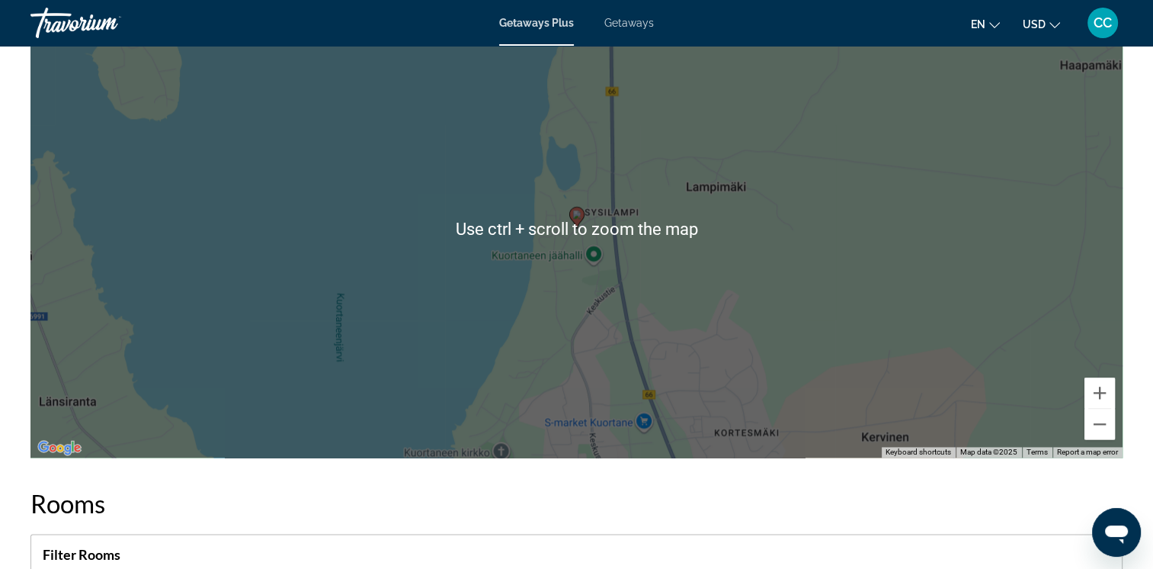
scroll to position [2022, 0]
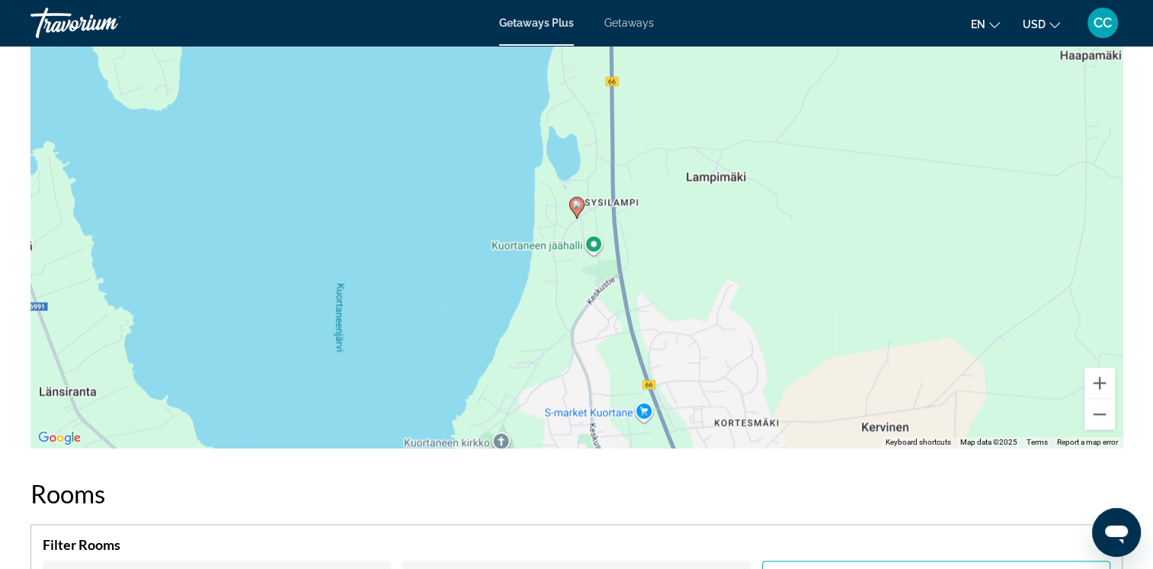
click at [867, 330] on div "To activate drag with keyboard, press Alt + Enter. Once in keyboard drag state,…" at bounding box center [576, 218] width 1092 height 457
click at [1098, 412] on button "Zoom out" at bounding box center [1100, 414] width 30 height 30
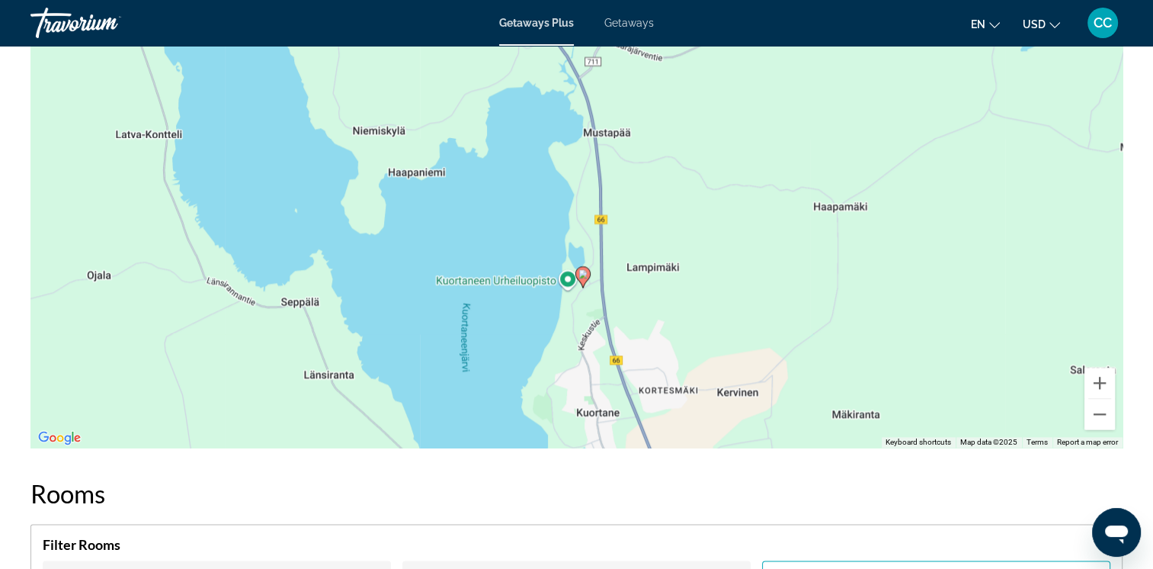
drag, startPoint x: 920, startPoint y: 282, endPoint x: 926, endPoint y: 353, distance: 71.2
click at [926, 353] on div "To activate drag with keyboard, press Alt + Enter. Once in keyboard drag state,…" at bounding box center [576, 218] width 1092 height 457
click at [1094, 409] on button "Zoom out" at bounding box center [1100, 414] width 30 height 30
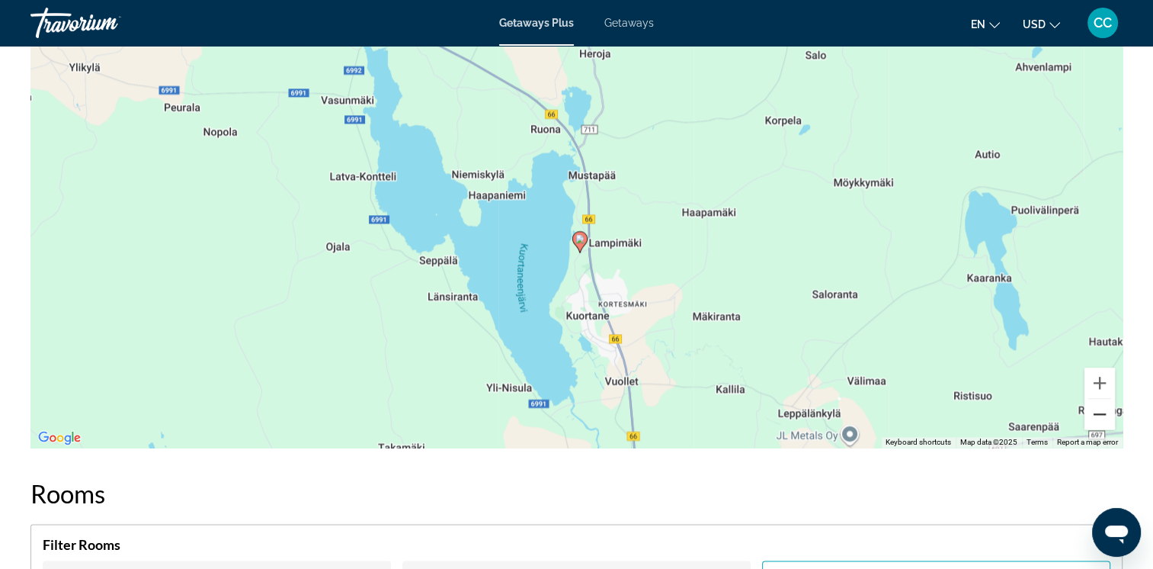
click at [1094, 409] on button "Zoom out" at bounding box center [1100, 414] width 30 height 30
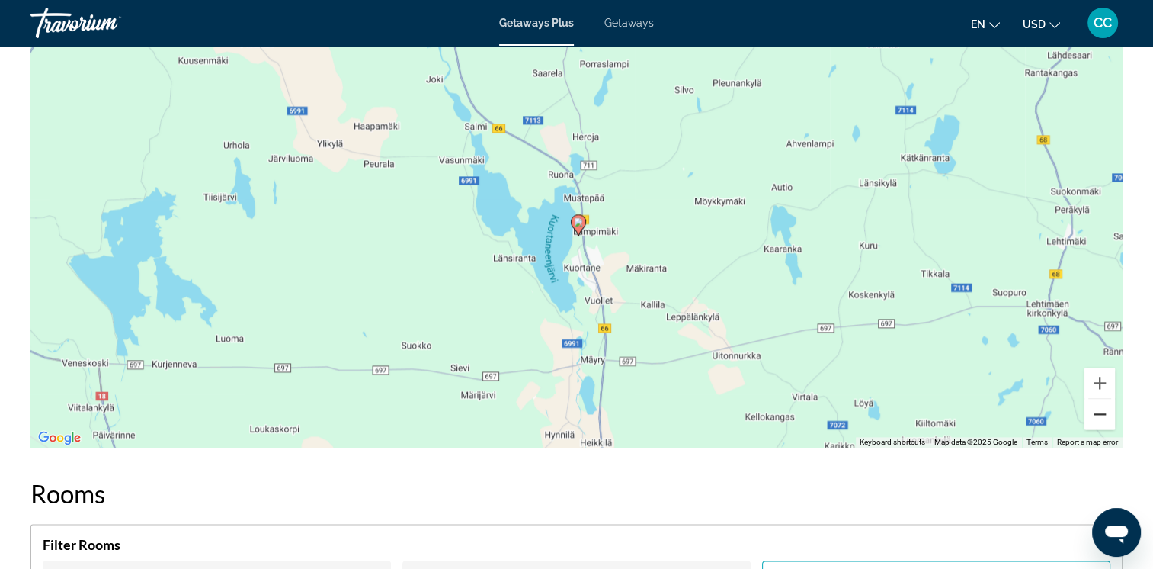
click at [1091, 409] on button "Zoom out" at bounding box center [1100, 414] width 30 height 30
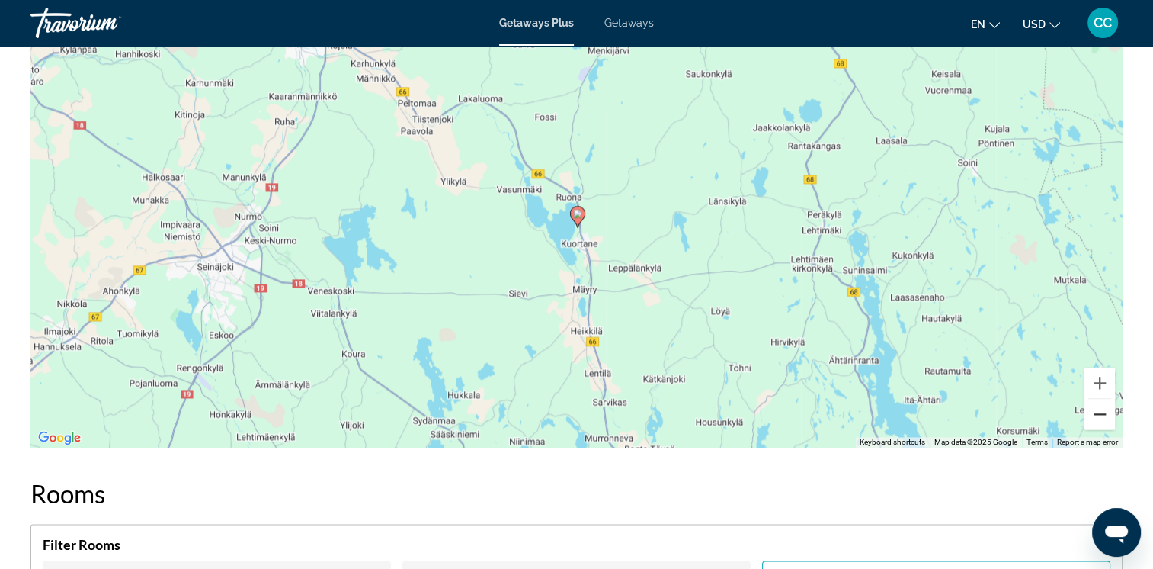
click at [1091, 409] on button "Zoom out" at bounding box center [1100, 414] width 30 height 30
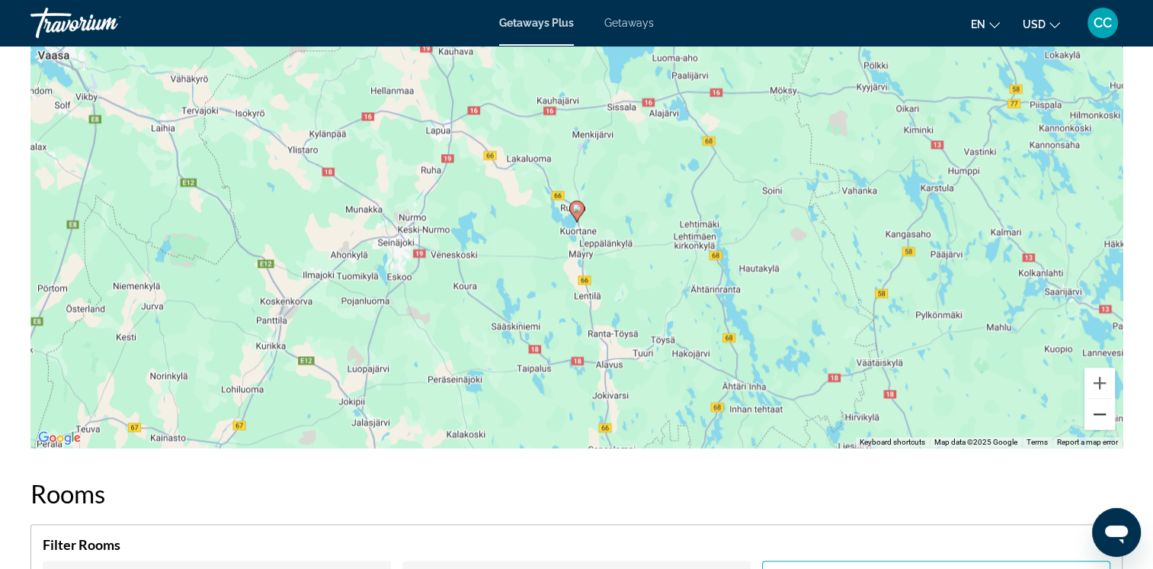
click at [1091, 409] on button "Zoom out" at bounding box center [1100, 414] width 30 height 30
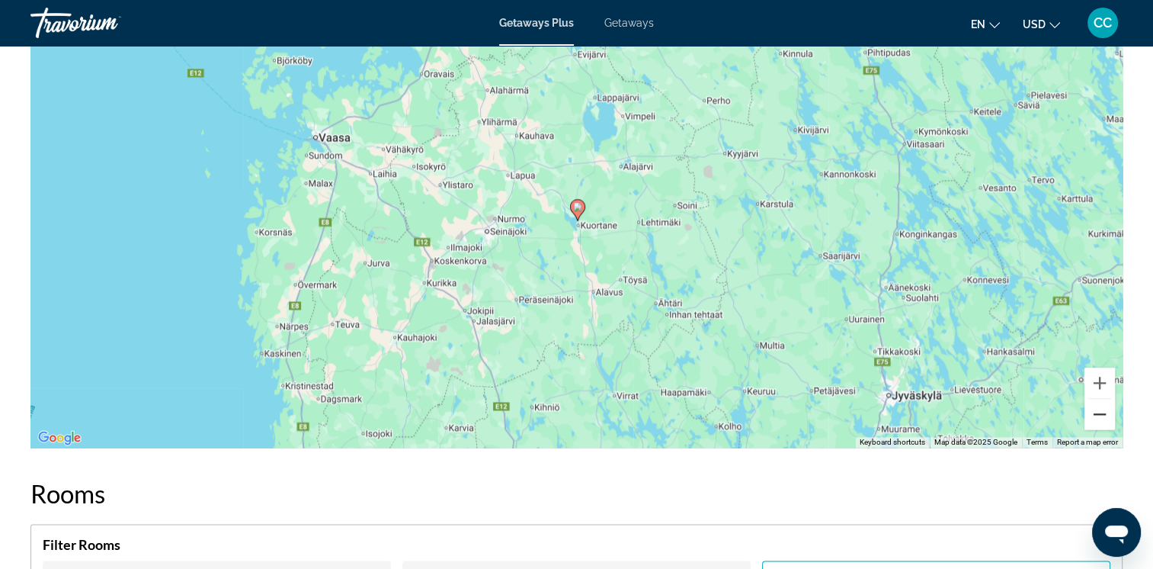
click at [1091, 409] on button "Zoom out" at bounding box center [1100, 414] width 30 height 30
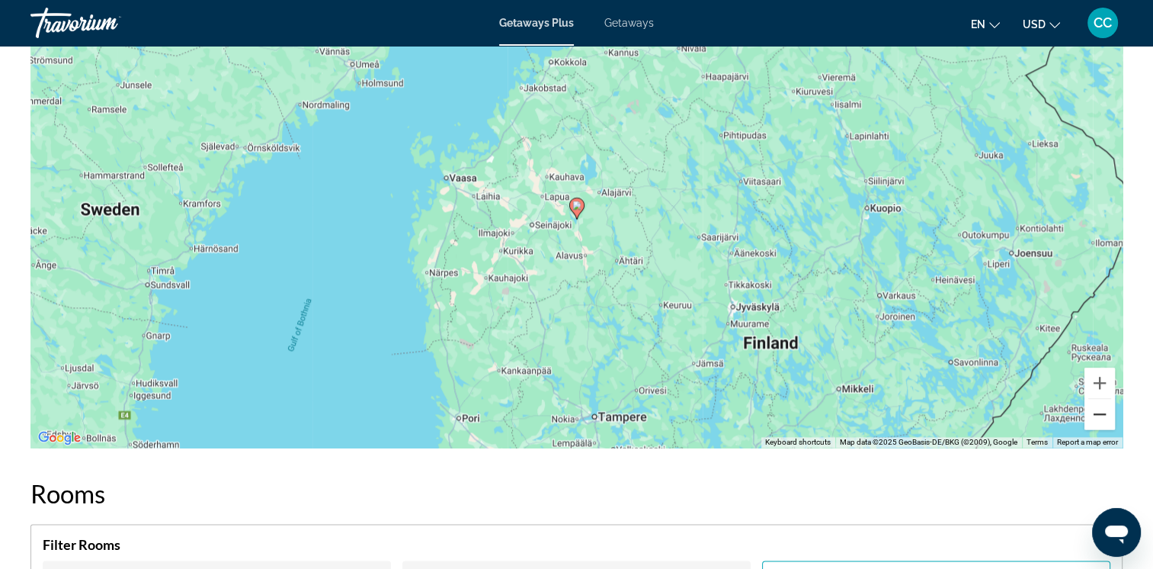
click at [1091, 409] on button "Zoom out" at bounding box center [1100, 414] width 30 height 30
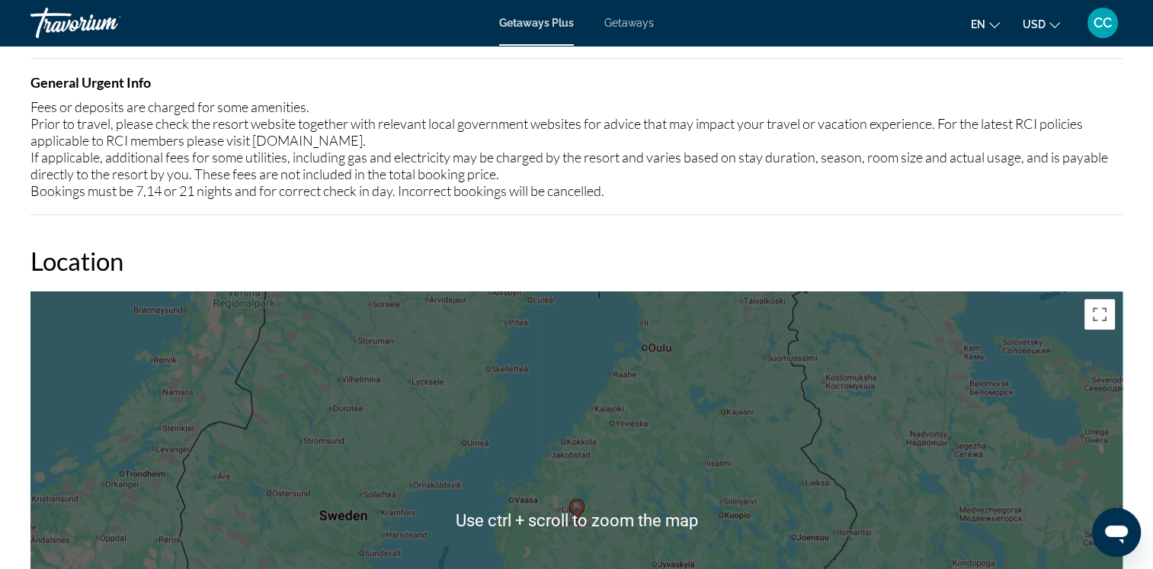
scroll to position [1717, 0]
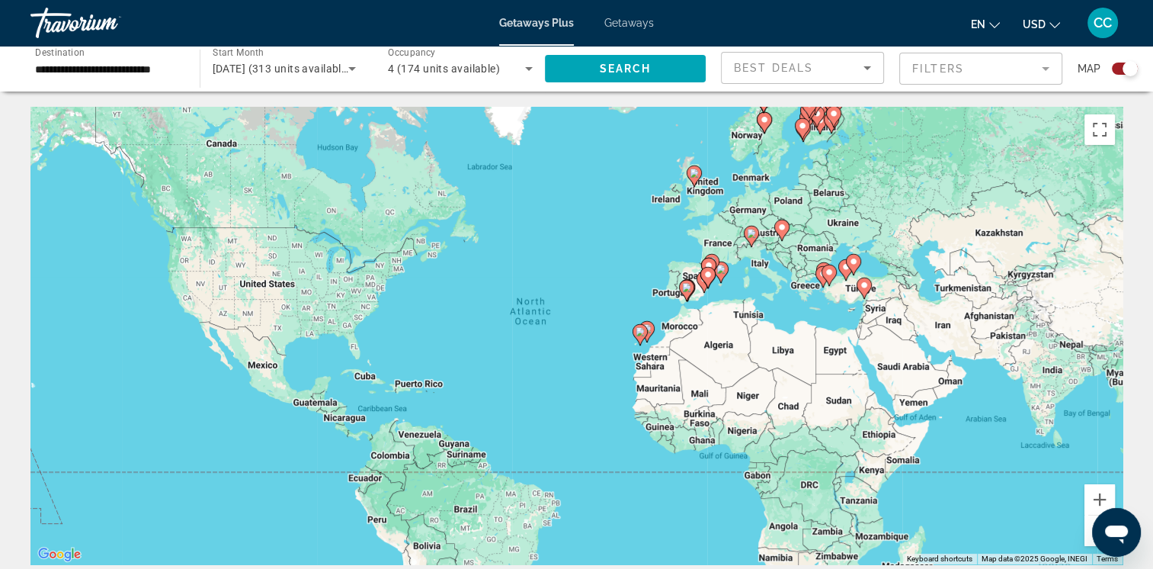
click at [780, 230] on image "Main content" at bounding box center [781, 227] width 9 height 9
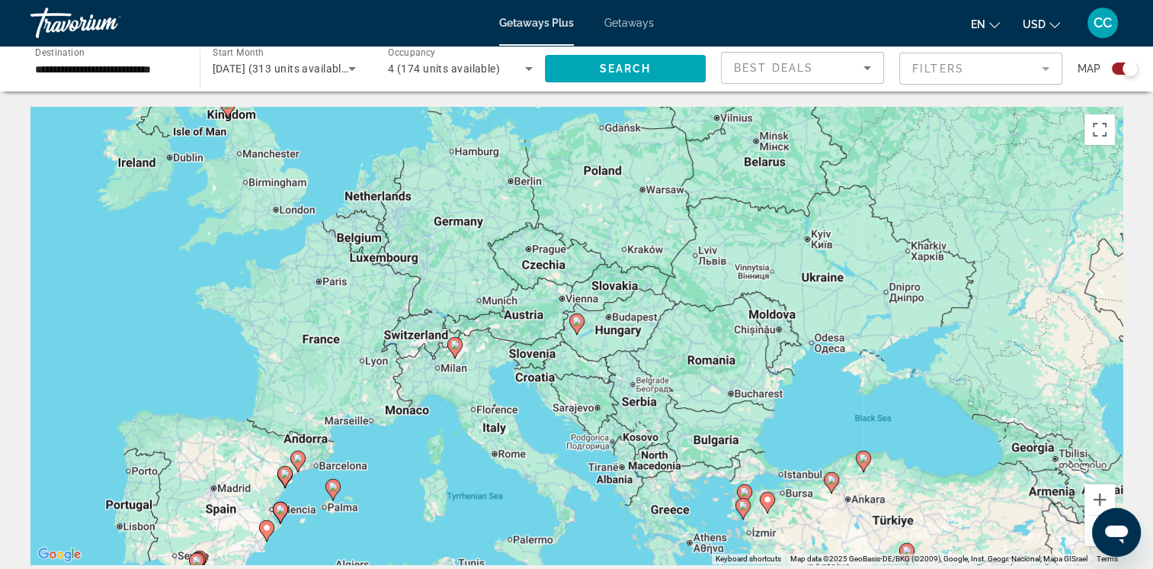
click at [456, 346] on image "Main content" at bounding box center [454, 344] width 9 height 9
type input "**********"
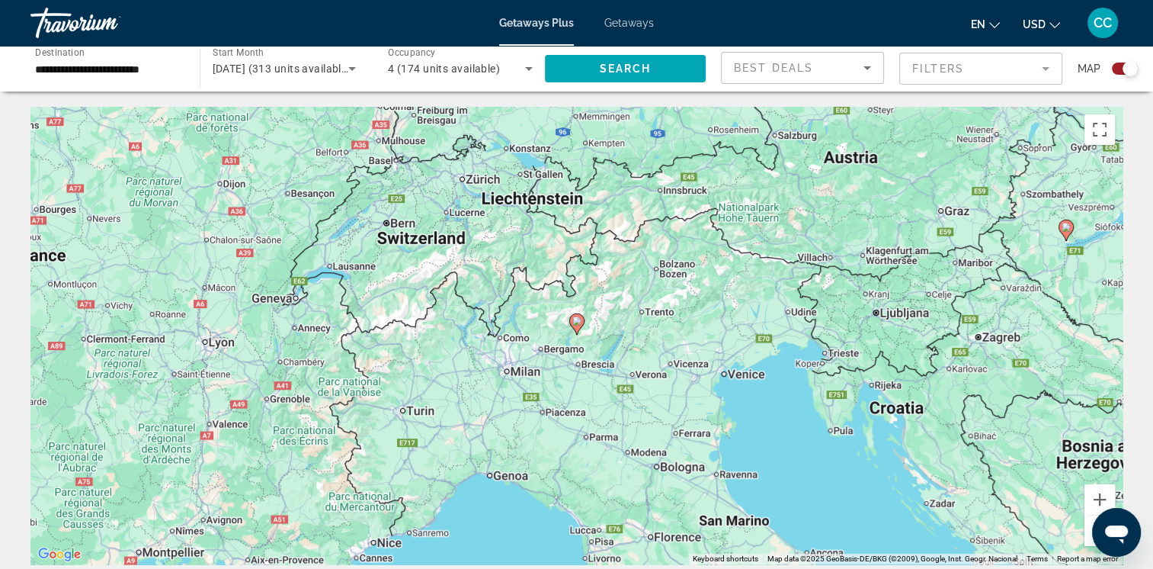
click at [579, 325] on icon "Main content" at bounding box center [576, 324] width 14 height 20
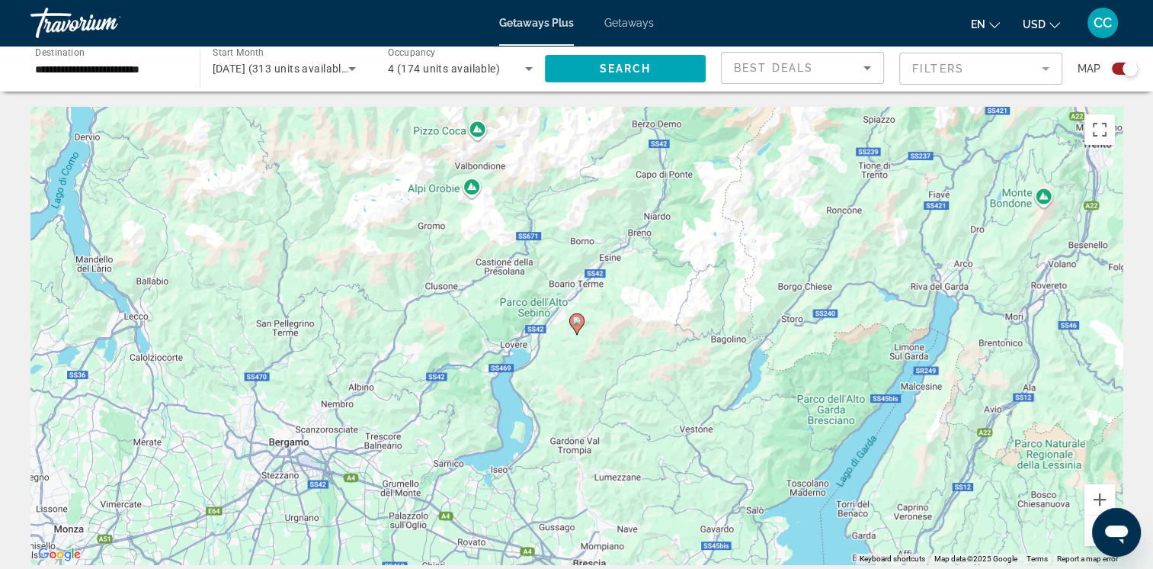
click at [577, 324] on image "Main content" at bounding box center [576, 320] width 9 height 9
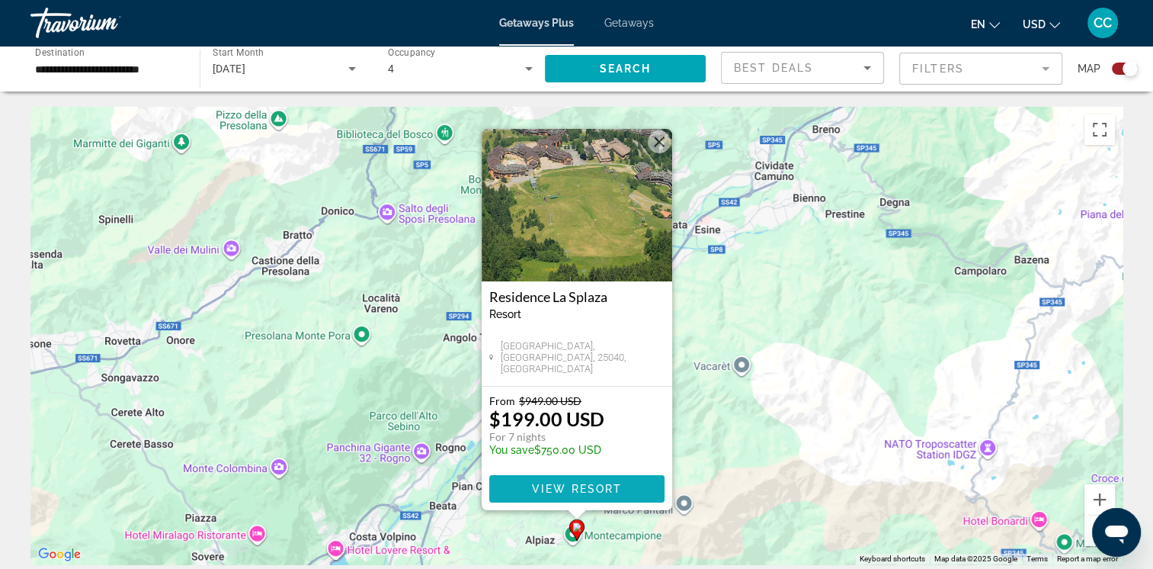
click at [568, 489] on span "View Resort" at bounding box center [576, 488] width 90 height 12
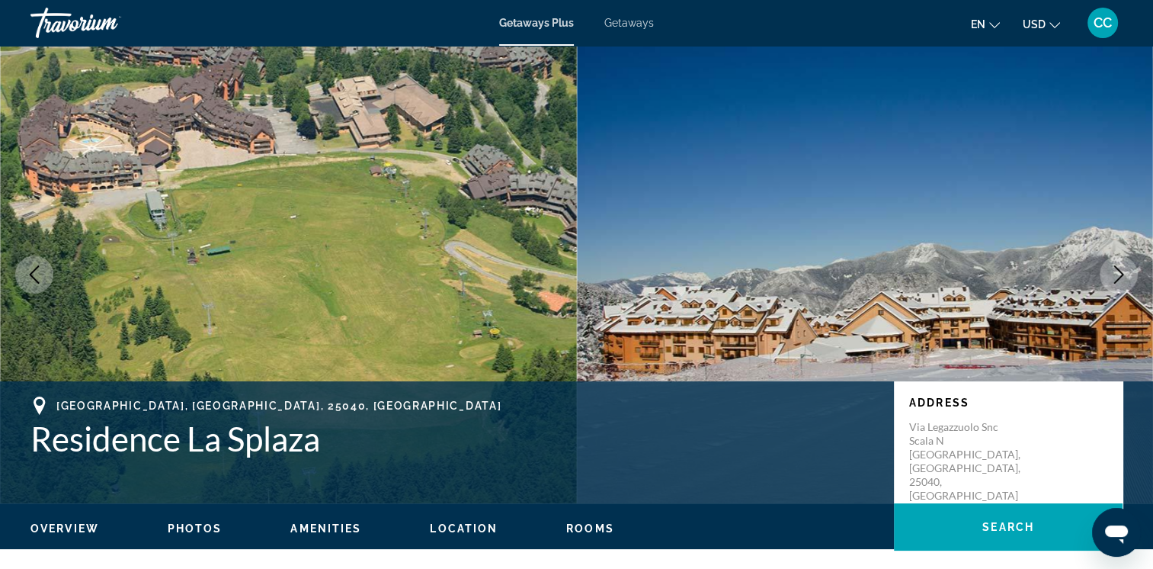
click at [1116, 270] on icon "Next image" at bounding box center [1119, 274] width 18 height 18
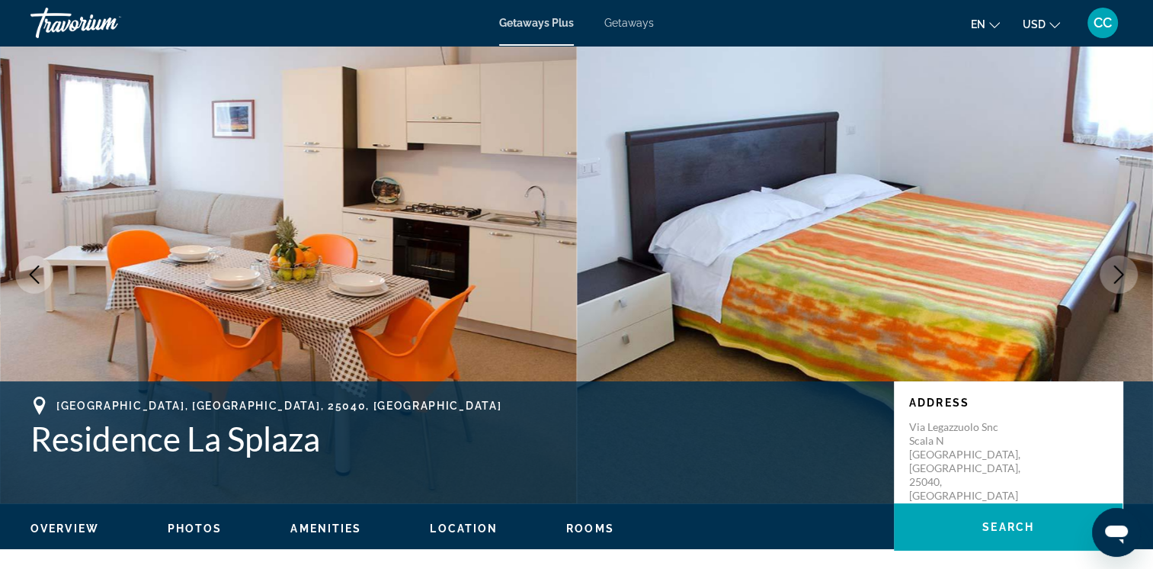
click at [1116, 270] on icon "Next image" at bounding box center [1119, 274] width 18 height 18
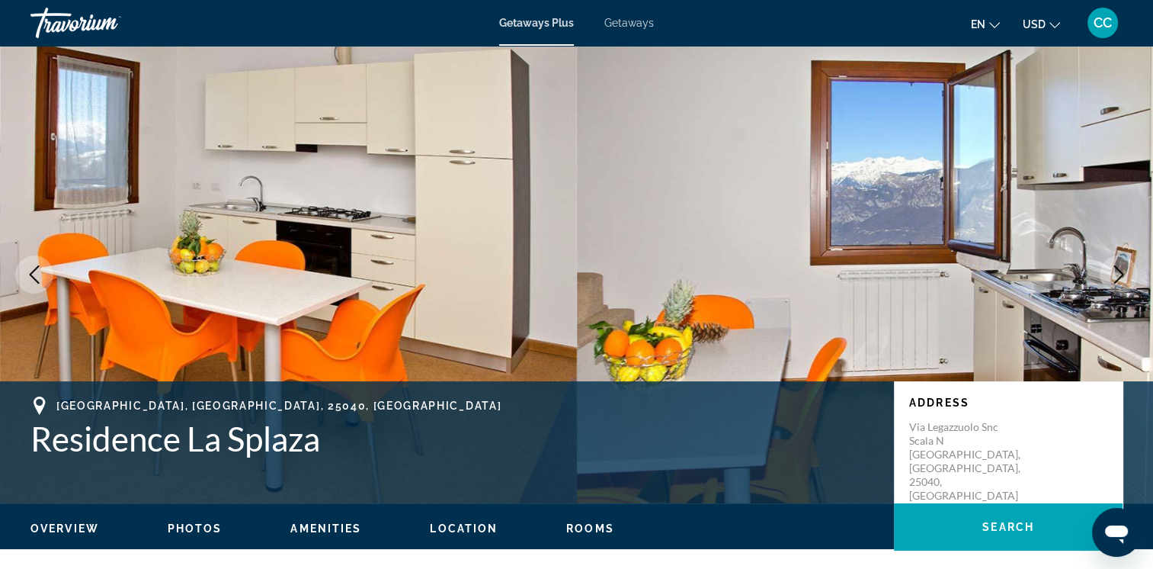
click at [1116, 270] on icon "Next image" at bounding box center [1119, 274] width 18 height 18
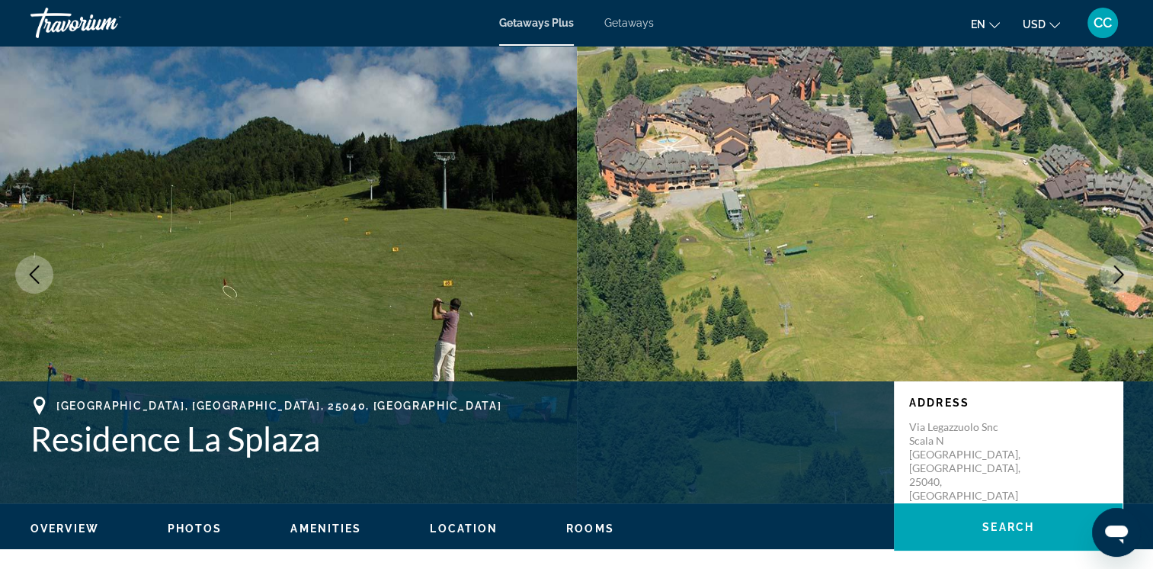
click at [1116, 270] on icon "Next image" at bounding box center [1119, 274] width 18 height 18
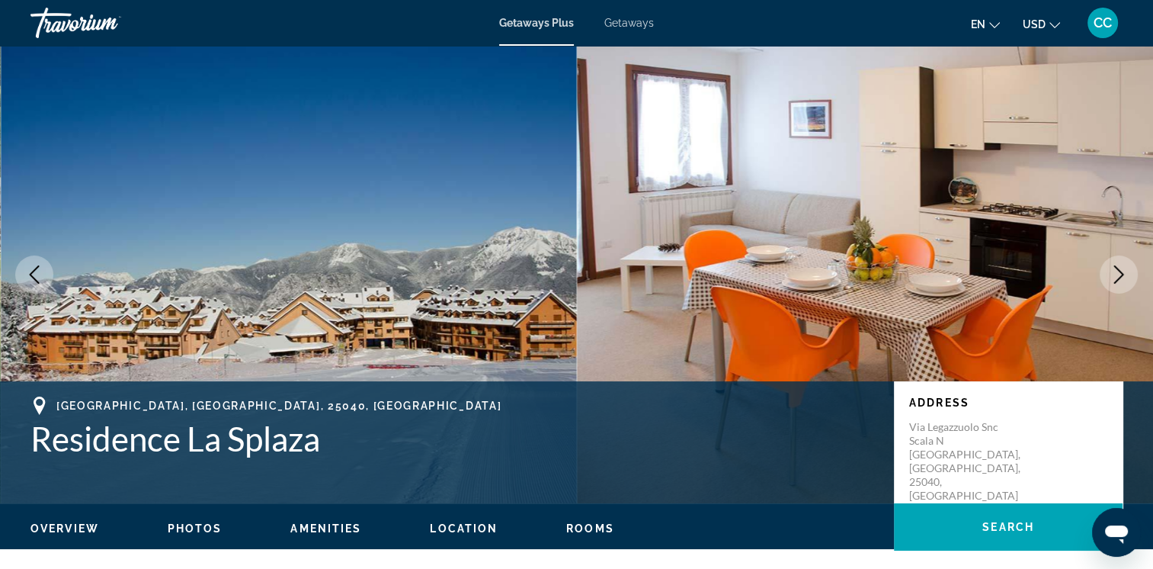
click at [1113, 277] on icon "Next image" at bounding box center [1119, 274] width 18 height 18
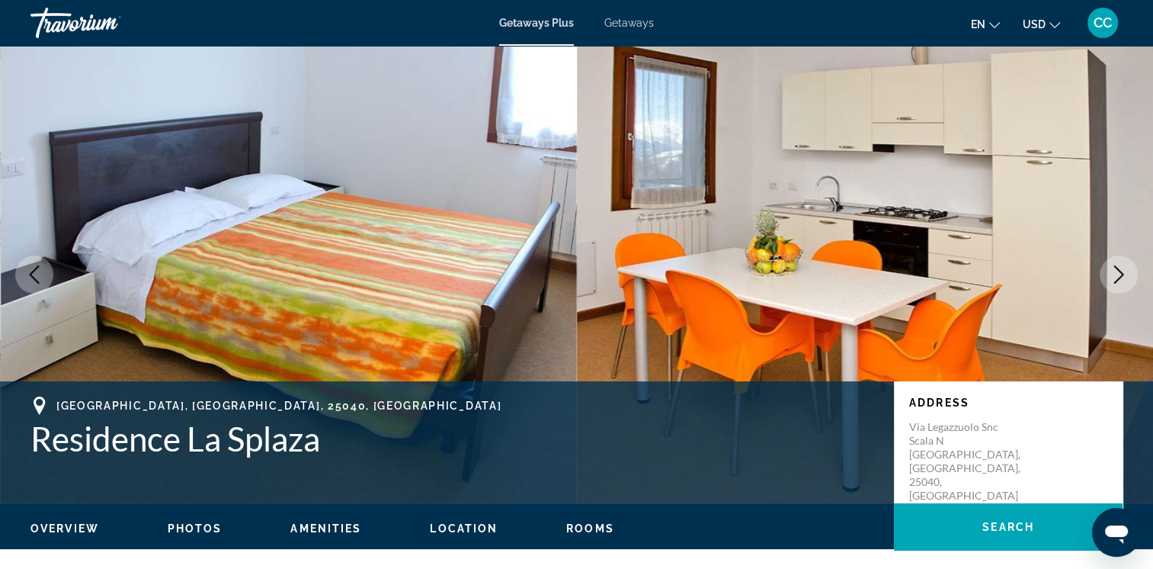
click at [1112, 275] on icon "Next image" at bounding box center [1119, 274] width 18 height 18
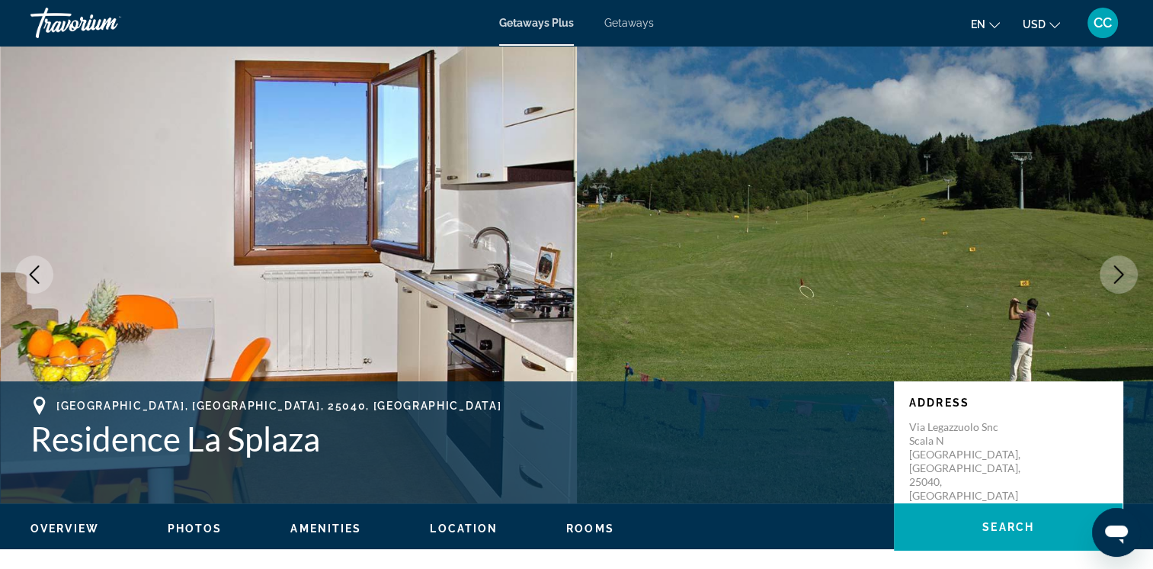
click at [1112, 275] on icon "Next image" at bounding box center [1119, 274] width 18 height 18
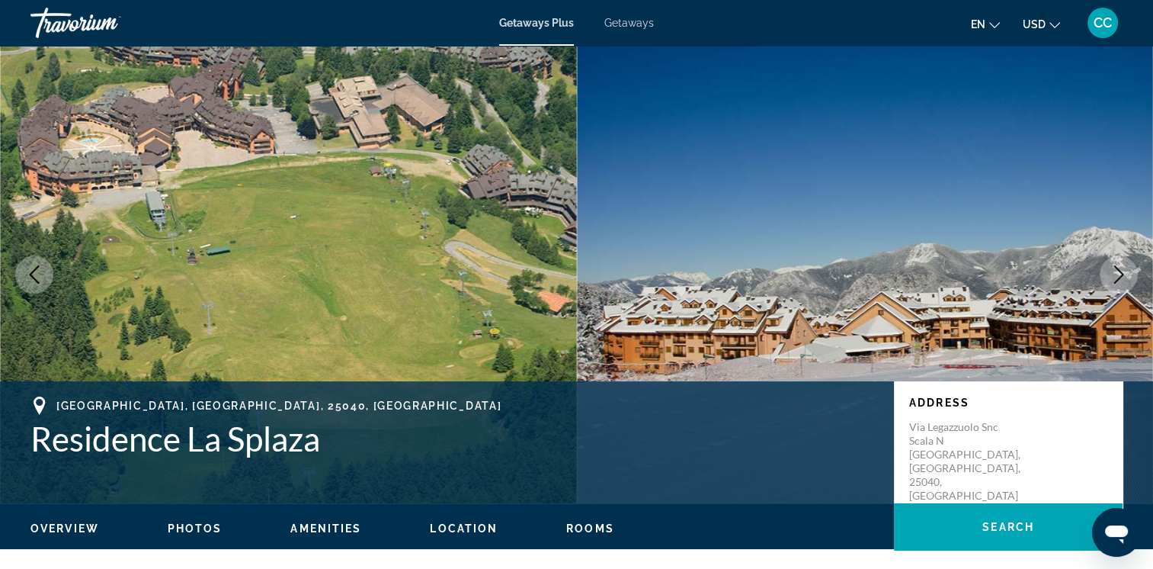
click at [1110, 274] on icon "Next image" at bounding box center [1119, 274] width 18 height 18
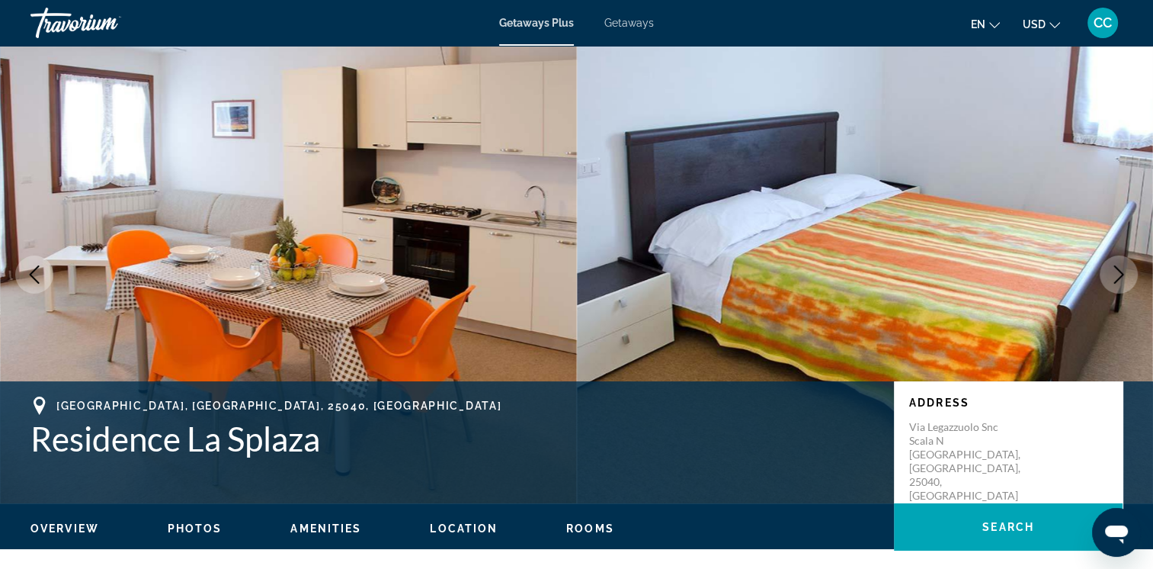
click at [1110, 274] on icon "Next image" at bounding box center [1119, 274] width 18 height 18
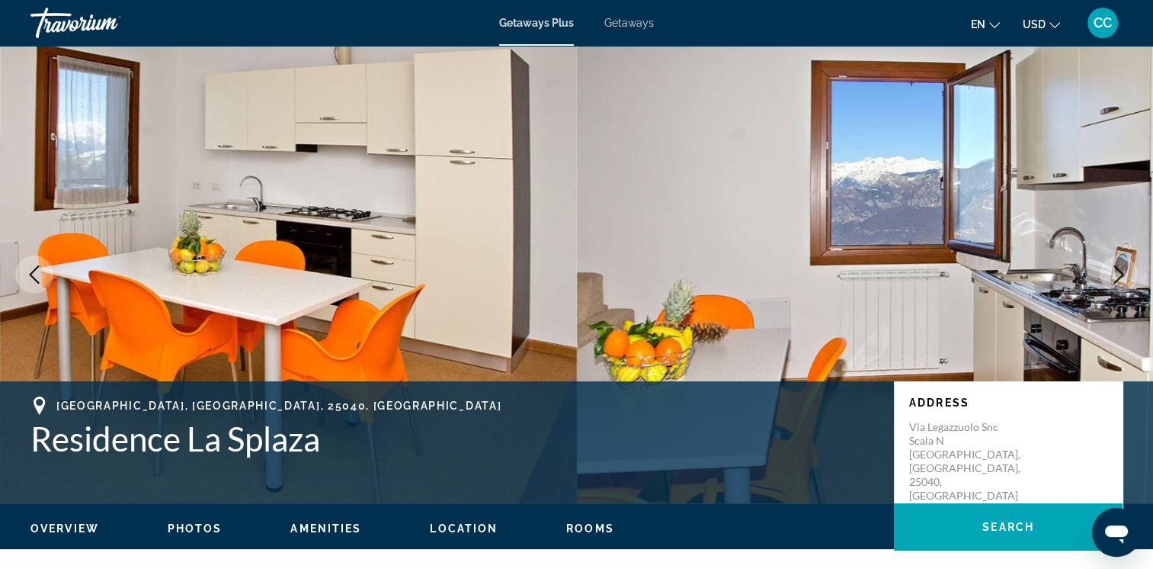
click at [1110, 274] on icon "Next image" at bounding box center [1119, 274] width 18 height 18
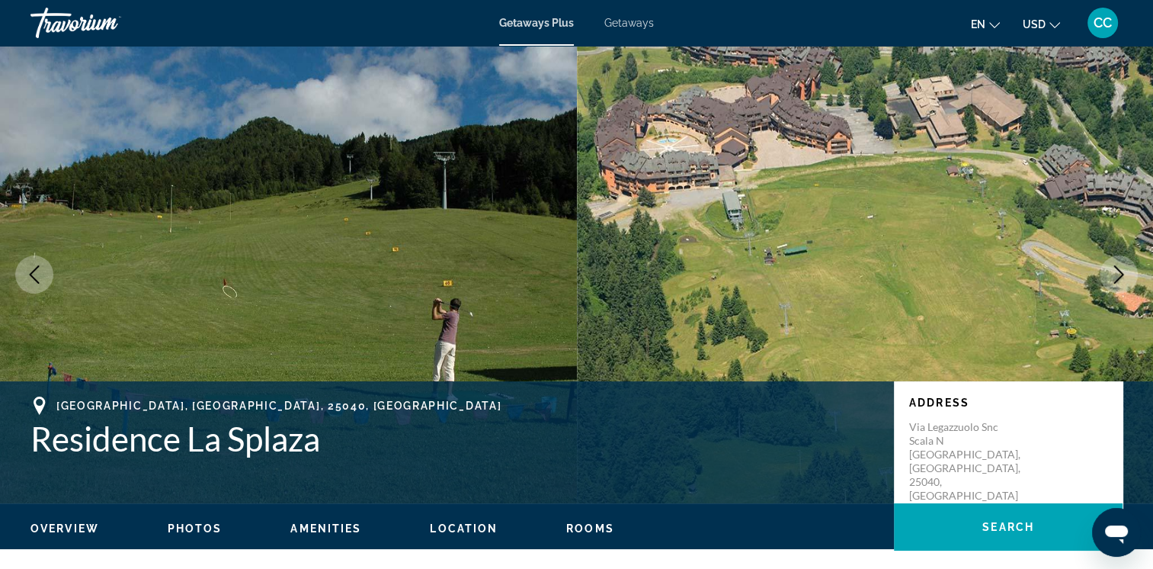
click at [1113, 279] on icon "Next image" at bounding box center [1119, 274] width 18 height 18
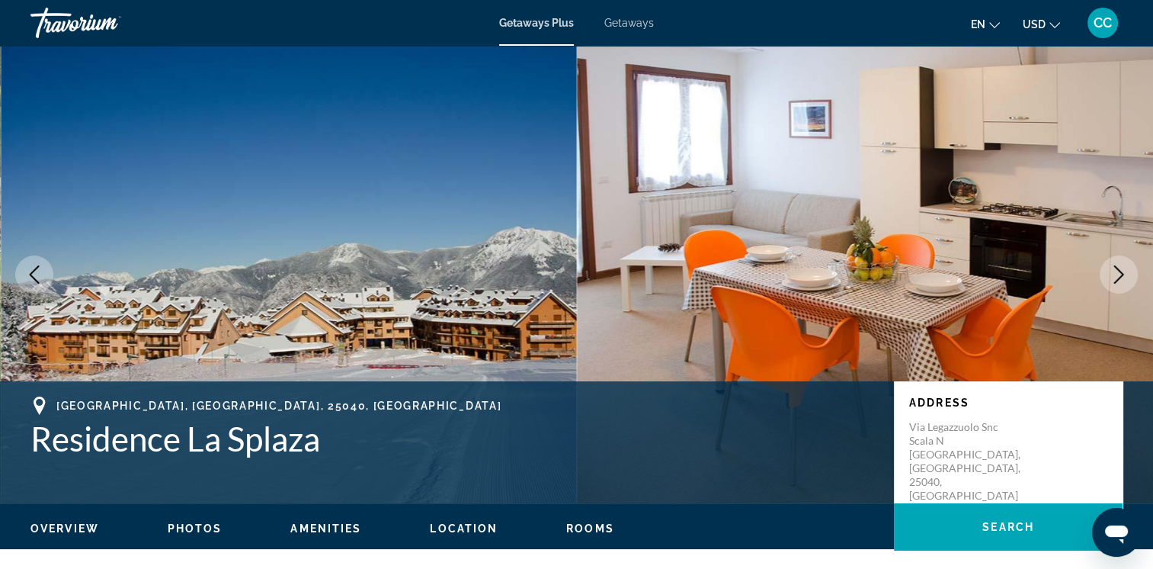
click at [1113, 279] on icon "Next image" at bounding box center [1119, 274] width 18 height 18
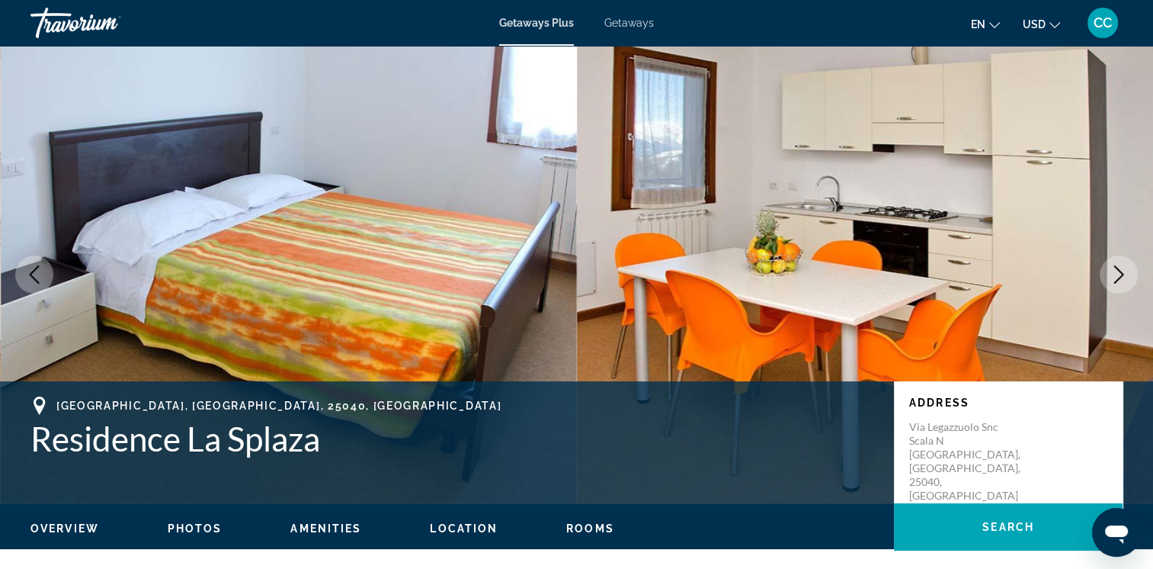
click at [62, 527] on span "Overview" at bounding box center [64, 528] width 69 height 12
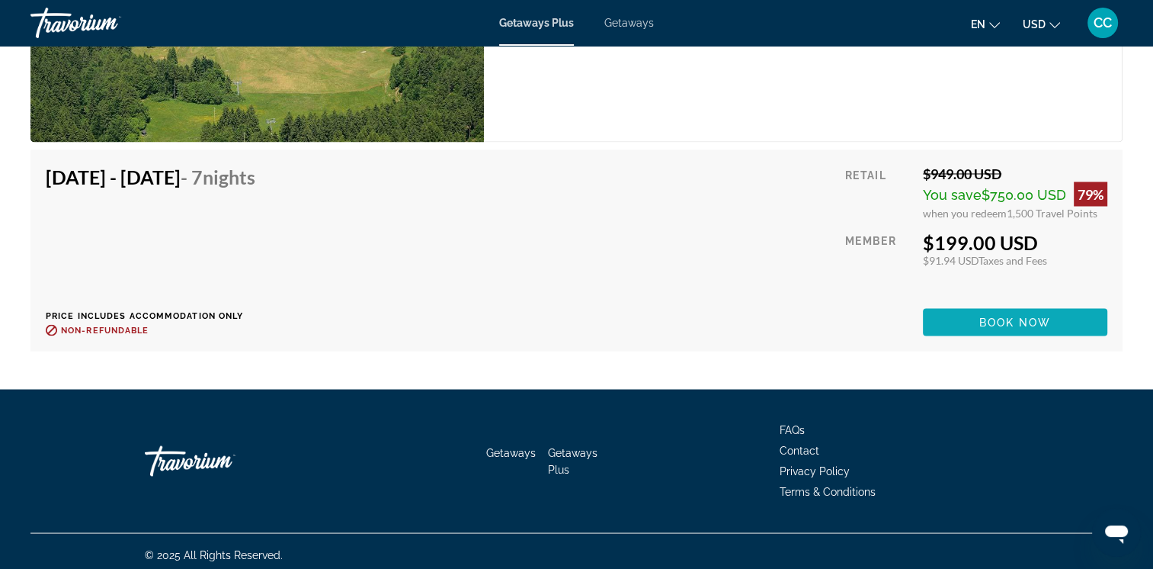
scroll to position [2749, 0]
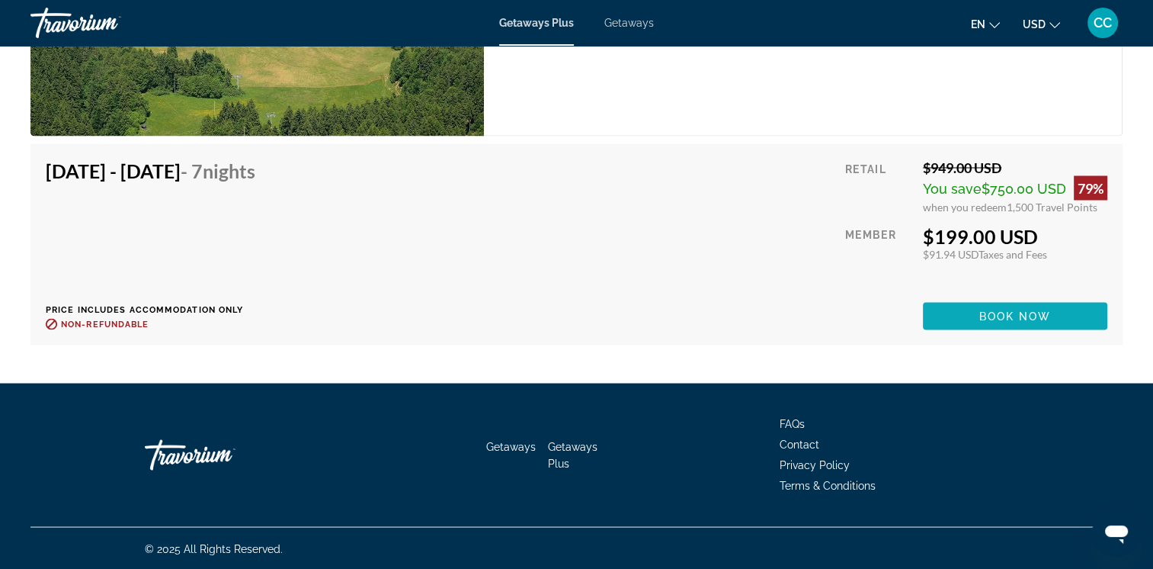
click at [1000, 318] on span "Book now" at bounding box center [1015, 315] width 72 height 12
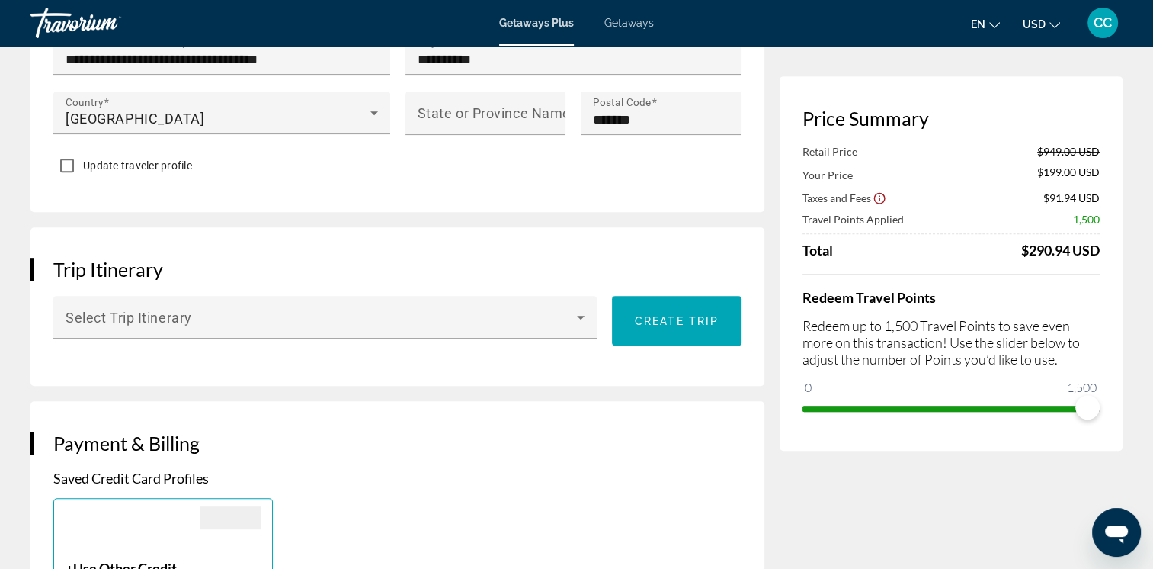
scroll to position [2522, 0]
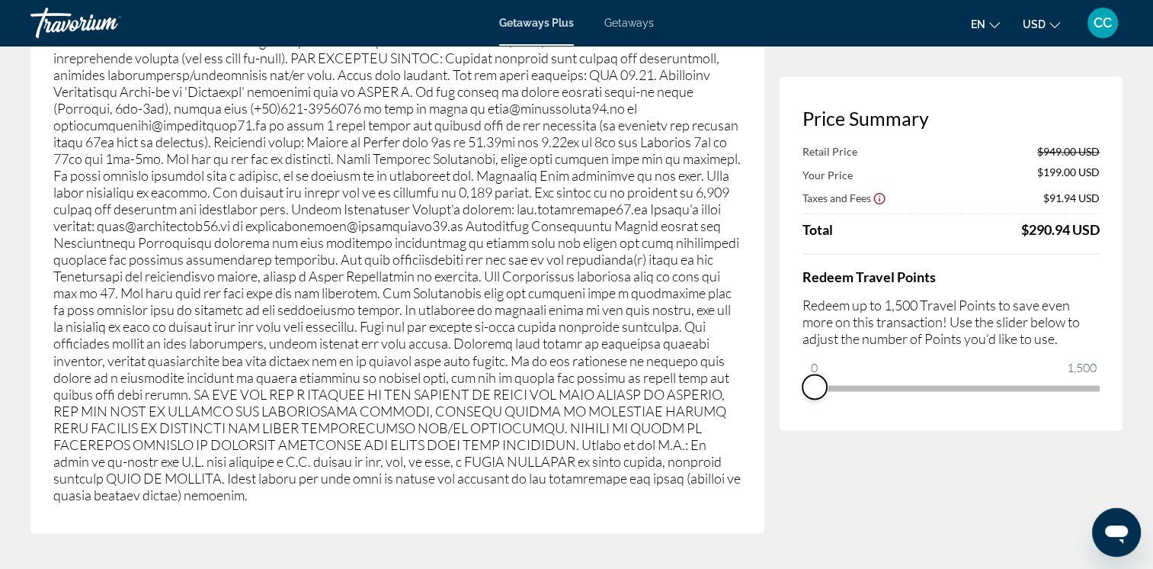
drag, startPoint x: 1092, startPoint y: 409, endPoint x: 771, endPoint y: 407, distance: 320.9
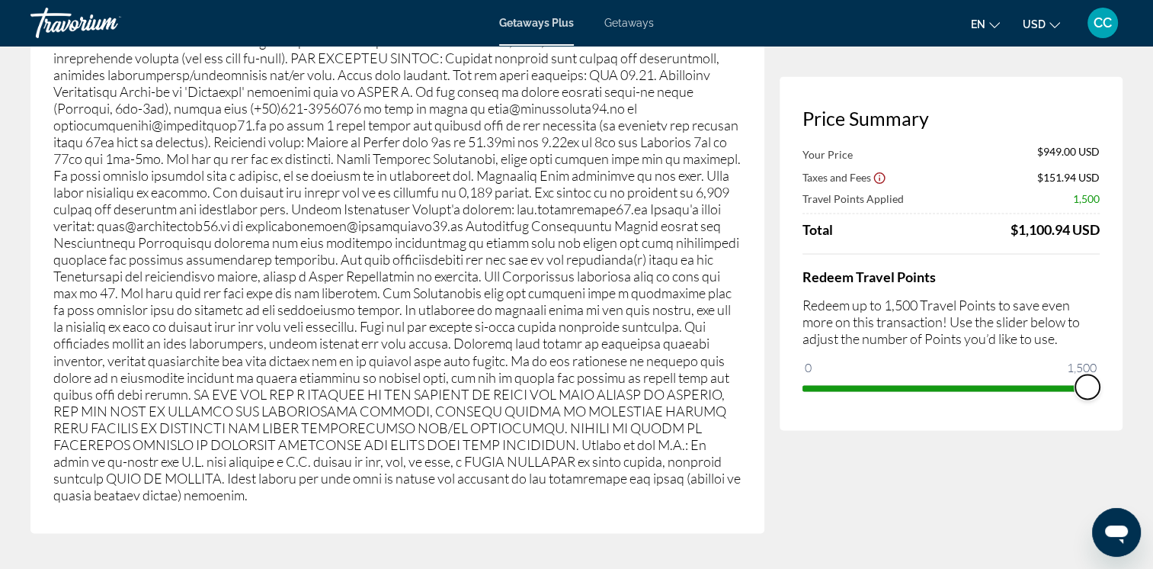
drag, startPoint x: 822, startPoint y: 366, endPoint x: 1167, endPoint y: 366, distance: 345.3
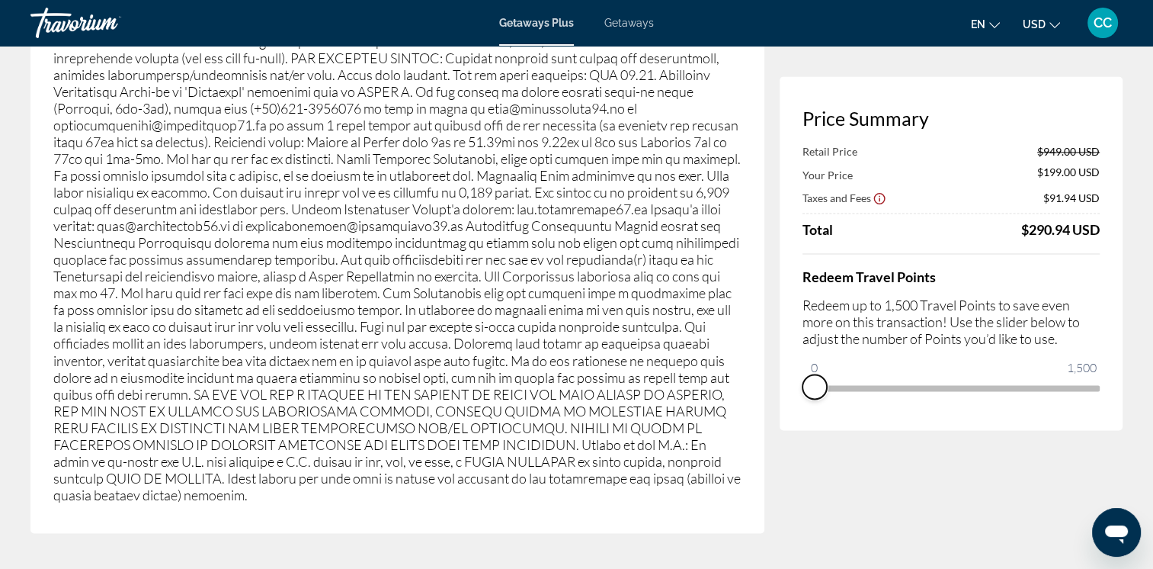
drag, startPoint x: 1083, startPoint y: 407, endPoint x: 736, endPoint y: 408, distance: 347.6
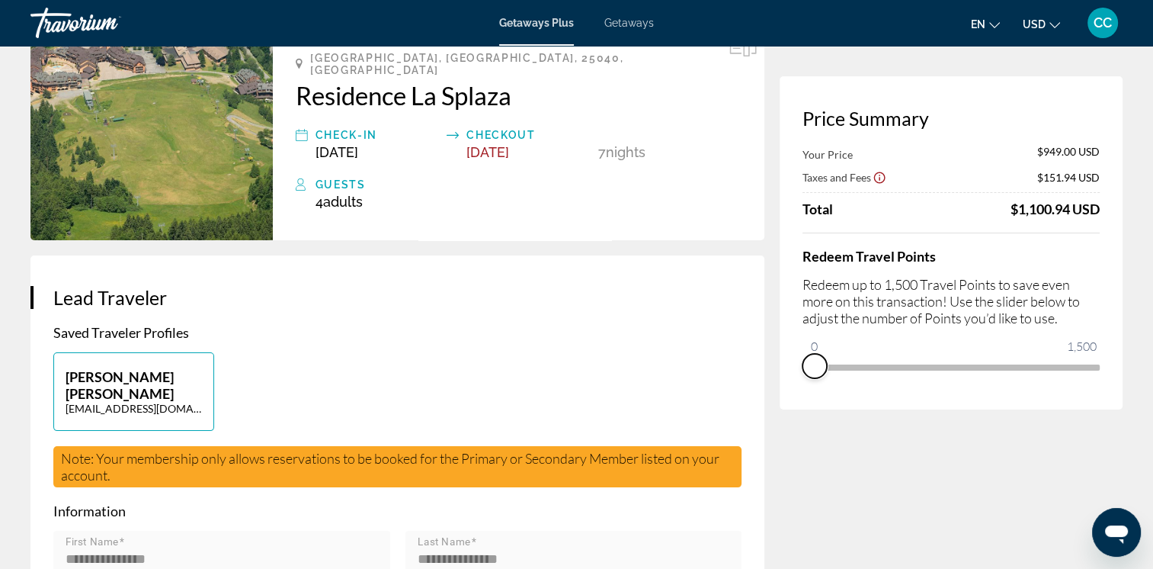
scroll to position [0, 0]
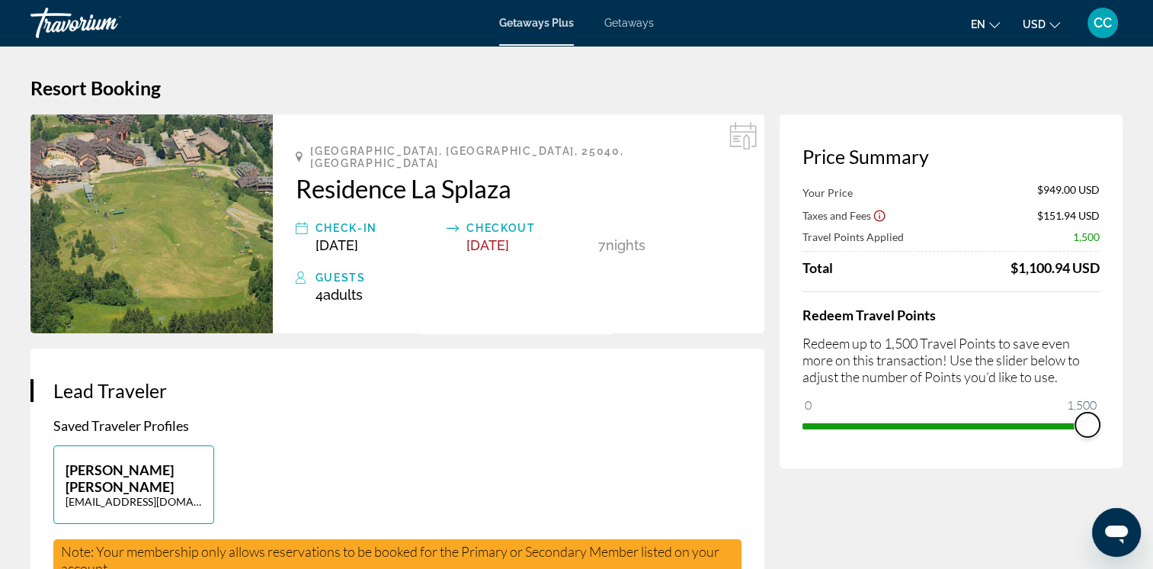
drag, startPoint x: 810, startPoint y: 406, endPoint x: 1167, endPoint y: 406, distance: 356.7
click at [1153, 406] on html "Skip to main content Getaways Plus Getaways en English Español Français Italian…" at bounding box center [576, 284] width 1153 height 569
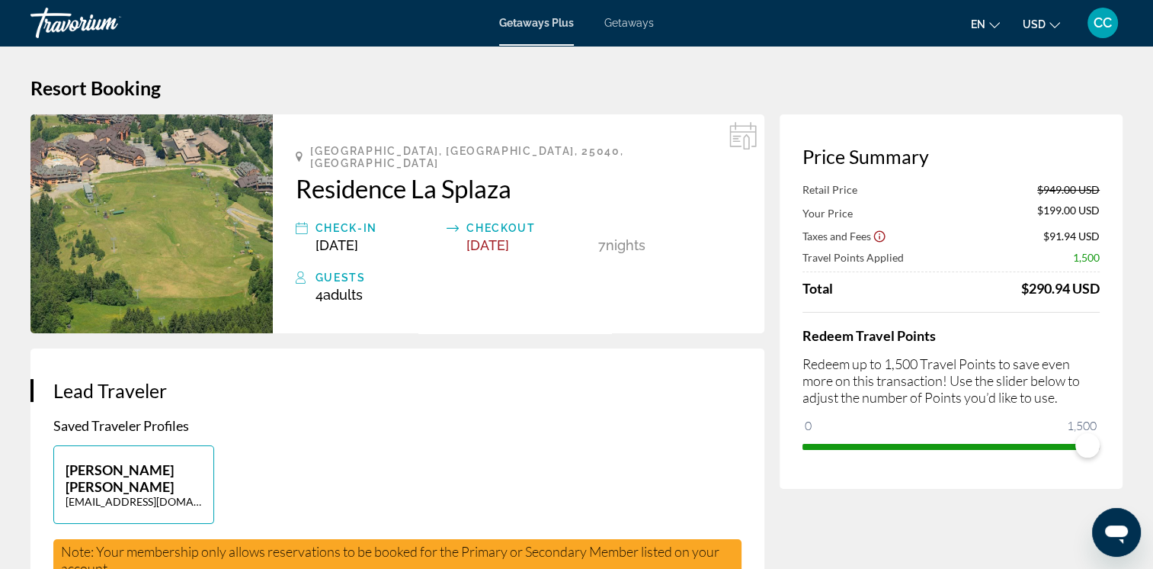
click at [159, 207] on img "Main content" at bounding box center [151, 223] width 242 height 219
drag, startPoint x: 1149, startPoint y: 47, endPoint x: 1149, endPoint y: 163, distance: 115.9
drag, startPoint x: 1149, startPoint y: 163, endPoint x: 959, endPoint y: 95, distance: 201.8
click at [959, 95] on h1 "Resort Booking" at bounding box center [576, 87] width 1092 height 23
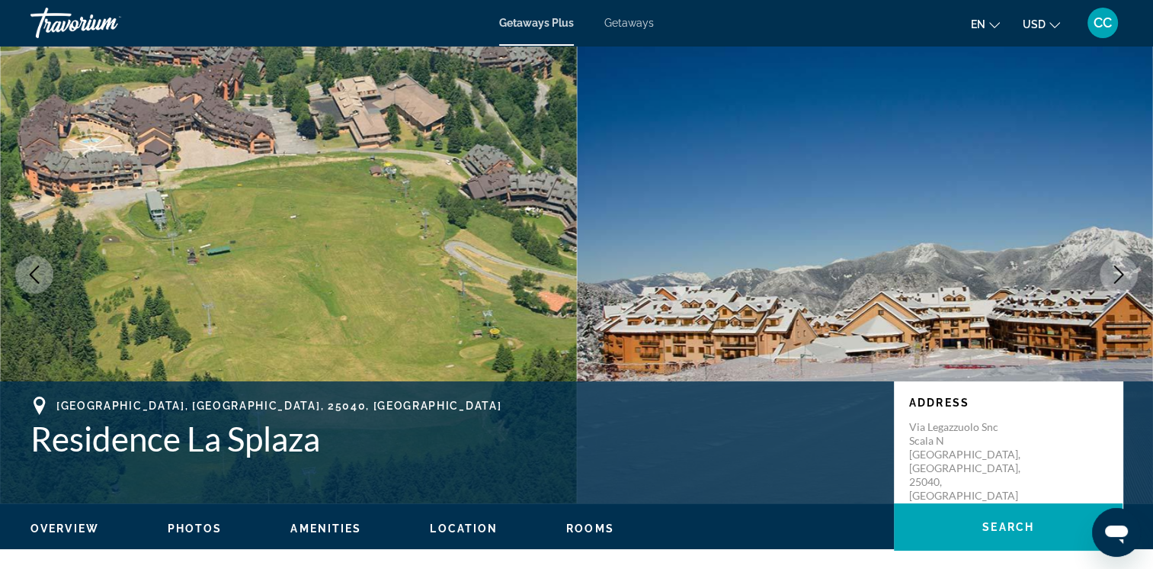
click at [856, 255] on img "Main content" at bounding box center [865, 274] width 577 height 457
click at [1119, 276] on icon "Next image" at bounding box center [1119, 274] width 18 height 18
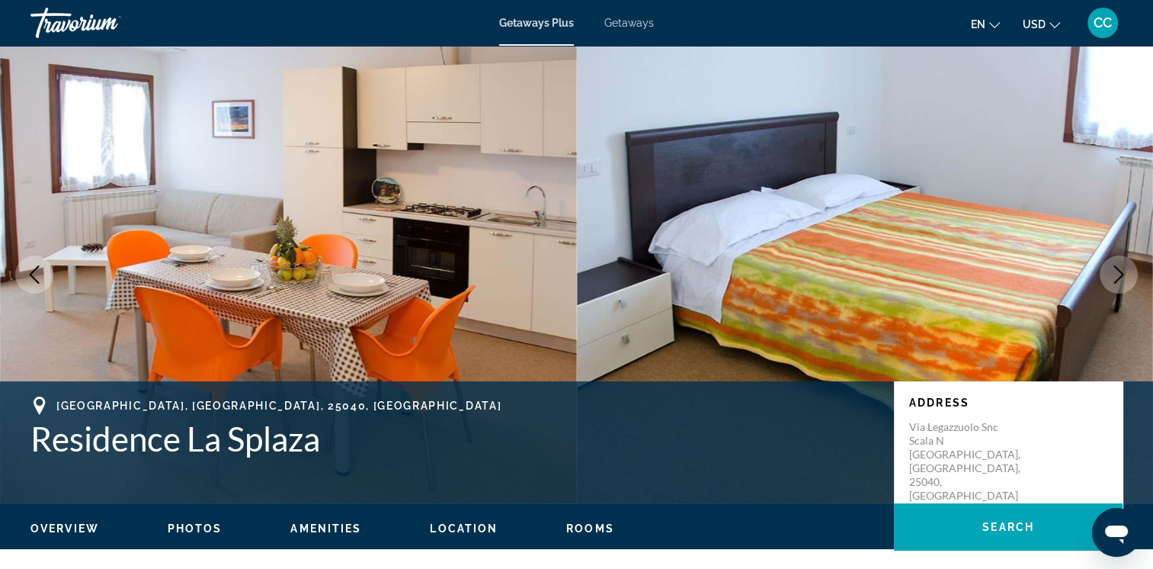
click at [1118, 274] on icon "Next image" at bounding box center [1119, 274] width 18 height 18
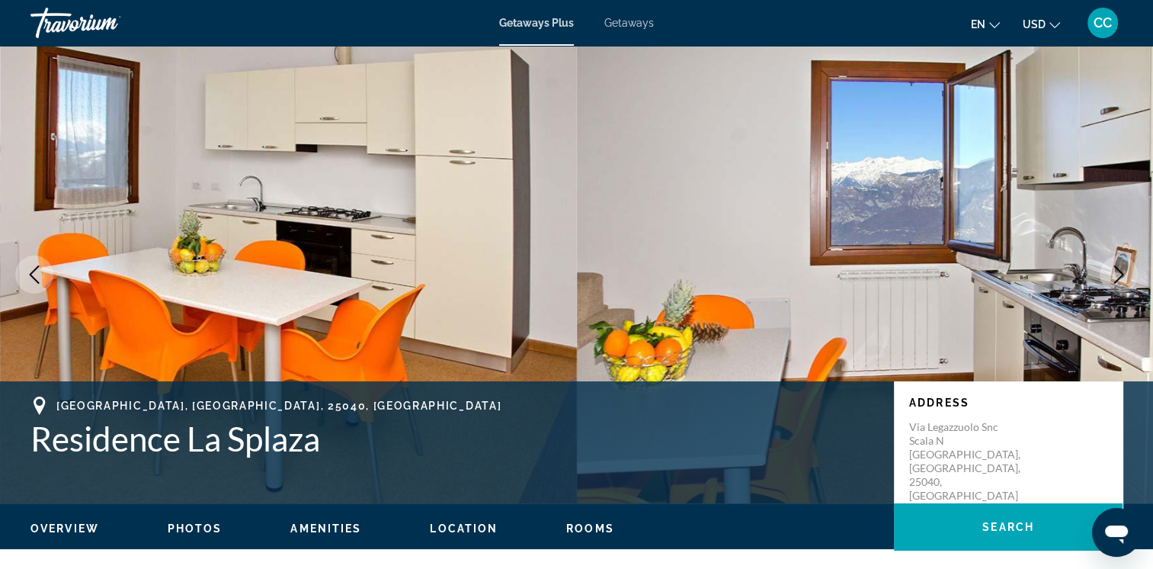
click at [630, 23] on span "Getaways" at bounding box center [629, 23] width 50 height 12
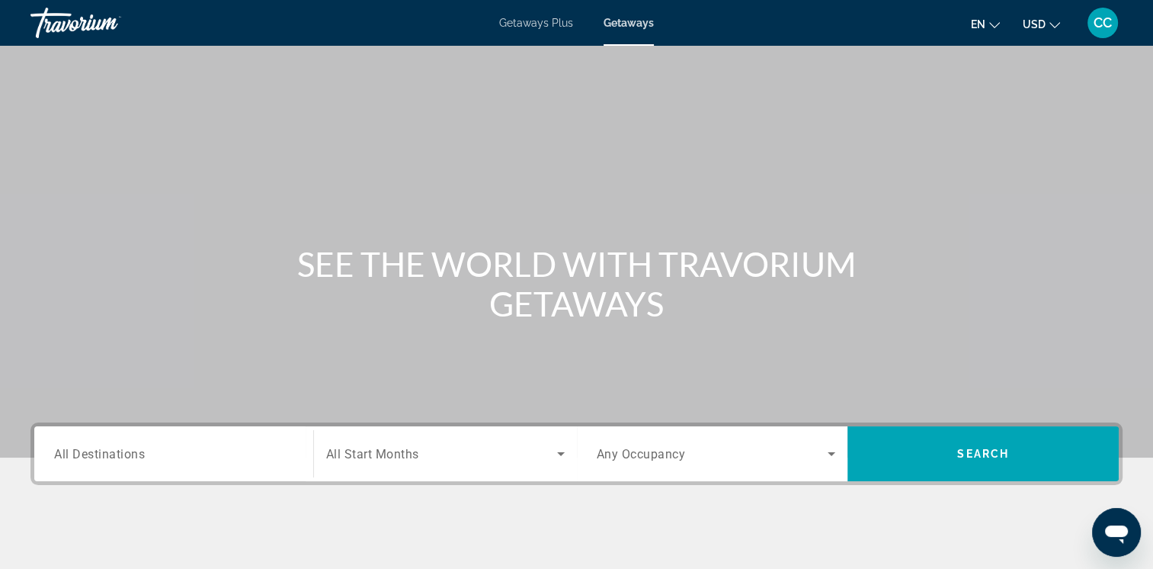
click at [997, 21] on icon "Change language" at bounding box center [994, 25] width 11 height 11
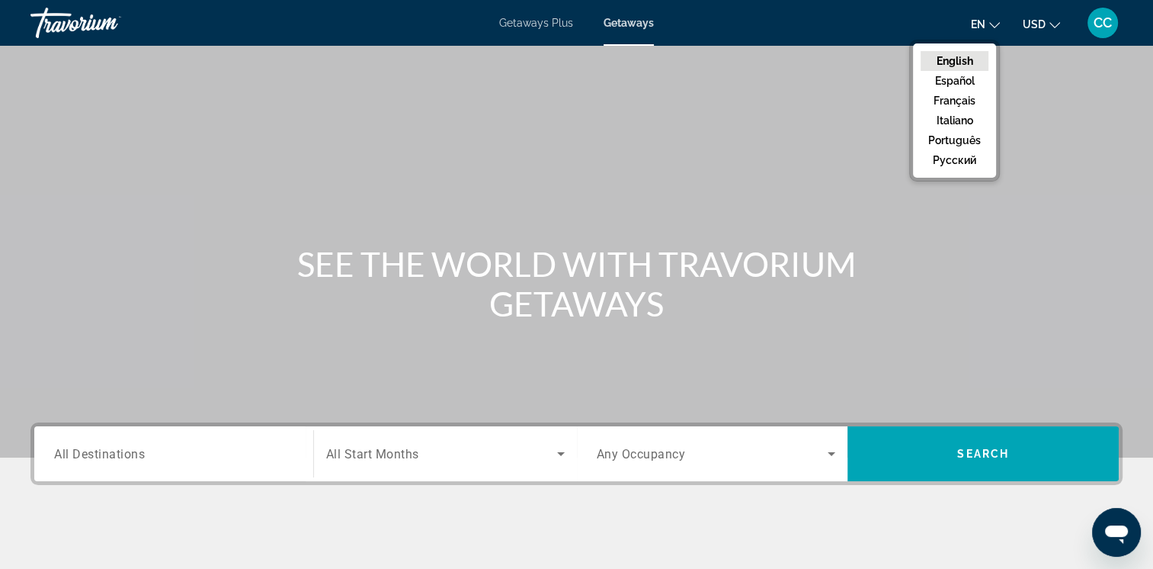
click at [970, 61] on button "English" at bounding box center [955, 61] width 68 height 20
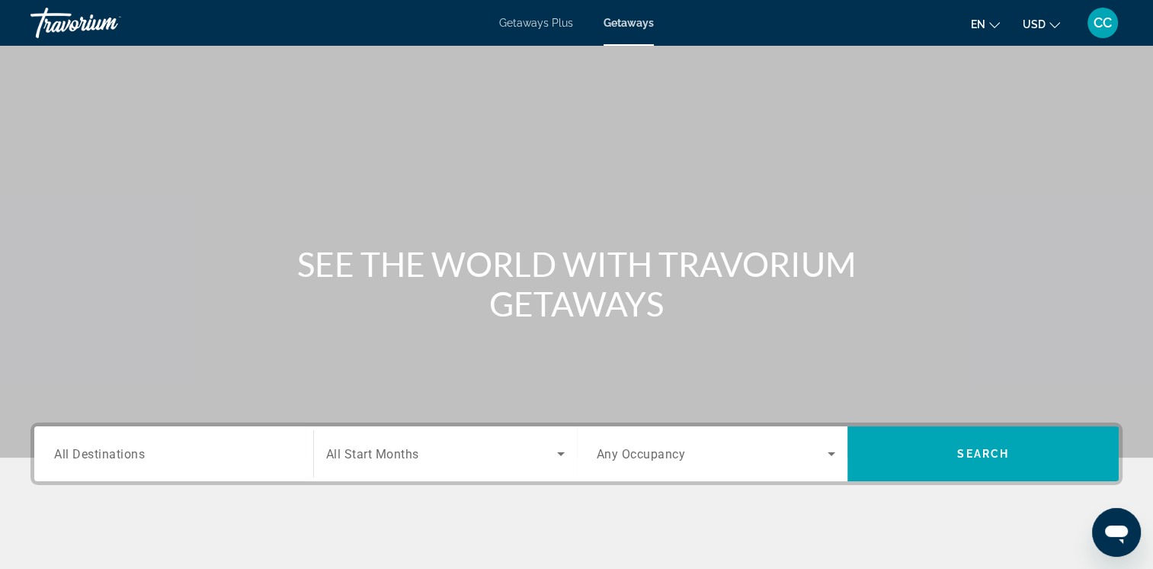
click at [189, 454] on input "Destination All Destinations" at bounding box center [173, 454] width 239 height 18
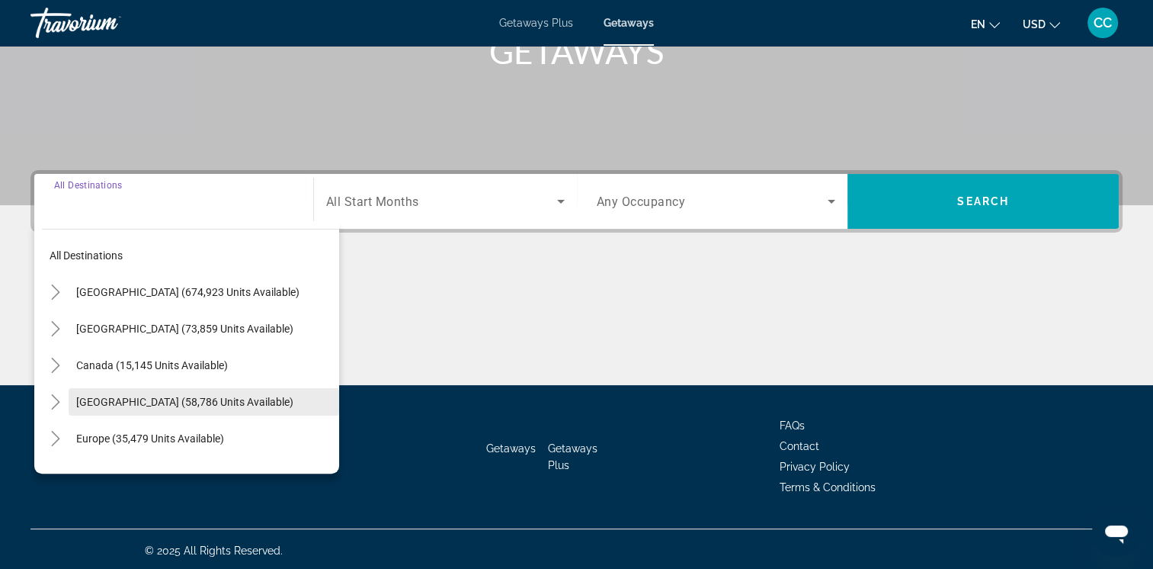
scroll to position [255, 0]
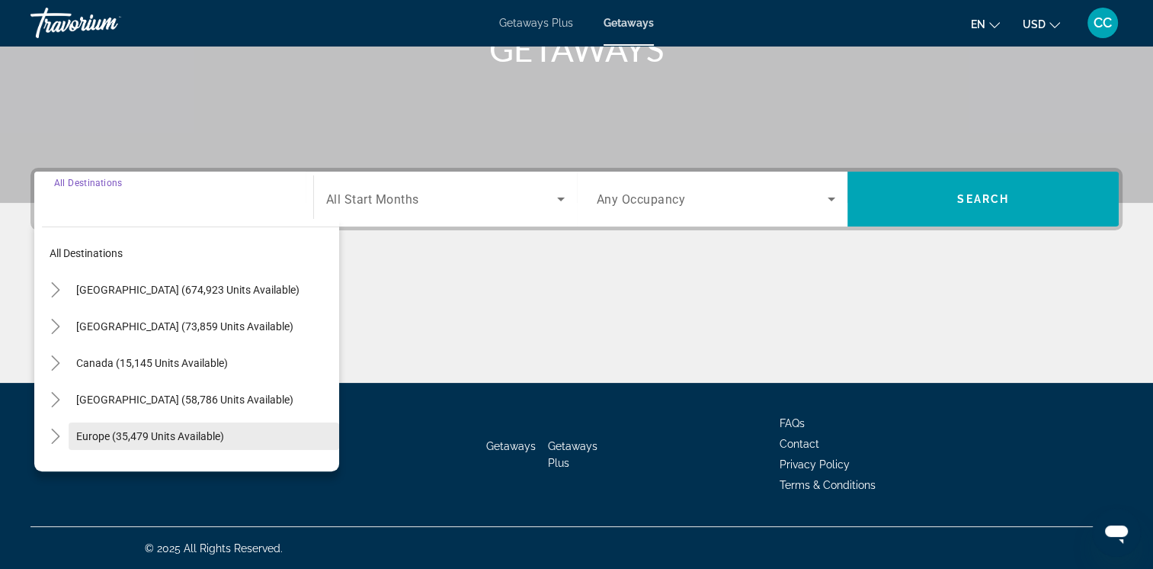
click at [146, 434] on span "Europe (35,479 units available)" at bounding box center [150, 436] width 148 height 12
type input "**********"
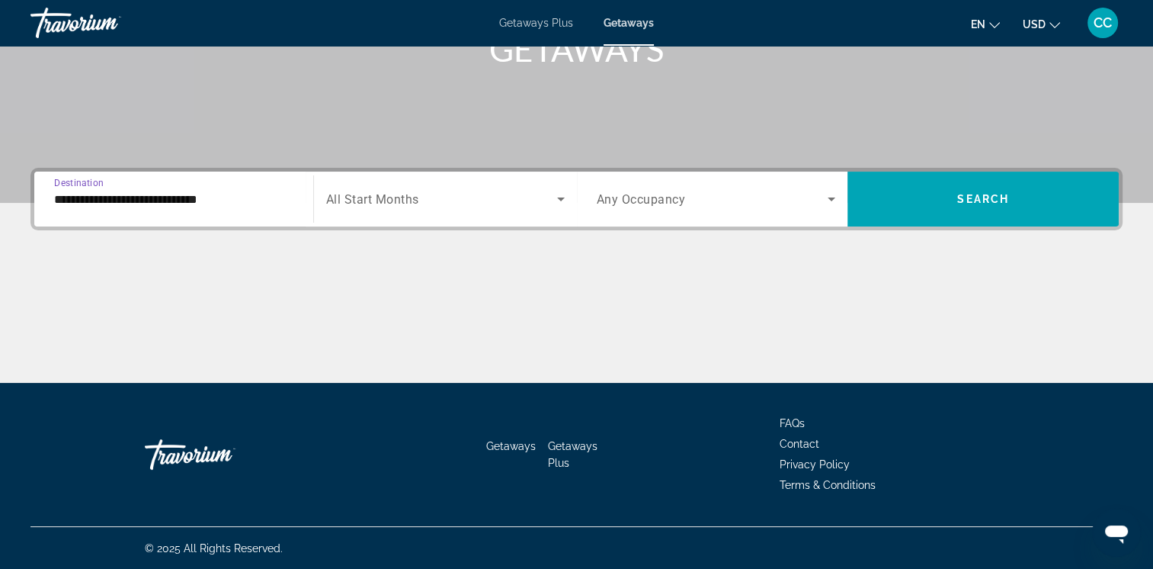
click at [560, 200] on icon "Search widget" at bounding box center [561, 199] width 8 height 4
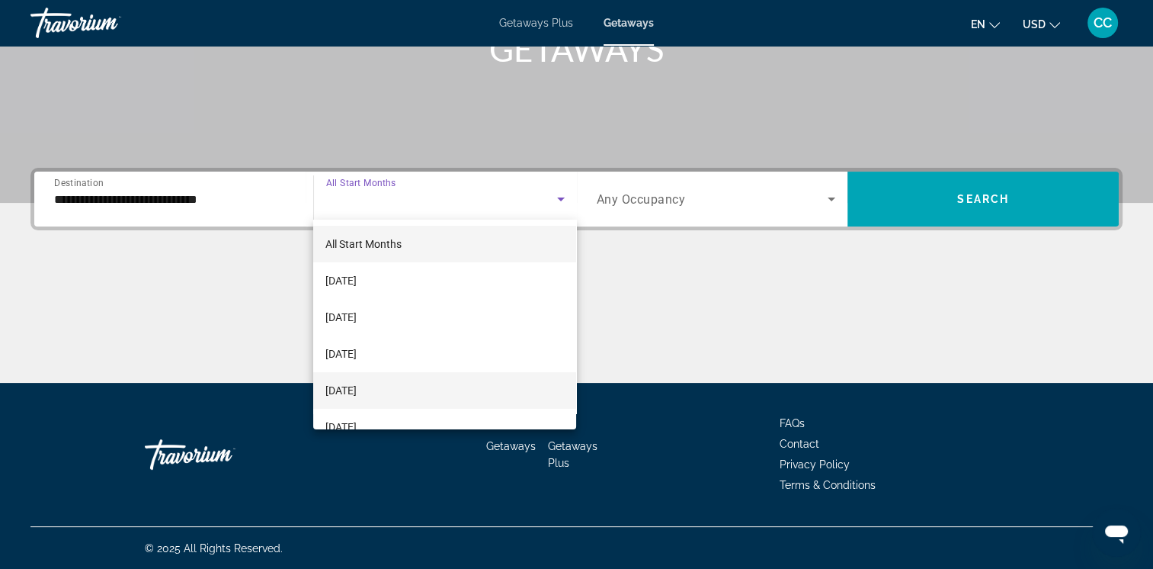
click at [357, 392] on span "[DATE]" at bounding box center [340, 390] width 31 height 18
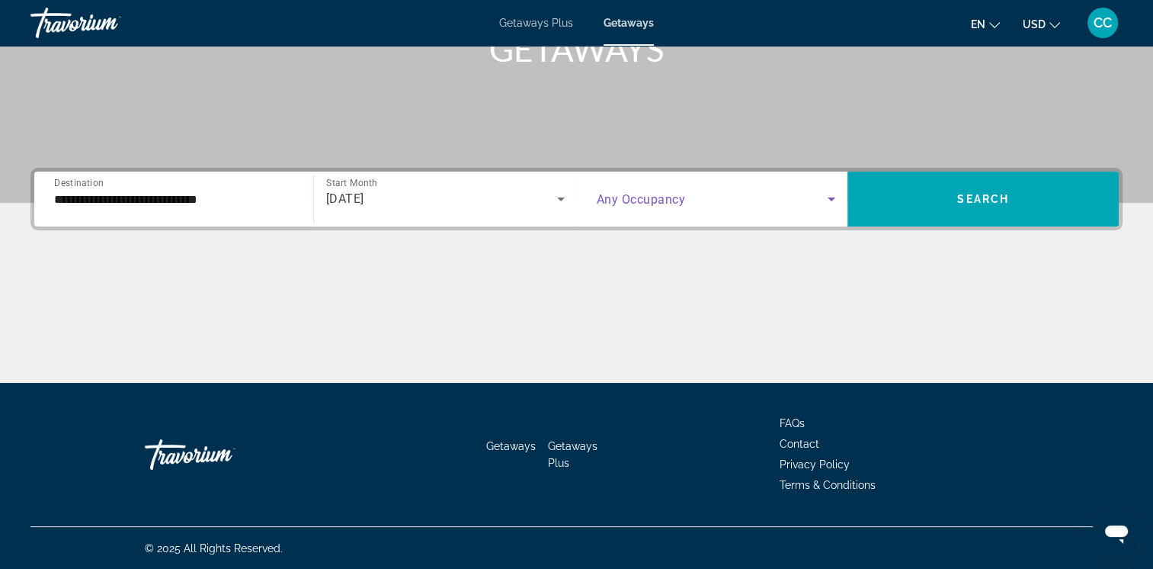
click at [832, 196] on icon "Search widget" at bounding box center [831, 199] width 18 height 18
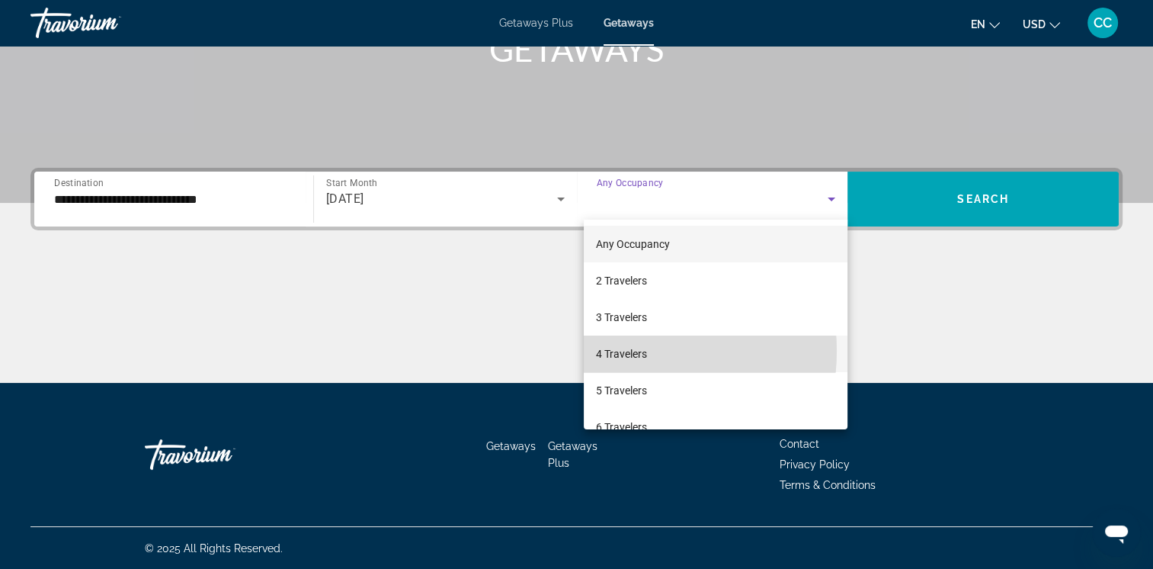
click at [611, 351] on span "4 Travelers" at bounding box center [621, 354] width 51 height 18
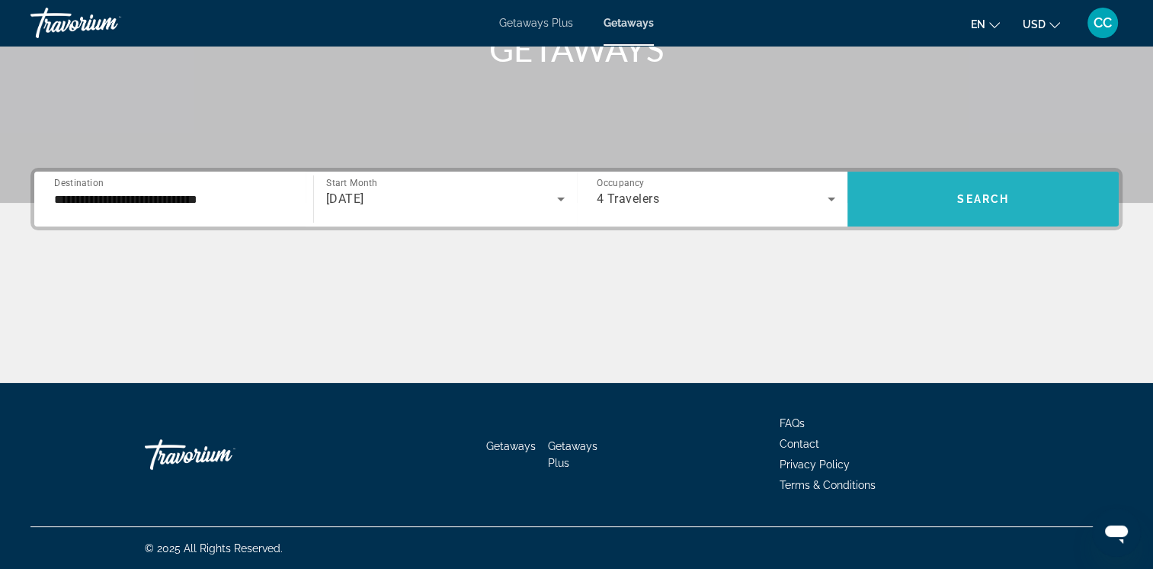
click at [941, 194] on span "Search widget" at bounding box center [983, 199] width 271 height 37
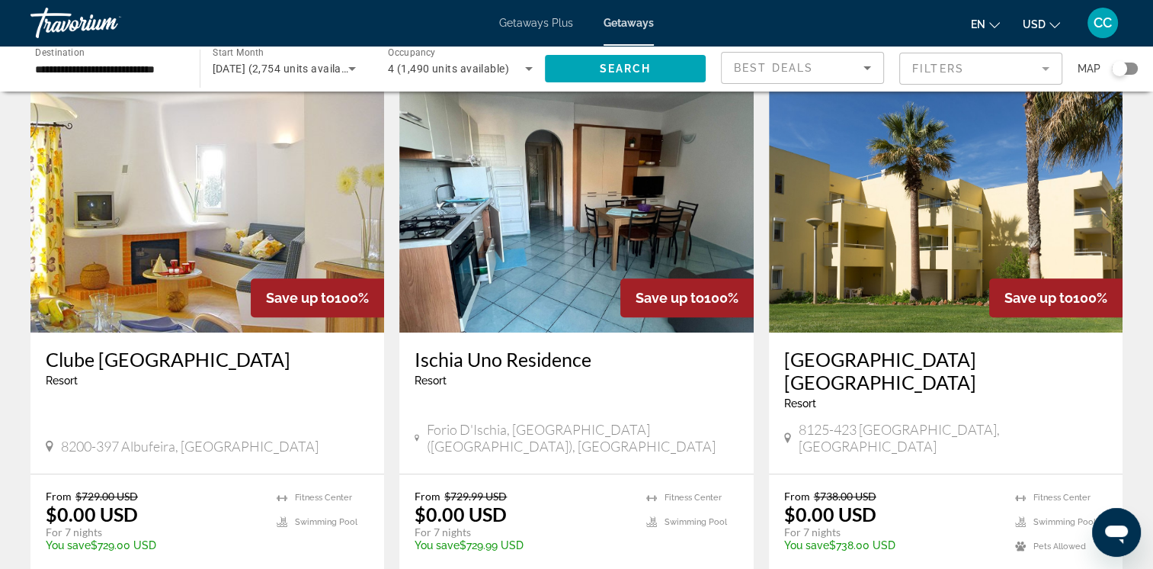
scroll to position [1149, 0]
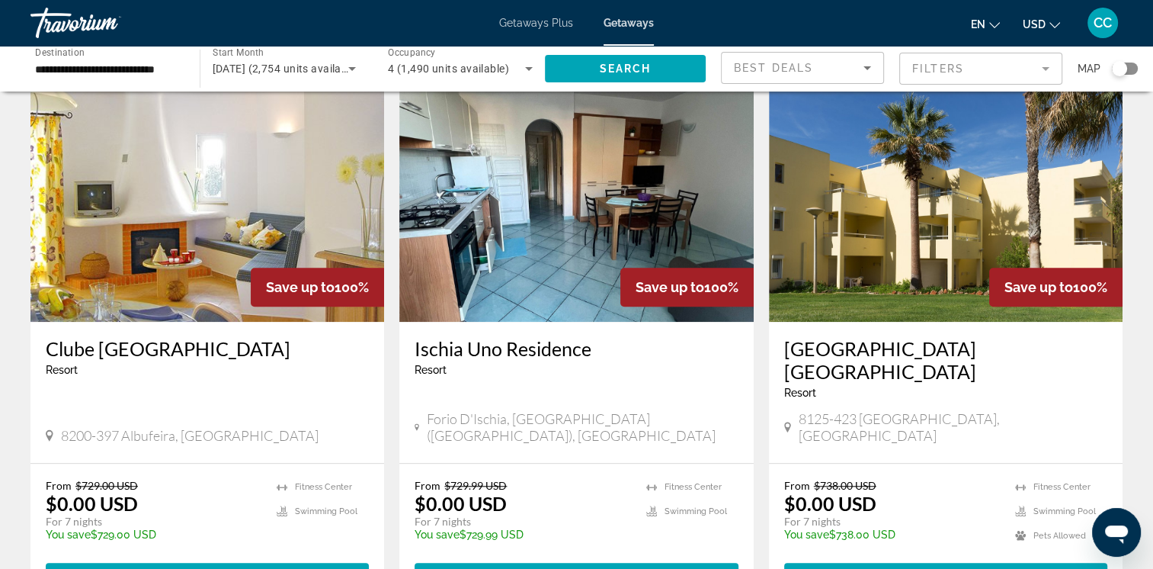
click at [869, 63] on icon "Sort by" at bounding box center [867, 68] width 18 height 18
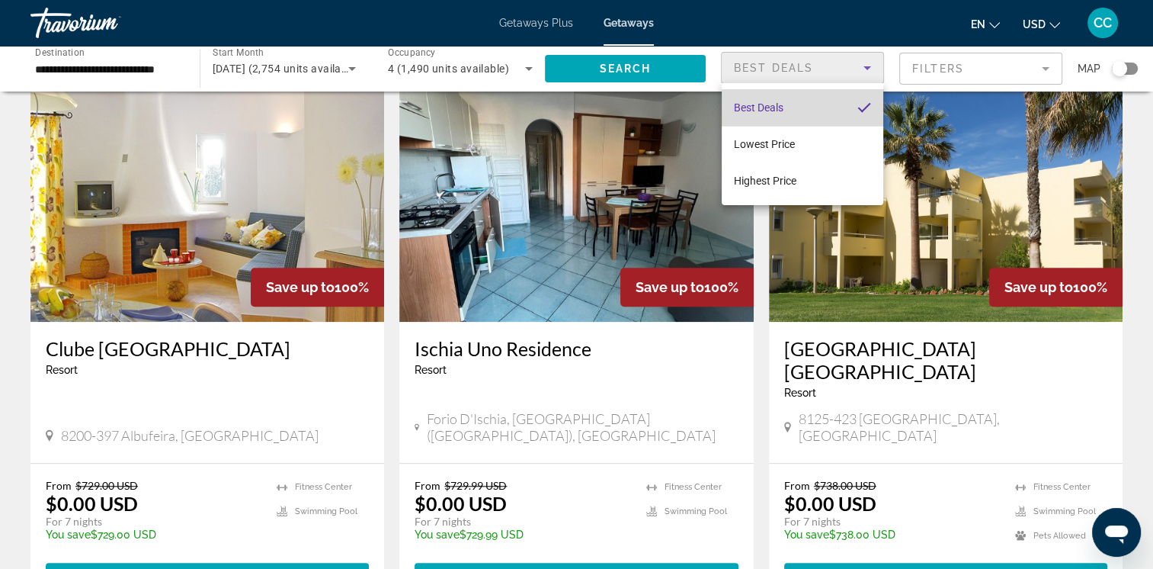
click at [835, 107] on mat-option "Best Deals" at bounding box center [803, 107] width 162 height 37
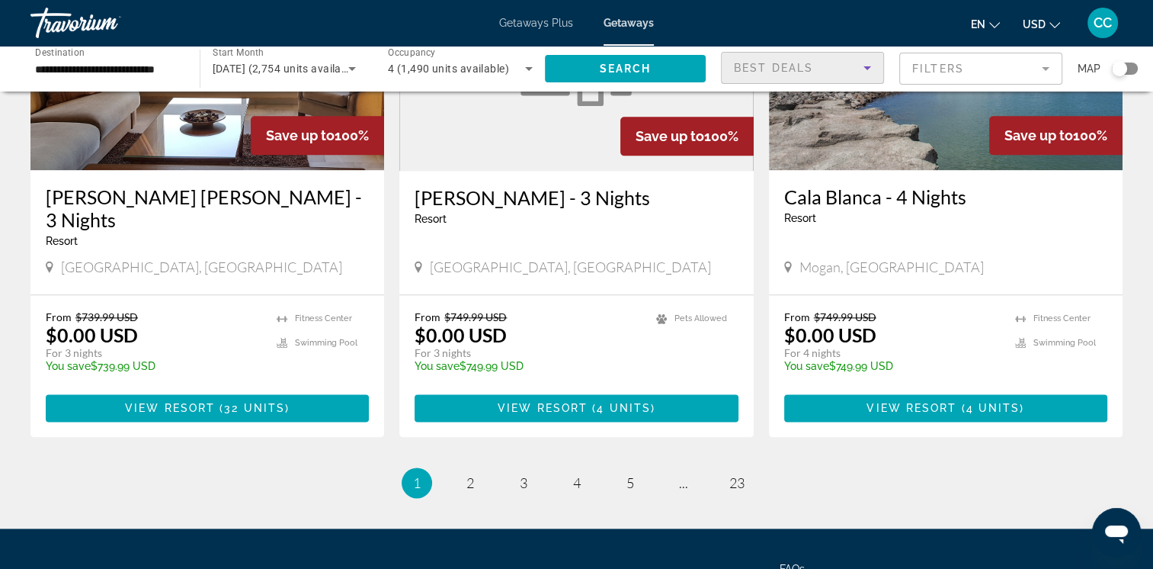
scroll to position [1919, 0]
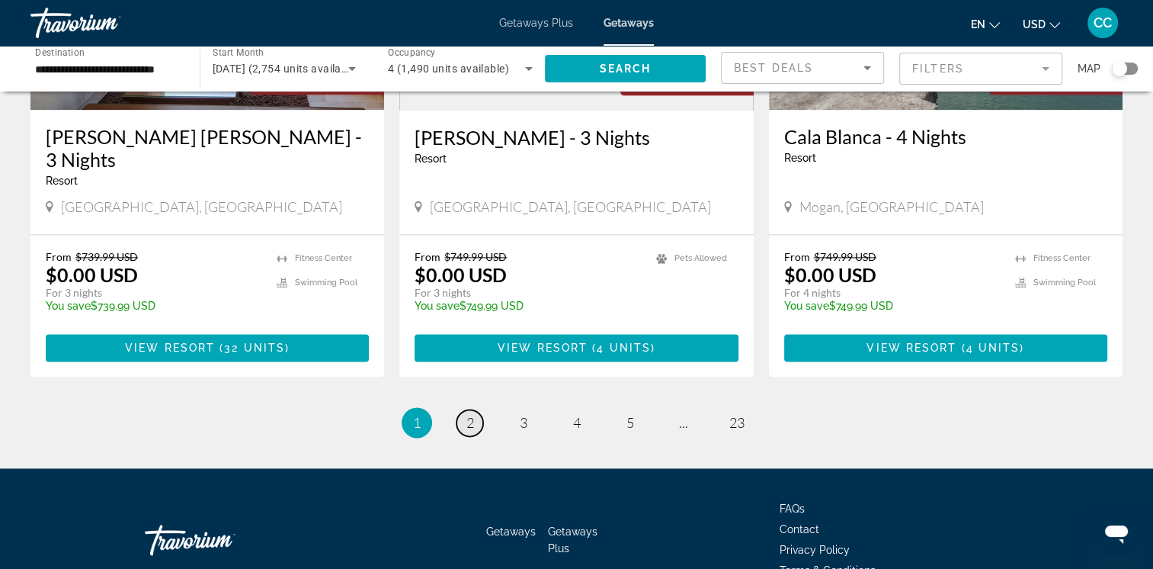
click at [463, 409] on link "page 2" at bounding box center [470, 422] width 27 height 27
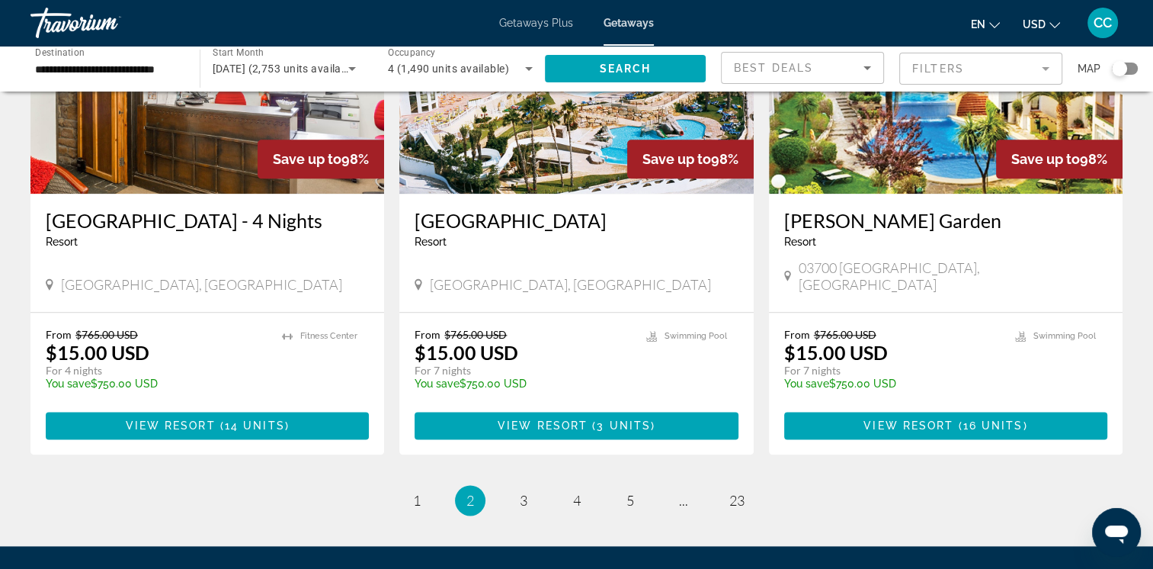
scroll to position [1858, 0]
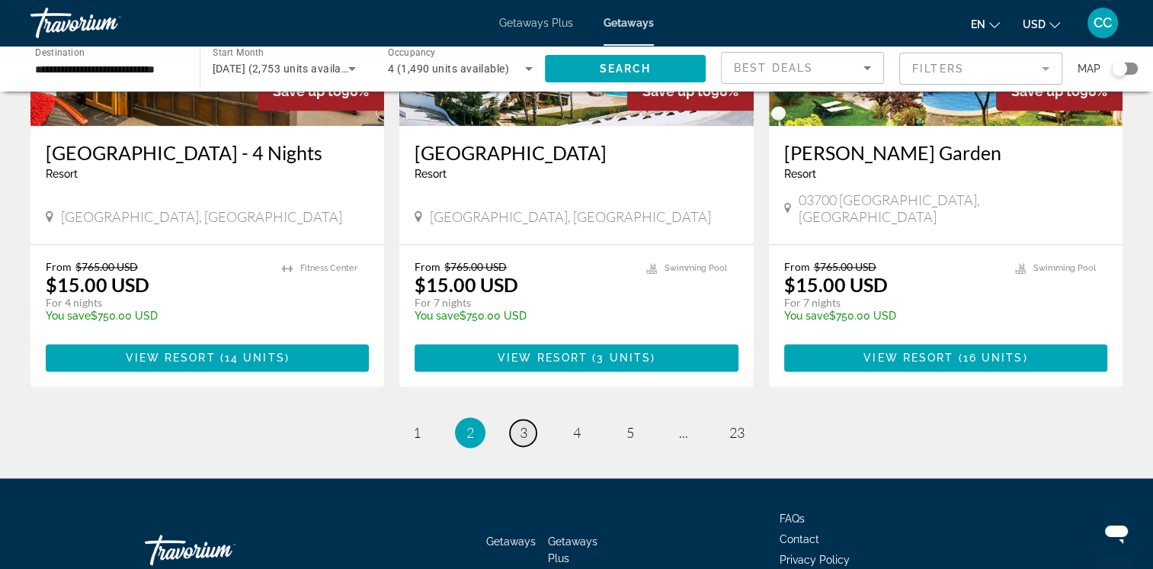
click at [524, 424] on span "3" at bounding box center [524, 432] width 8 height 17
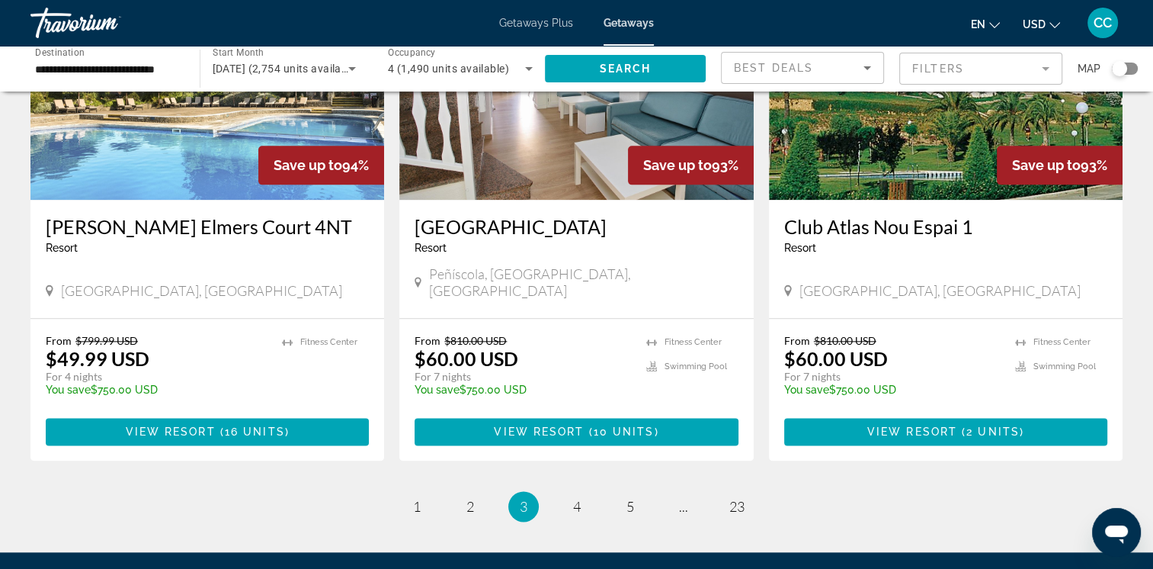
scroll to position [1787, 0]
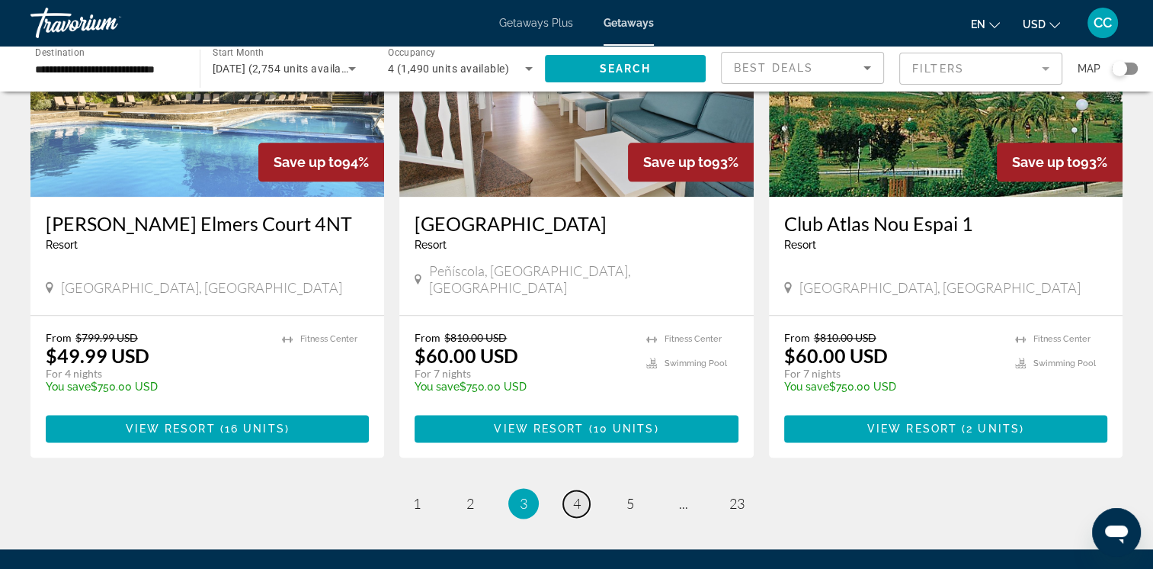
click at [579, 495] on span "4" at bounding box center [577, 503] width 8 height 17
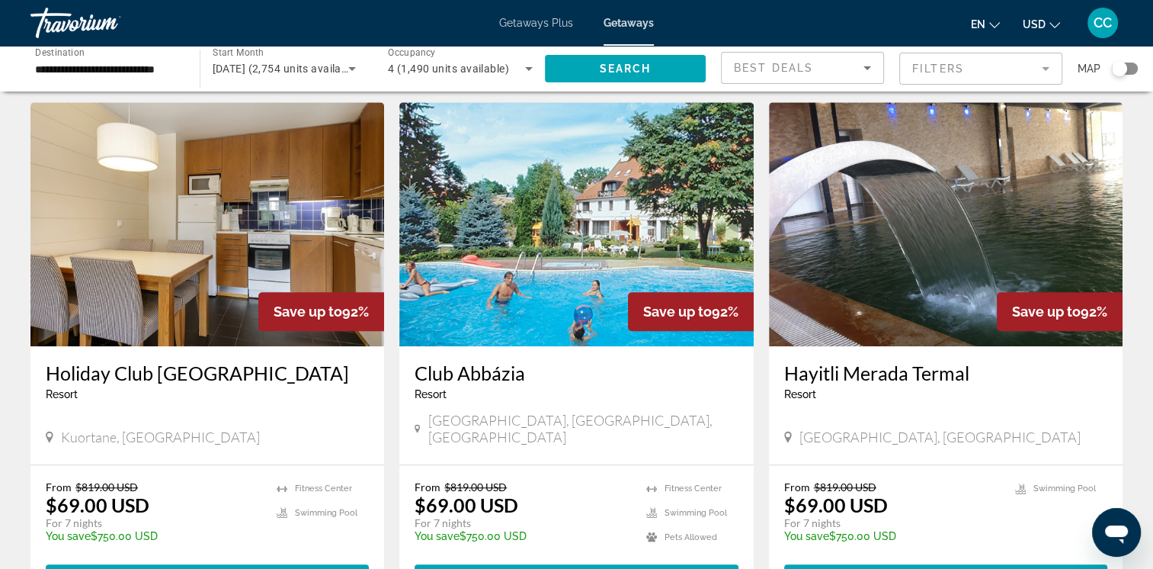
scroll to position [1143, 0]
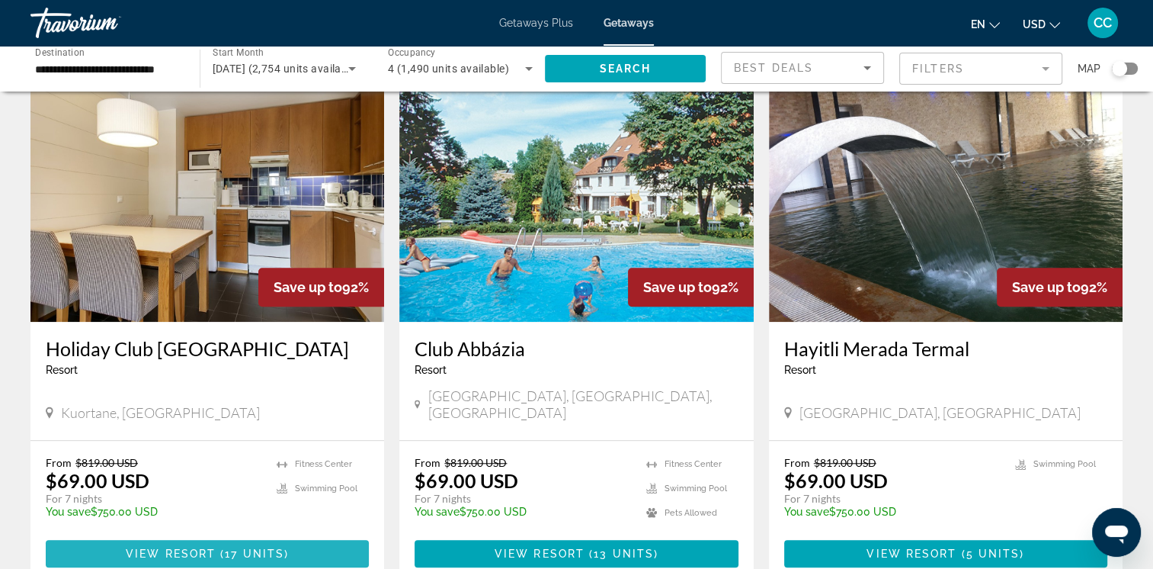
click at [199, 547] on span "View Resort" at bounding box center [171, 553] width 90 height 12
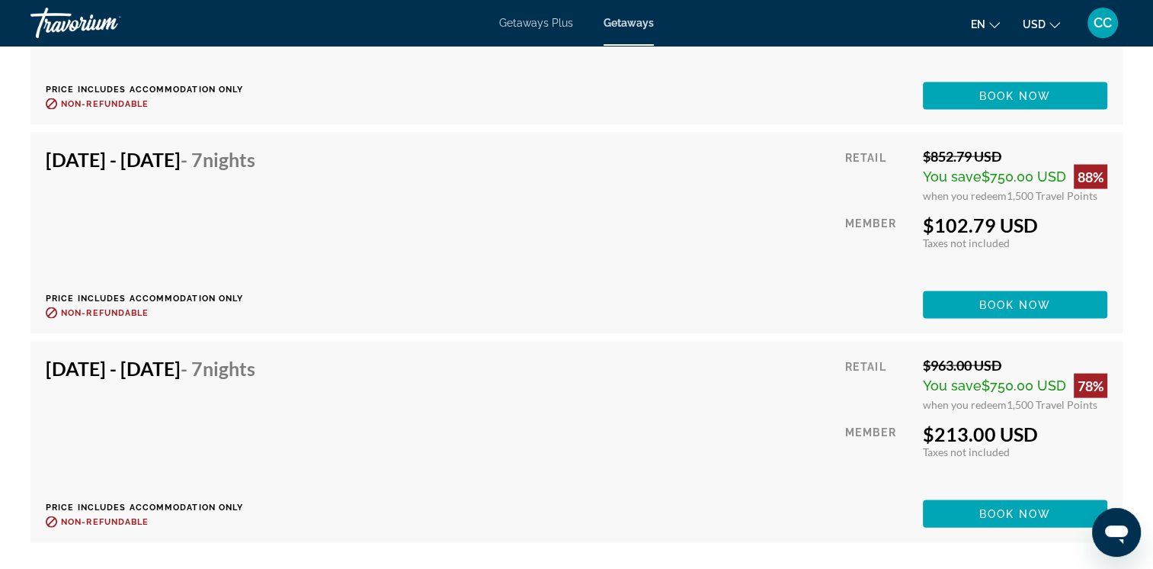
scroll to position [3125, 0]
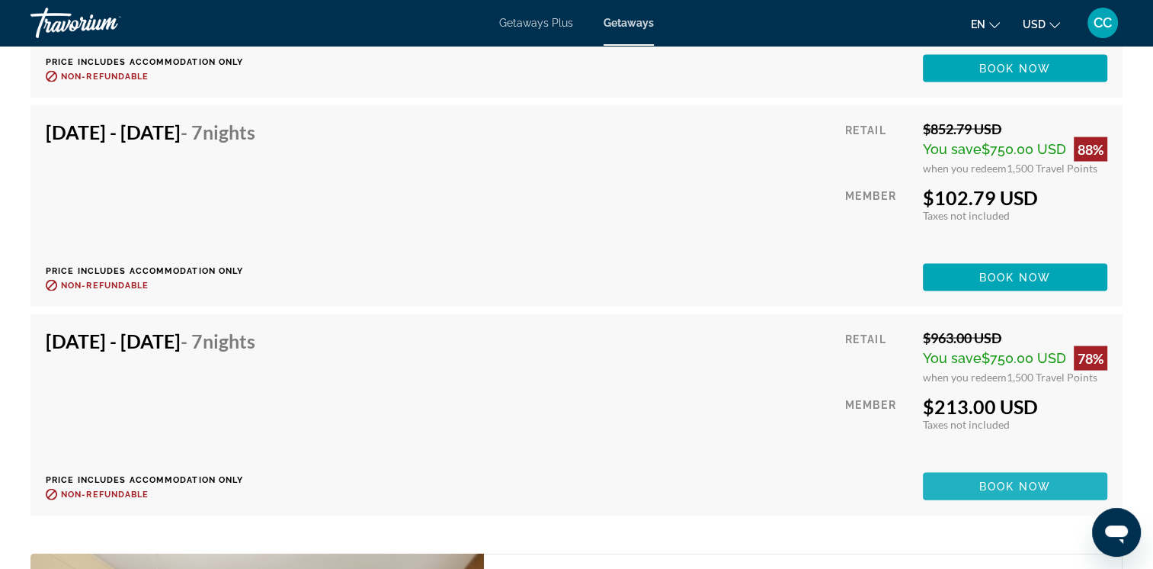
click at [1008, 485] on span "Book now" at bounding box center [1015, 486] width 72 height 12
